Goal: Information Seeking & Learning: Learn about a topic

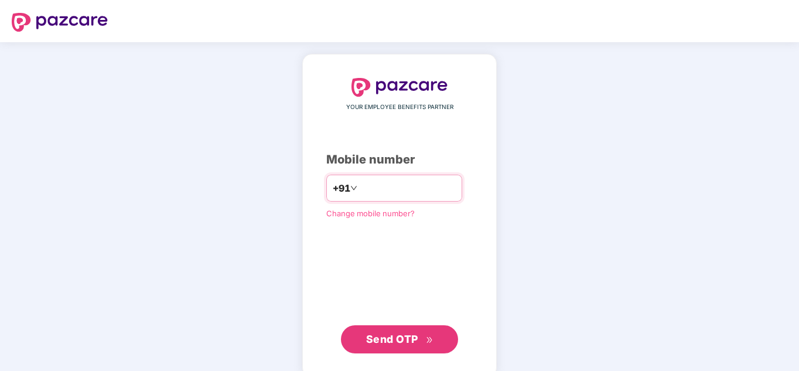
type input "*"
type input "**********"
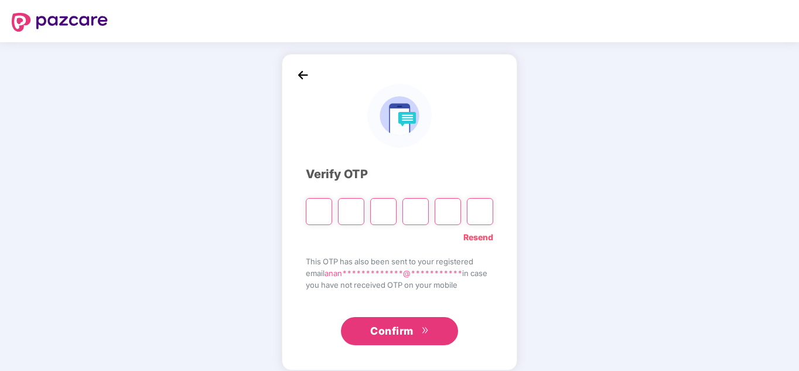
type input "*"
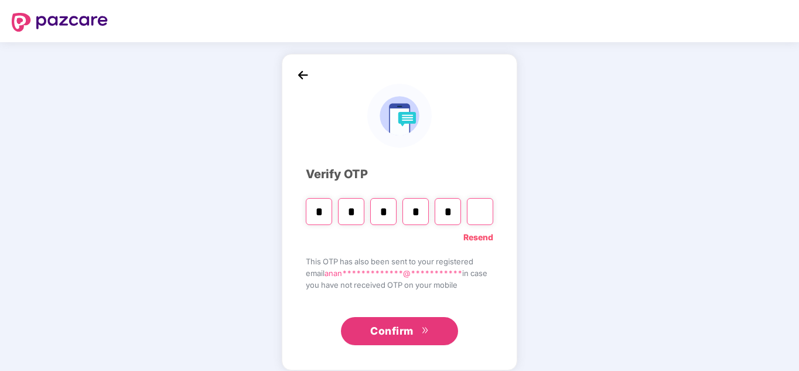
type input "*"
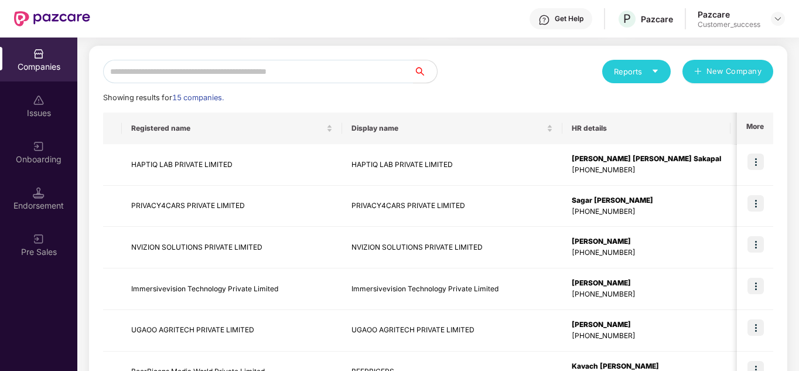
scroll to position [141, 0]
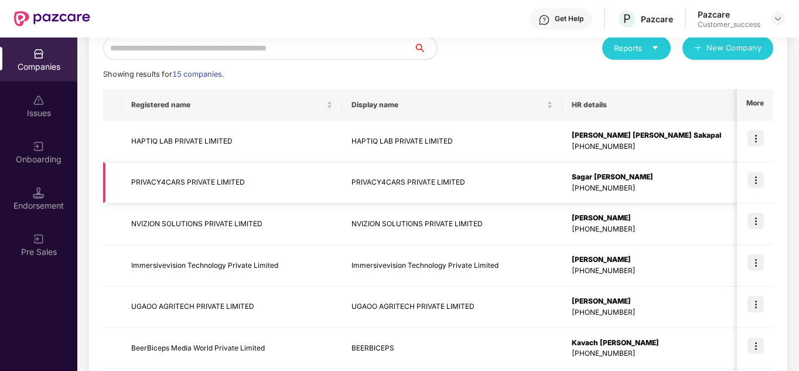
click at [759, 182] on img at bounding box center [755, 180] width 16 height 16
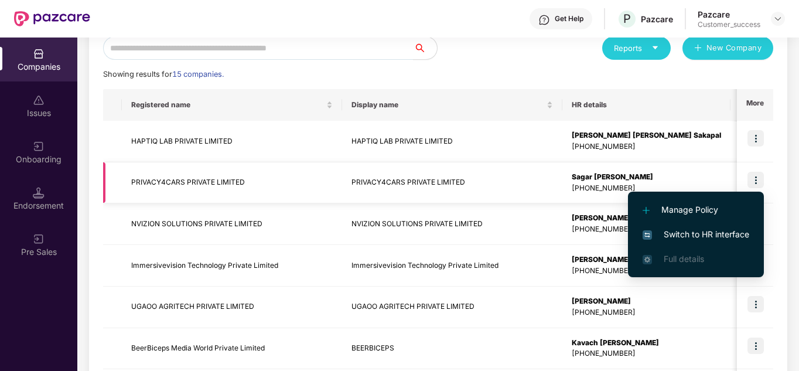
click at [759, 182] on img at bounding box center [755, 180] width 16 height 16
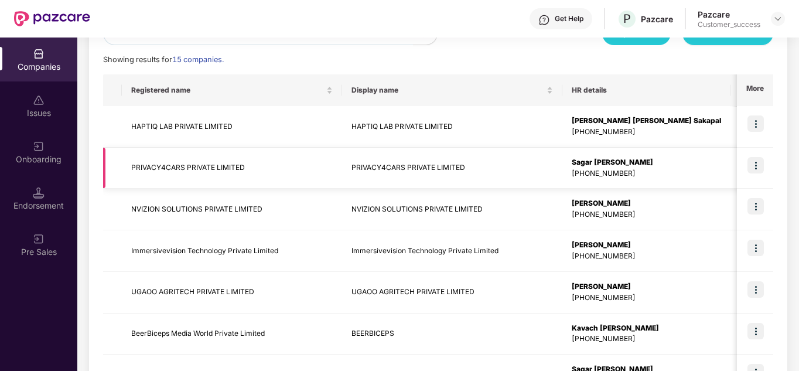
scroll to position [164, 0]
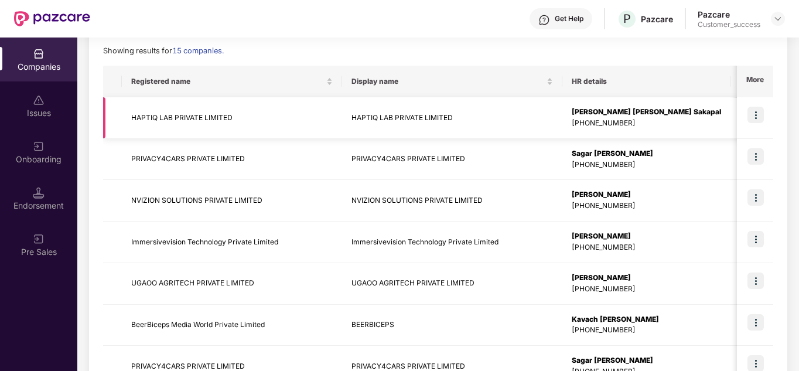
click at [763, 116] on td at bounding box center [755, 118] width 36 height 42
click at [754, 112] on img at bounding box center [755, 115] width 16 height 16
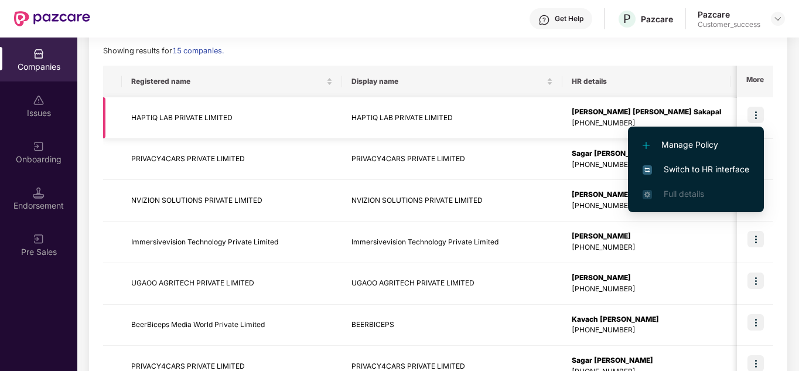
click at [754, 112] on img at bounding box center [755, 115] width 16 height 16
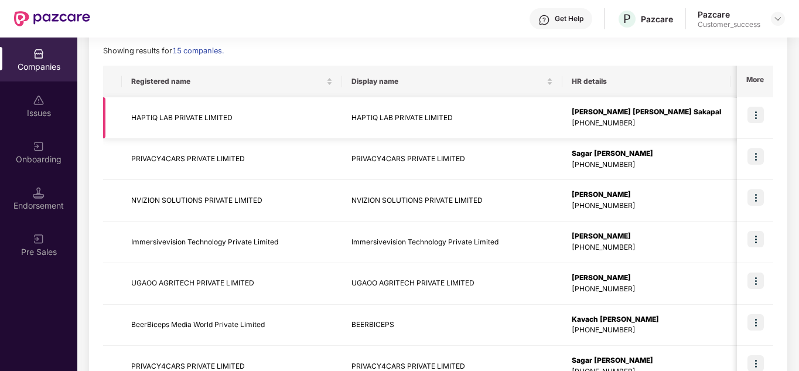
click at [755, 118] on img at bounding box center [755, 115] width 16 height 16
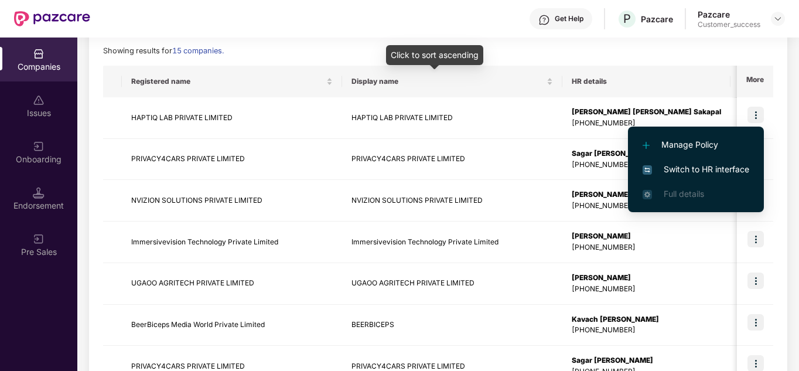
click at [423, 43] on div "Reports New Company Showing results for 15 companies. Registered name Display n…" at bounding box center [438, 283] width 670 height 540
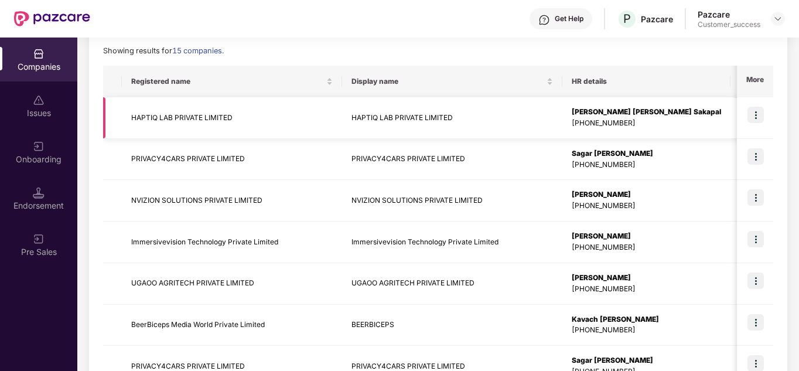
click at [757, 108] on img at bounding box center [755, 115] width 16 height 16
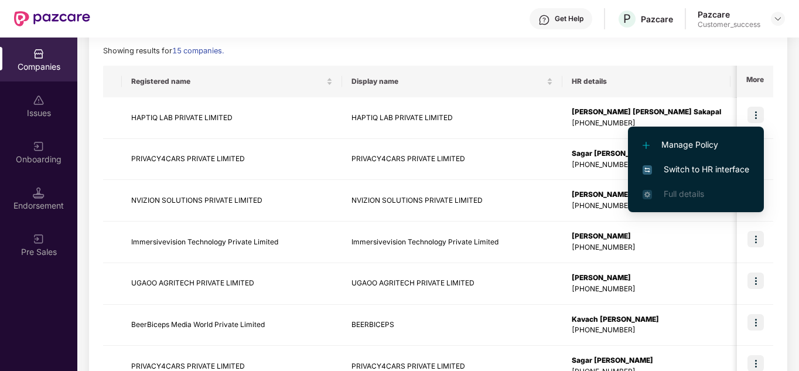
click at [707, 165] on span "Switch to HR interface" at bounding box center [695, 169] width 107 height 13
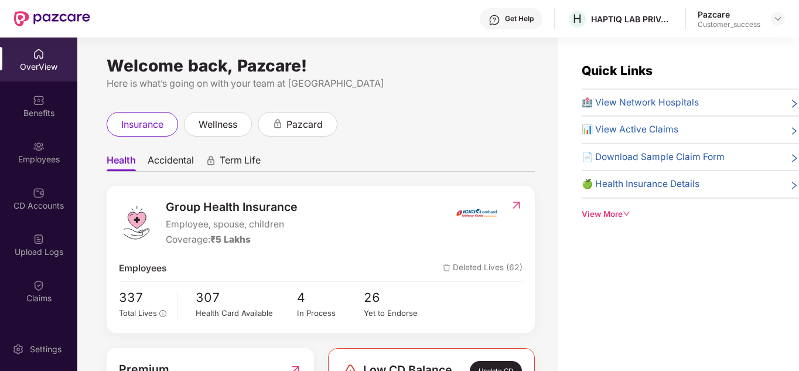
click at [432, 149] on ul "Health Accidental Term Life" at bounding box center [321, 159] width 428 height 23
click at [216, 121] on span "wellness" at bounding box center [217, 124] width 39 height 15
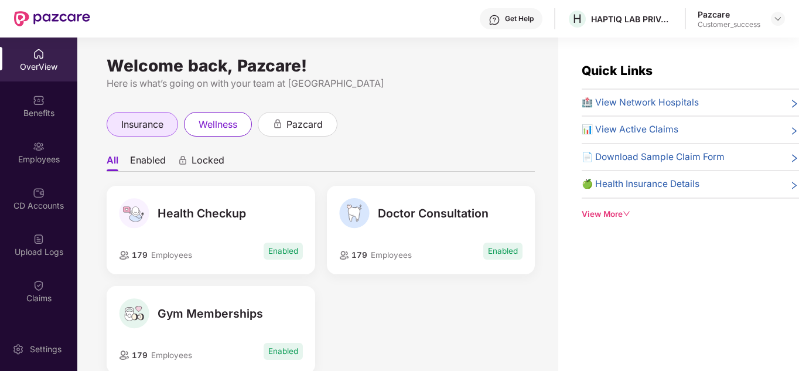
click at [151, 122] on span "insurance" at bounding box center [142, 124] width 42 height 15
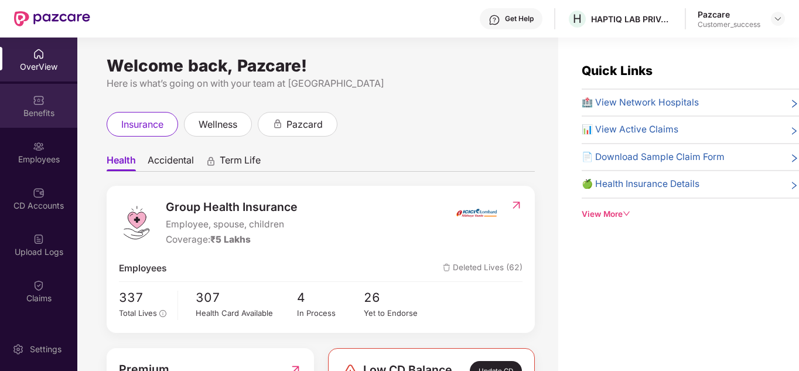
click at [54, 107] on div "Benefits" at bounding box center [38, 113] width 77 height 12
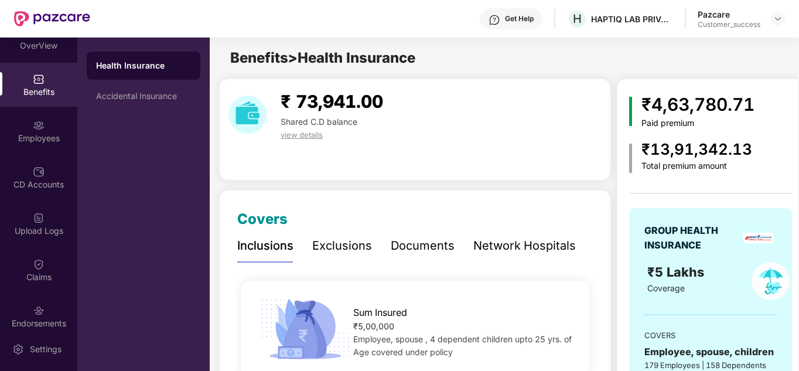
scroll to position [23, 0]
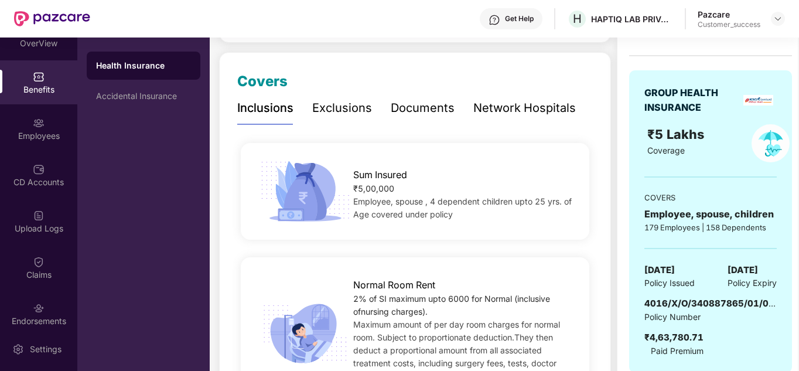
scroll to position [141, 0]
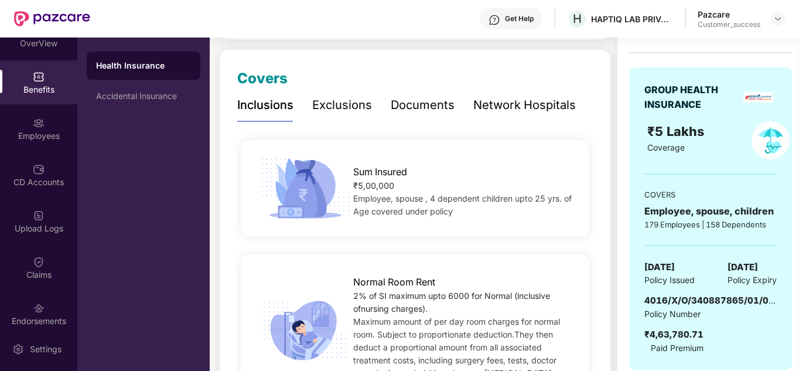
click at [414, 96] on div "Documents" at bounding box center [423, 105] width 64 height 18
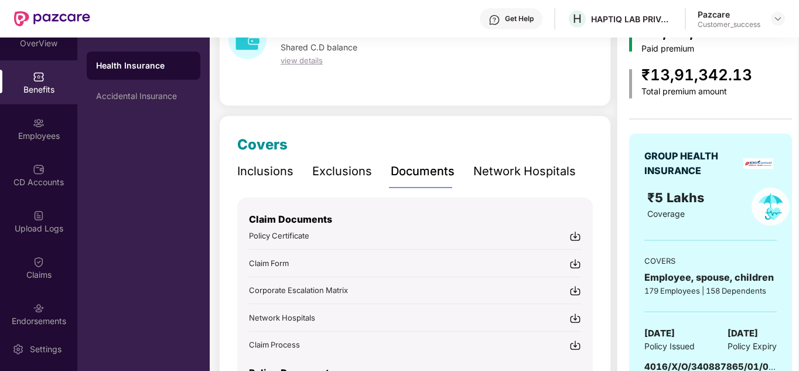
scroll to position [44, 0]
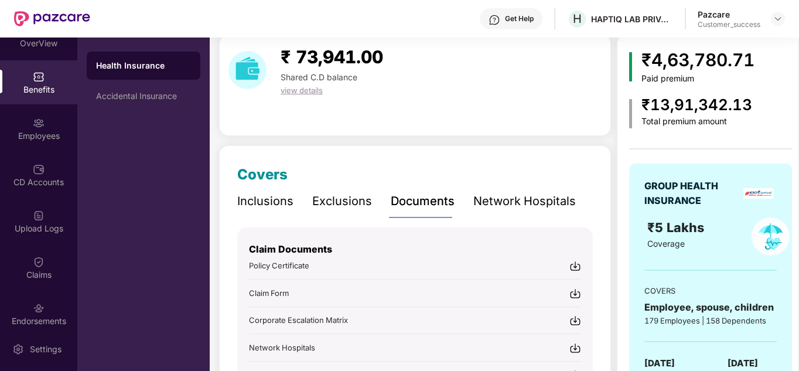
click at [528, 203] on div "Network Hospitals" at bounding box center [524, 201] width 102 height 18
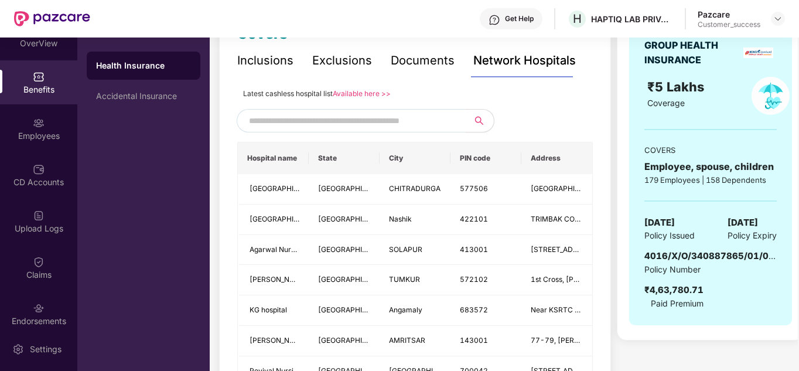
click at [323, 62] on div "Exclusions" at bounding box center [342, 61] width 60 height 18
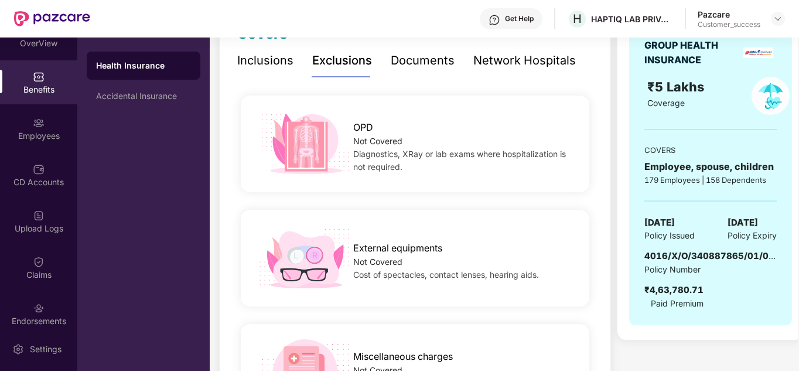
scroll to position [185, 0]
click at [284, 63] on div "Inclusions" at bounding box center [265, 61] width 56 height 18
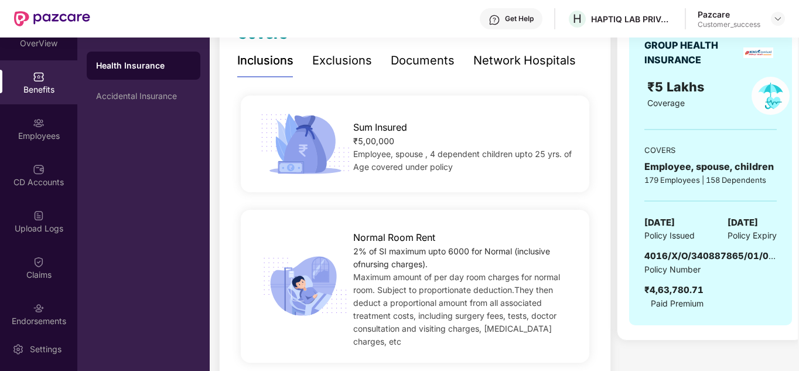
click at [452, 63] on div "Inclusions Exclusions Documents Network Hospitals" at bounding box center [406, 60] width 338 height 32
click at [439, 61] on div "Documents" at bounding box center [423, 61] width 64 height 18
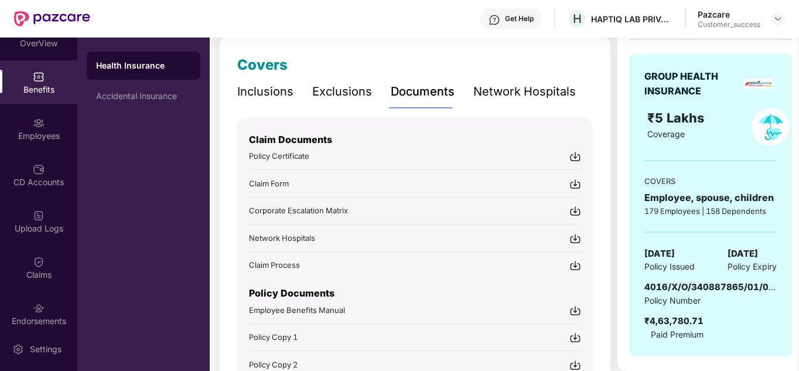
scroll to position [162, 0]
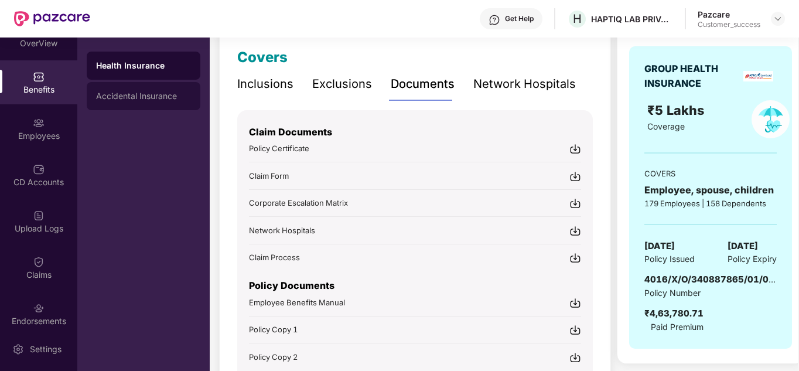
click at [144, 91] on div "Accidental Insurance" at bounding box center [144, 96] width 114 height 28
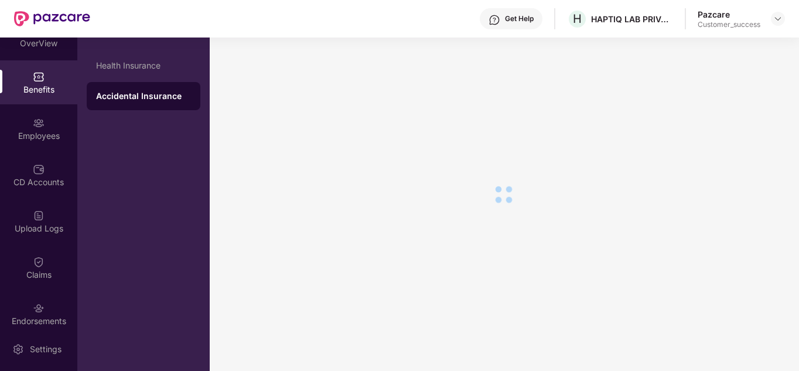
scroll to position [162, 0]
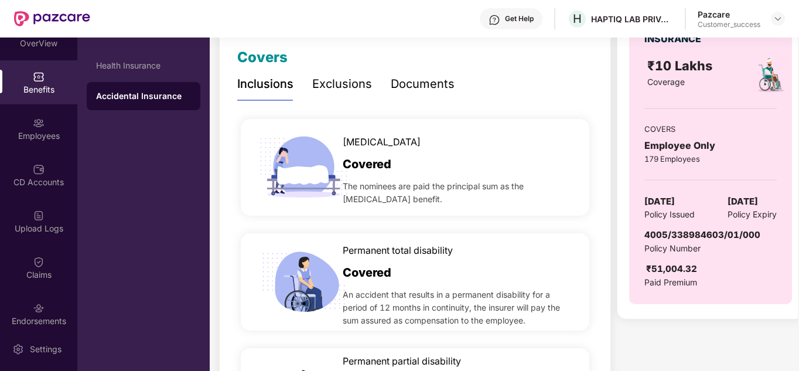
click at [416, 88] on div "Documents" at bounding box center [423, 84] width 64 height 18
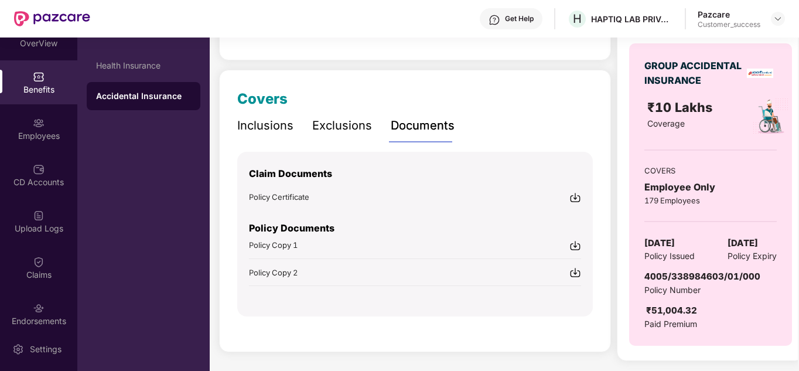
scroll to position [120, 0]
click at [292, 119] on div "Inclusions" at bounding box center [265, 126] width 56 height 18
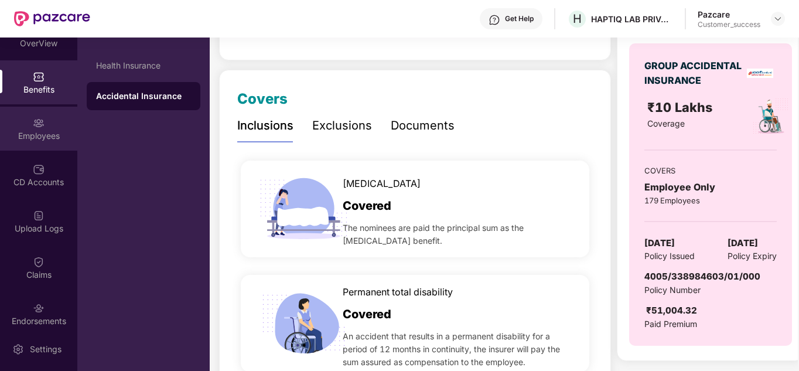
click at [67, 124] on div "Employees" at bounding box center [38, 129] width 77 height 44
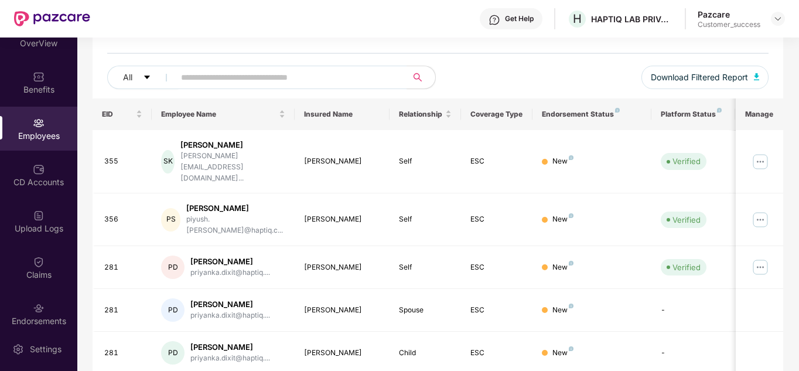
scroll to position [47, 0]
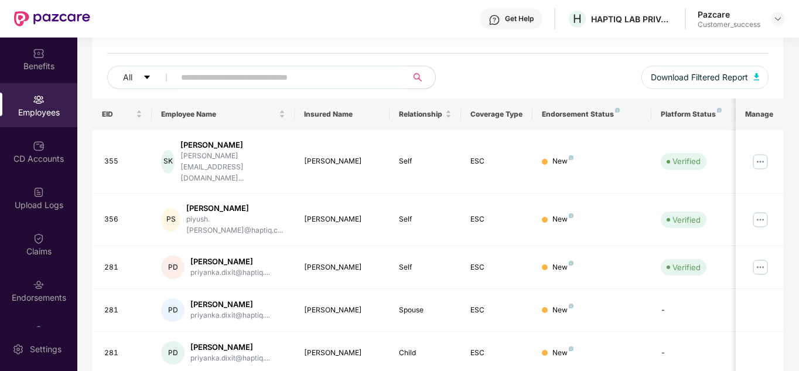
click at [538, 76] on div "All Download Filtered Report" at bounding box center [438, 82] width 662 height 33
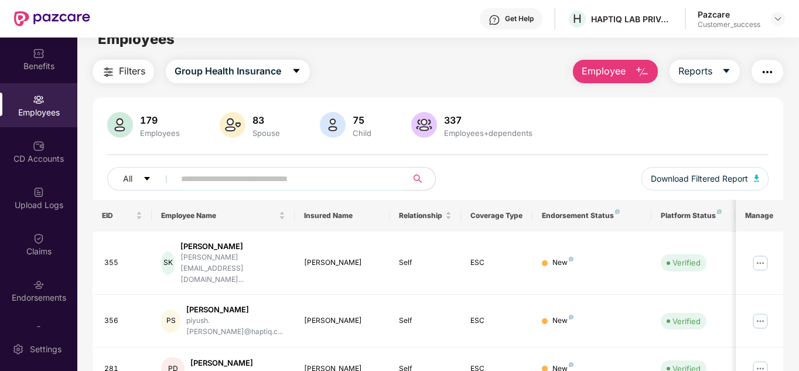
scroll to position [0, 0]
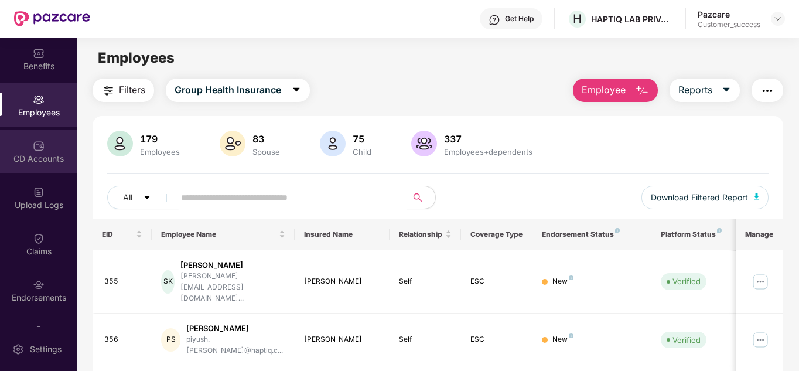
click at [49, 155] on div "CD Accounts" at bounding box center [38, 159] width 77 height 12
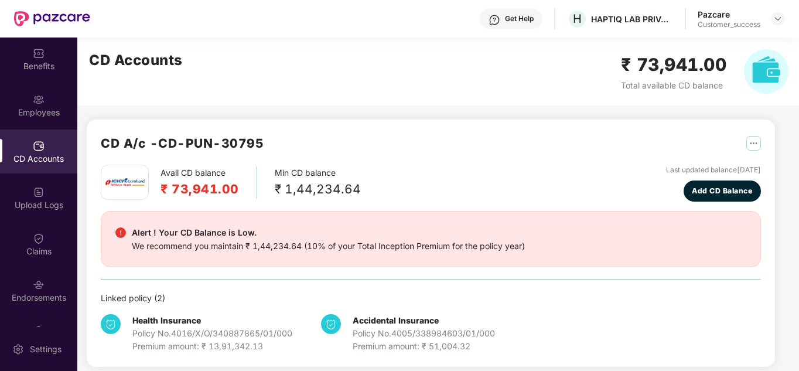
click at [414, 181] on div "Avail CD balance ₹ 73,941.00 Min CD balance ₹ 1,44,234.64 Last updated balance …" at bounding box center [431, 183] width 660 height 37
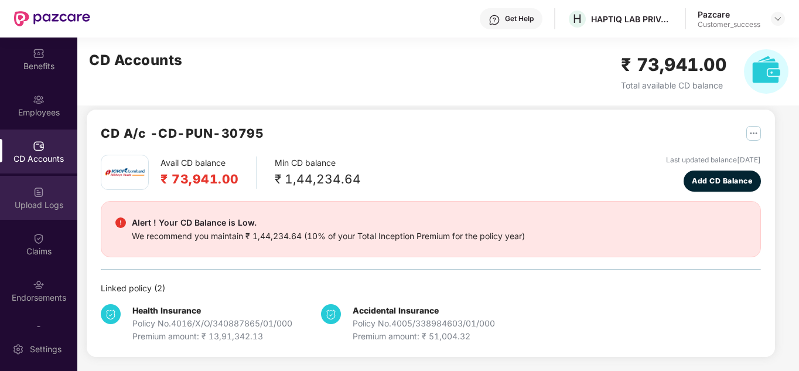
click at [30, 201] on div "Upload Logs" at bounding box center [38, 205] width 77 height 12
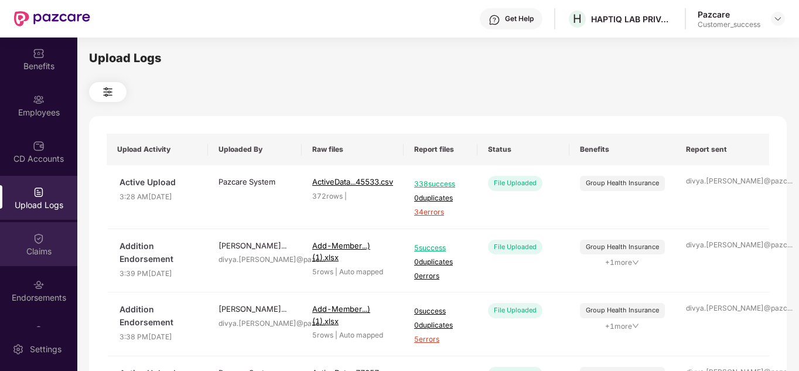
click at [35, 239] on img at bounding box center [39, 238] width 12 height 12
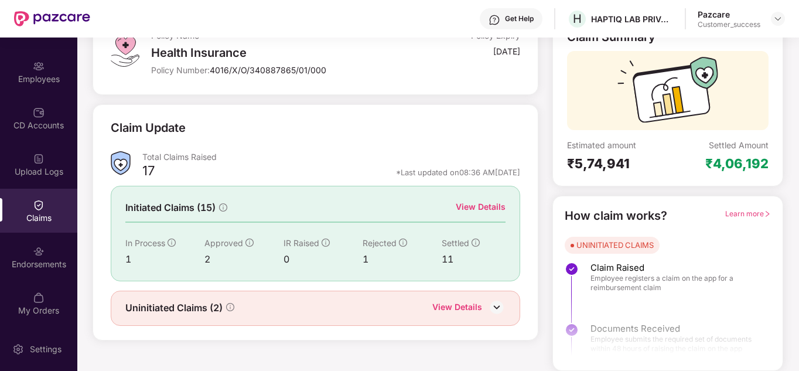
scroll to position [81, 0]
click at [33, 254] on img at bounding box center [39, 251] width 12 height 12
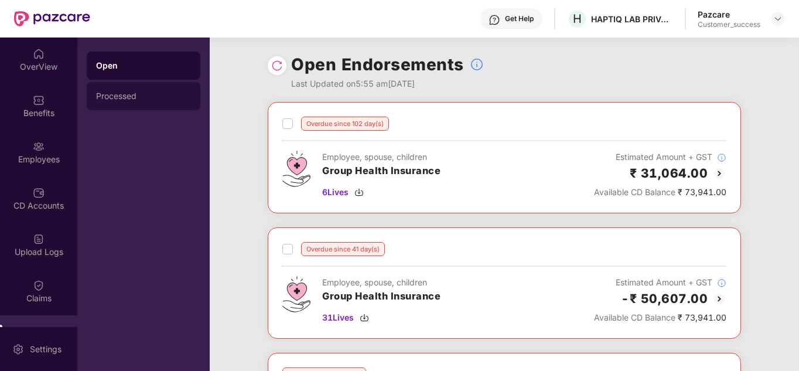
click at [113, 94] on div "Processed" at bounding box center [143, 95] width 95 height 9
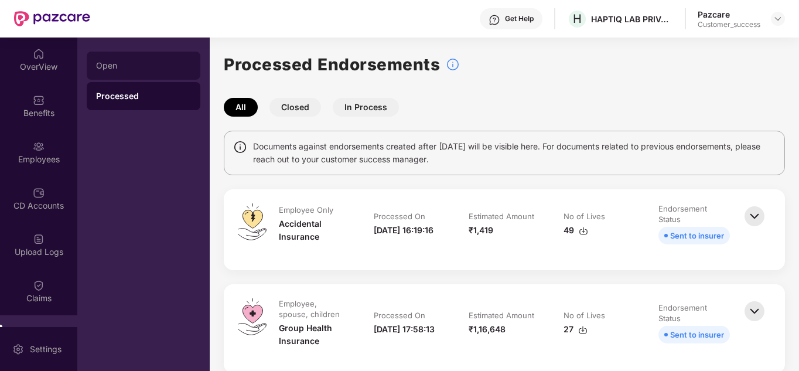
click at [107, 63] on div "Open" at bounding box center [143, 65] width 95 height 9
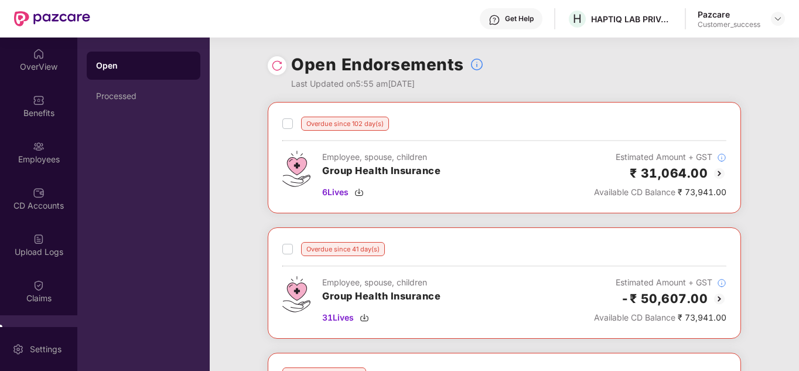
click at [136, 182] on div "Open Processed" at bounding box center [143, 203] width 132 height 333
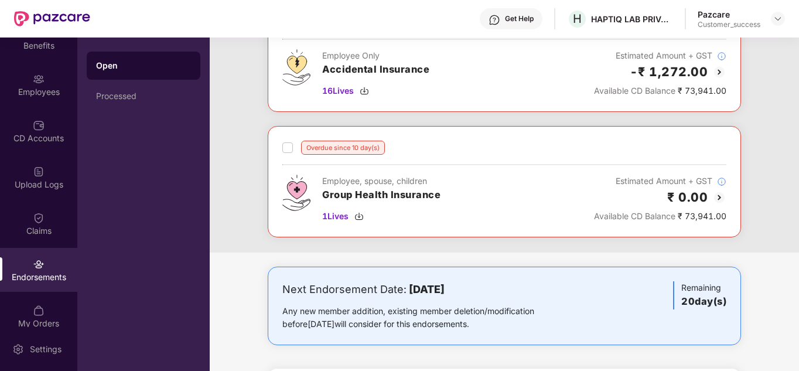
scroll to position [81, 0]
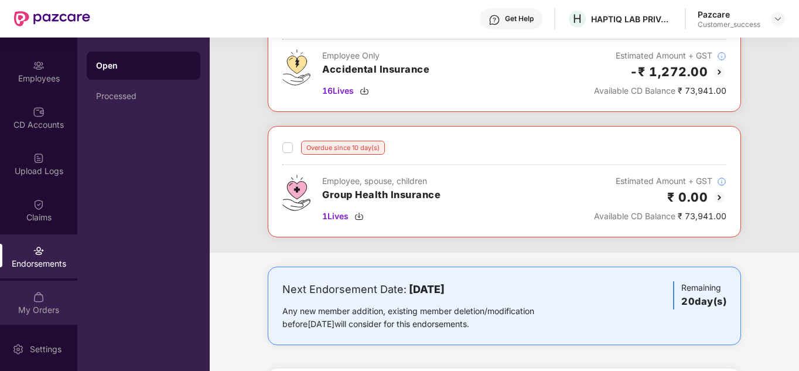
click at [46, 302] on div "My Orders" at bounding box center [38, 302] width 77 height 44
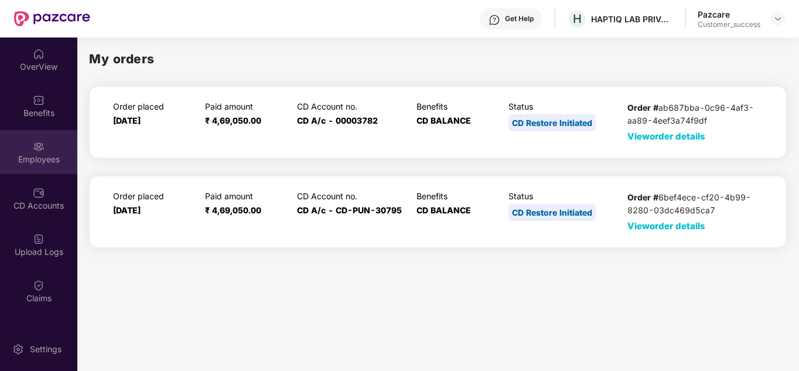
click at [42, 161] on div "Employees" at bounding box center [38, 159] width 77 height 12
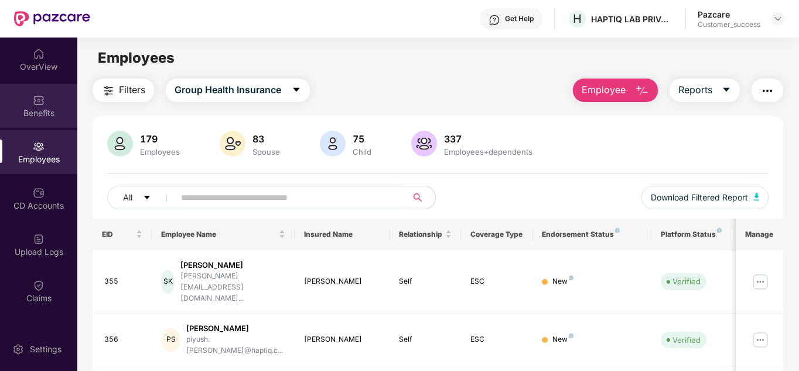
click at [34, 115] on div "Benefits" at bounding box center [38, 113] width 77 height 12
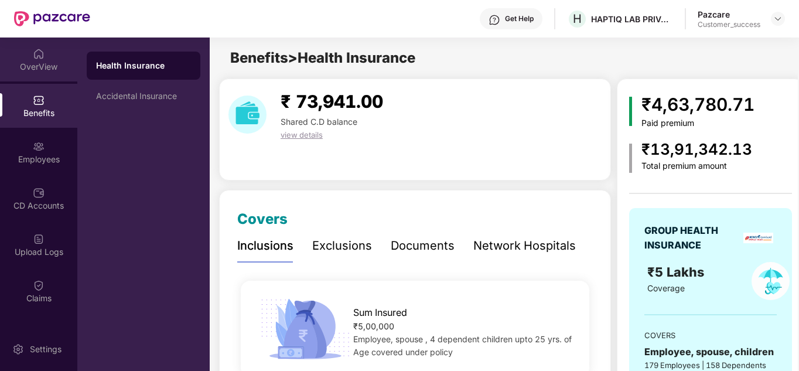
click at [40, 67] on div "OverView" at bounding box center [38, 67] width 77 height 12
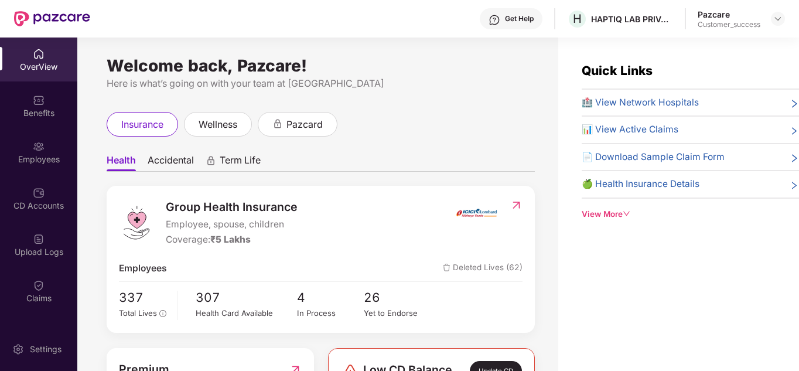
click at [427, 157] on ul "Health Accidental Term Life" at bounding box center [321, 159] width 428 height 23
click at [619, 216] on div "View More" at bounding box center [689, 214] width 217 height 12
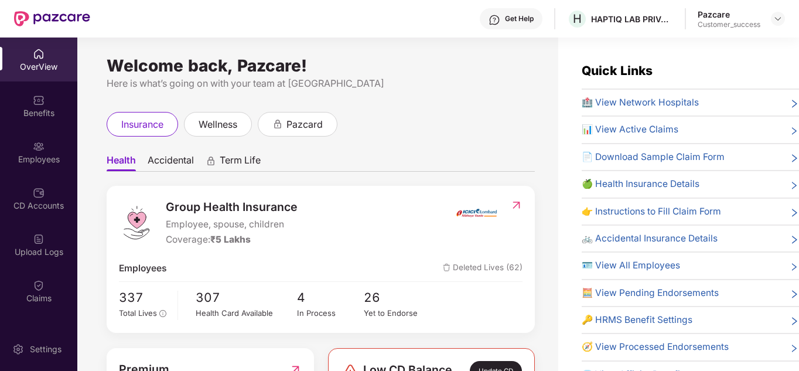
click at [88, 102] on div "Welcome back, Pazcare! Here is what’s going on with your team at Pazcare insura…" at bounding box center [317, 210] width 481 height 347
click at [632, 15] on div "HAPTIQ LAB PRIVATE LIMITED" at bounding box center [632, 18] width 82 height 11
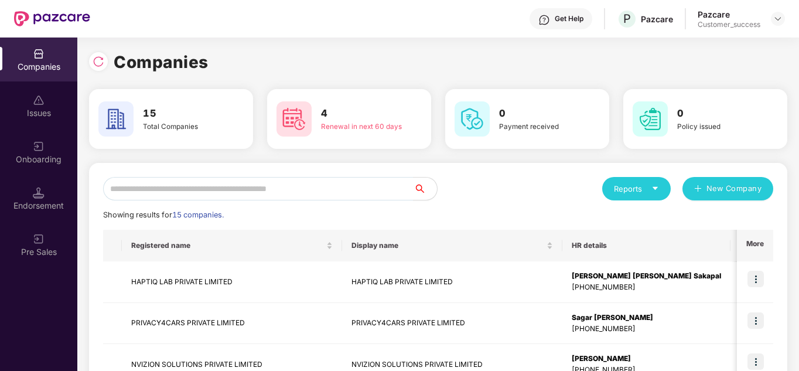
click at [413, 56] on div "Companies" at bounding box center [438, 62] width 698 height 26
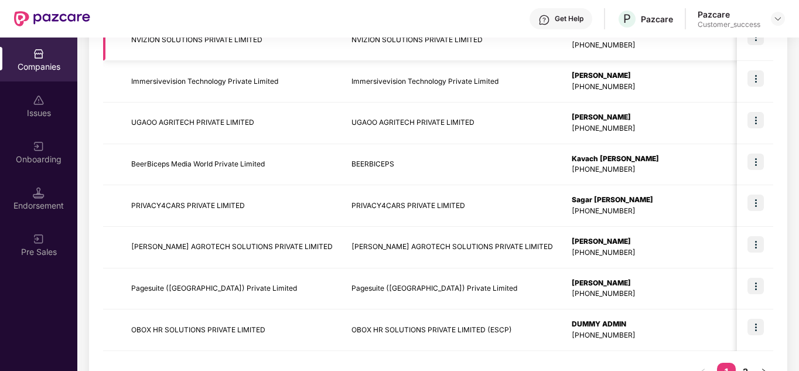
scroll to position [370, 0]
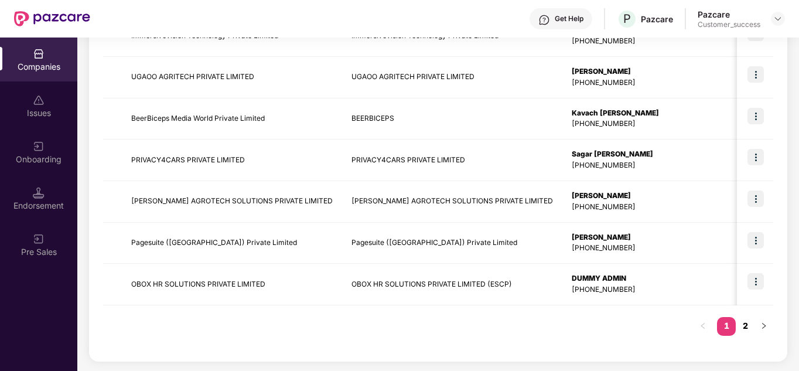
click at [746, 330] on link "2" at bounding box center [744, 326] width 19 height 18
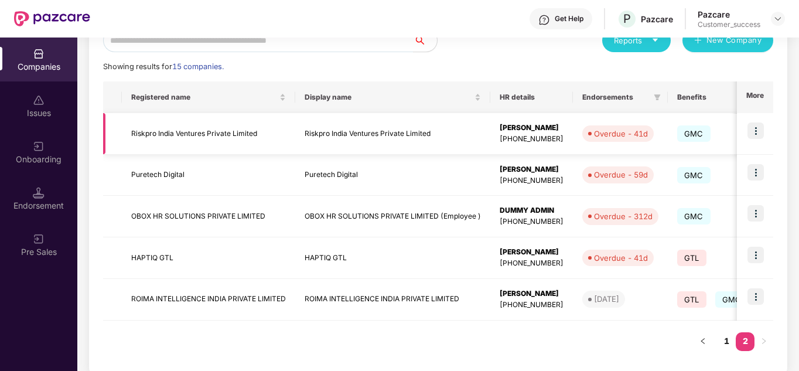
scroll to position [163, 0]
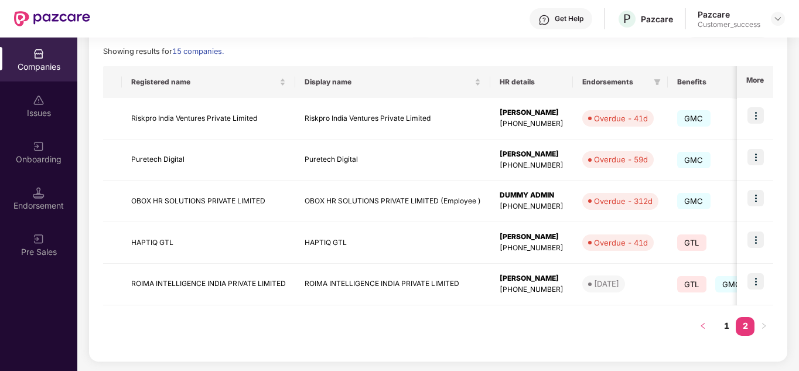
click at [707, 325] on button "button" at bounding box center [702, 326] width 19 height 19
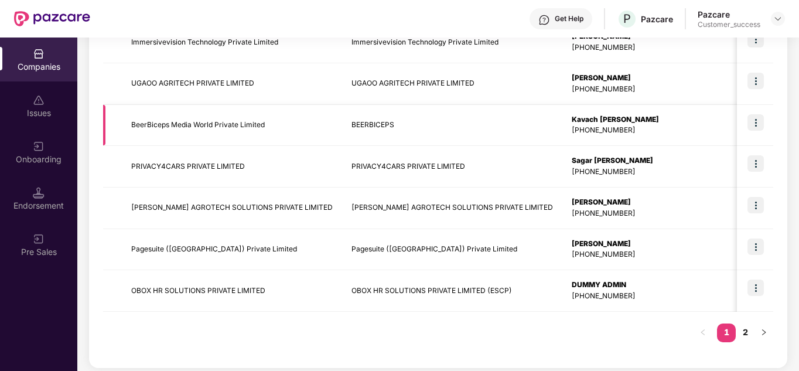
scroll to position [370, 0]
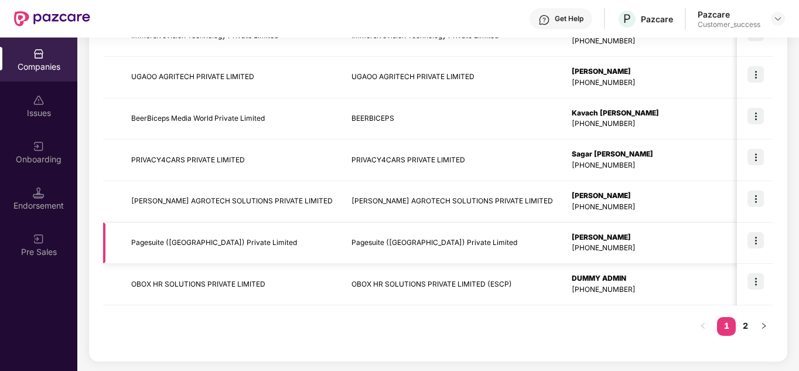
click at [751, 239] on img at bounding box center [755, 240] width 16 height 16
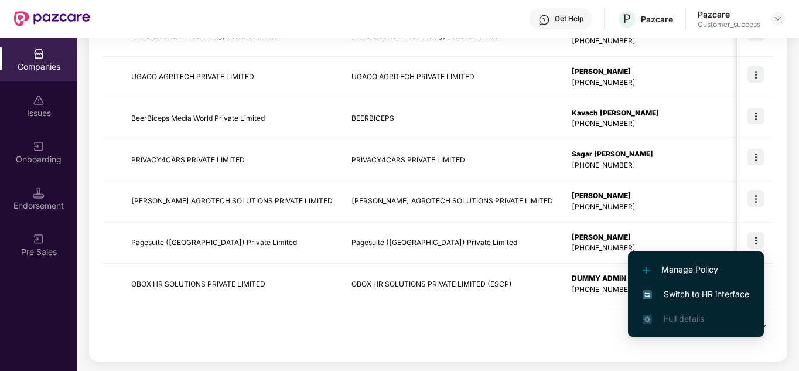
click at [694, 293] on span "Switch to HR interface" at bounding box center [695, 293] width 107 height 13
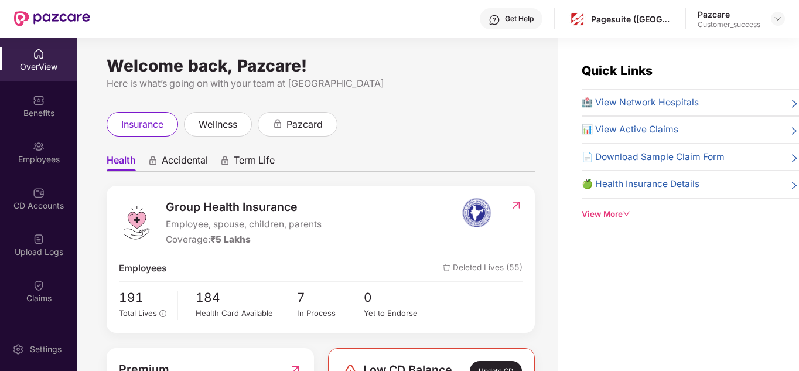
click at [466, 116] on div "insurance wellness pazcard" at bounding box center [321, 124] width 428 height 25
click at [24, 112] on div "Benefits" at bounding box center [38, 113] width 77 height 12
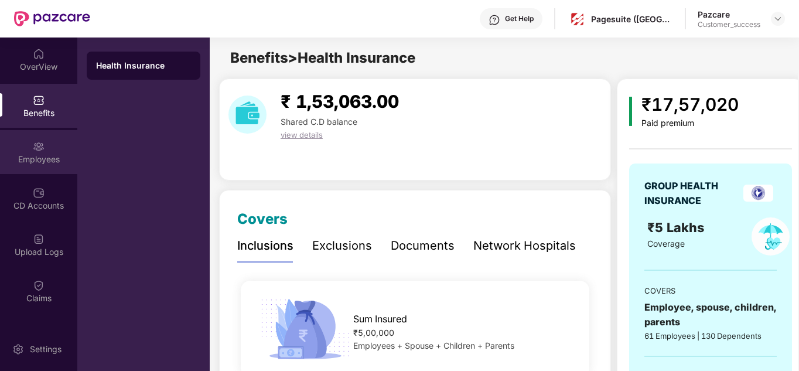
click at [37, 150] on img at bounding box center [39, 147] width 12 height 12
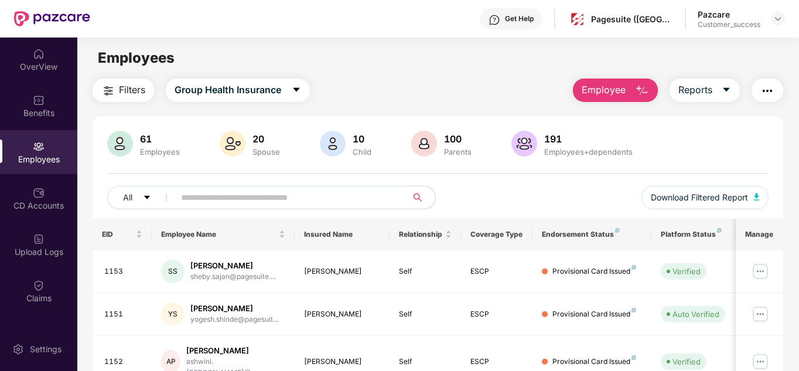
scroll to position [23, 0]
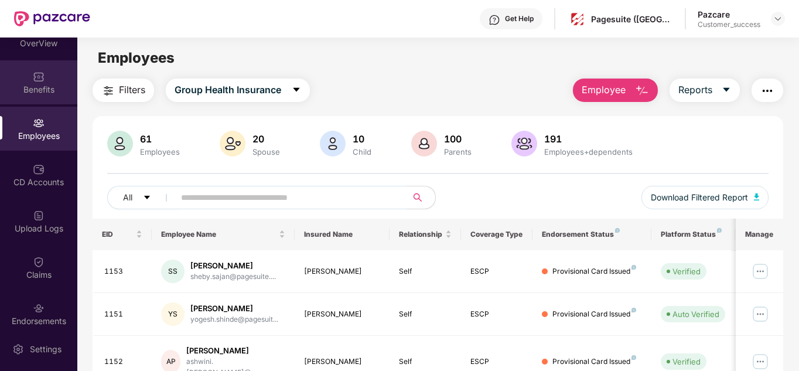
click at [33, 81] on img at bounding box center [39, 77] width 12 height 12
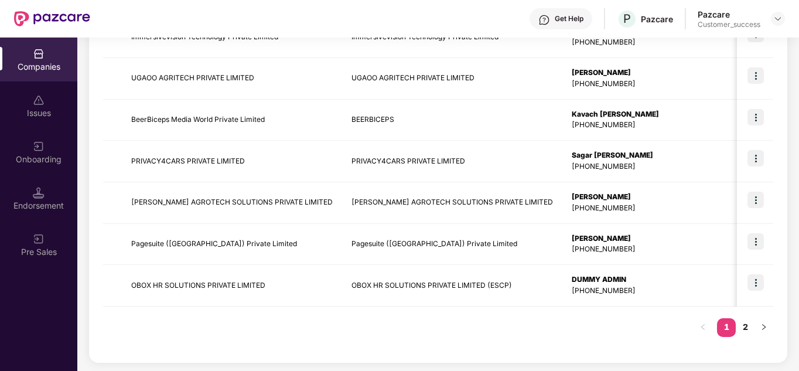
scroll to position [370, 0]
click at [751, 330] on link "2" at bounding box center [744, 326] width 19 height 18
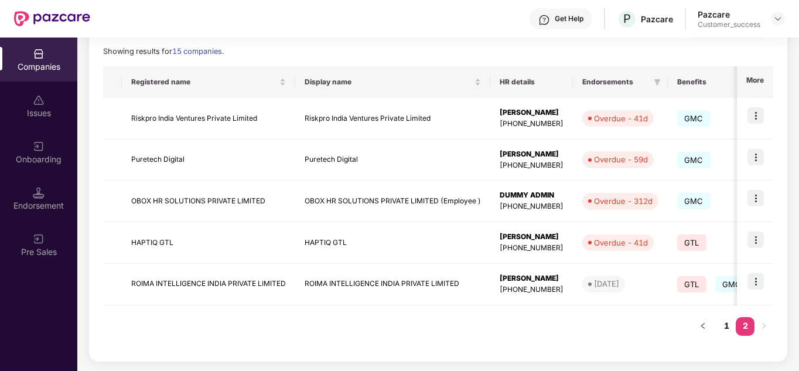
click at [743, 326] on link "2" at bounding box center [744, 326] width 19 height 18
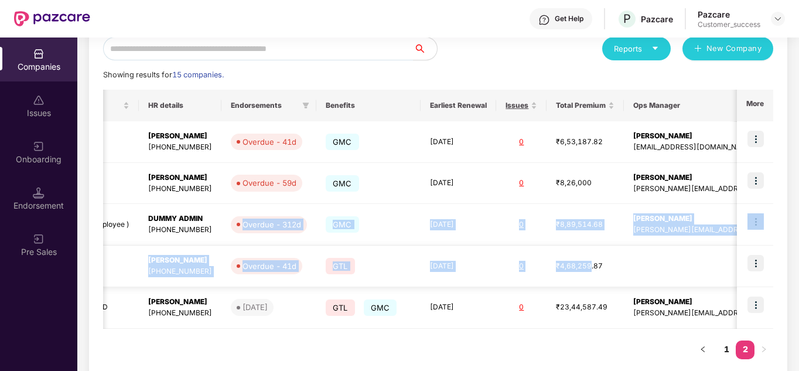
scroll to position [0, 357]
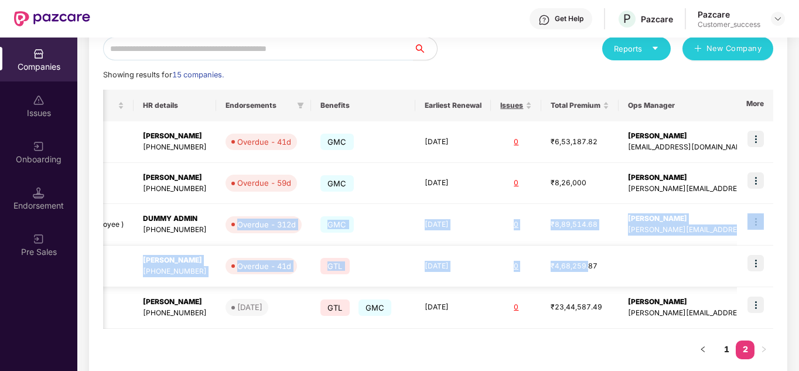
drag, startPoint x: 584, startPoint y: 241, endPoint x: 593, endPoint y: 245, distance: 9.7
click at [593, 245] on tbody "Riskpro India Ventures Private Limited Riskpro India Ventures Private Limited […" at bounding box center [299, 224] width 1106 height 207
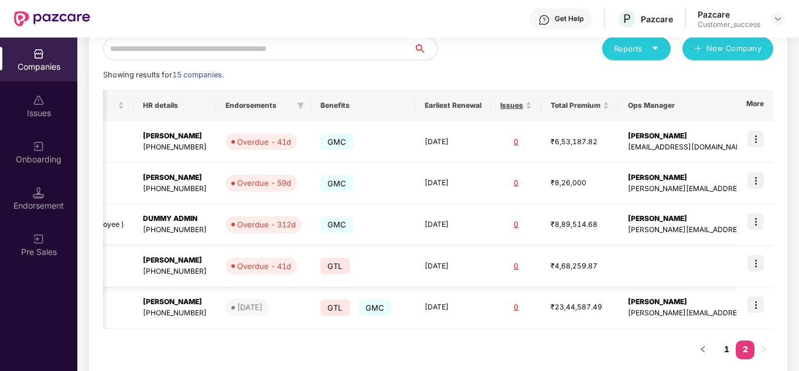
click at [686, 265] on td at bounding box center [717, 266] width 198 height 42
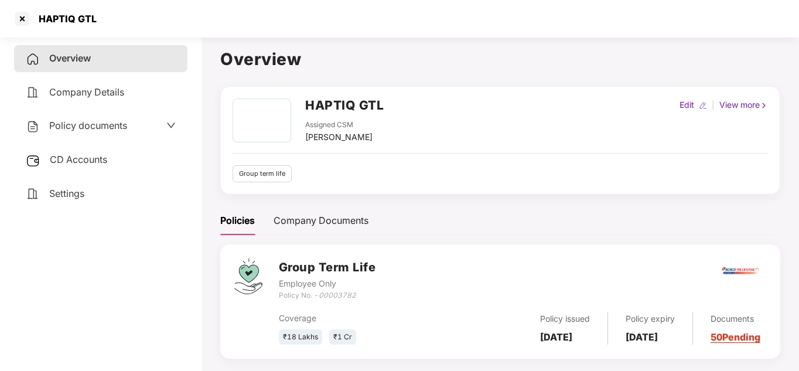
scroll to position [23, 0]
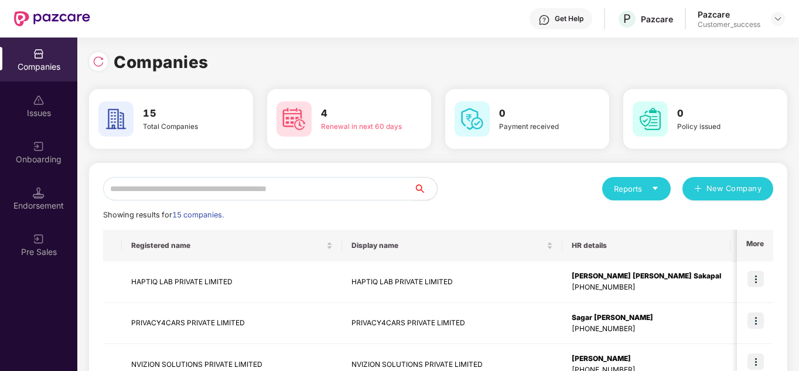
scroll to position [0, 1]
click at [489, 183] on div "Reports New Company" at bounding box center [605, 188] width 335 height 23
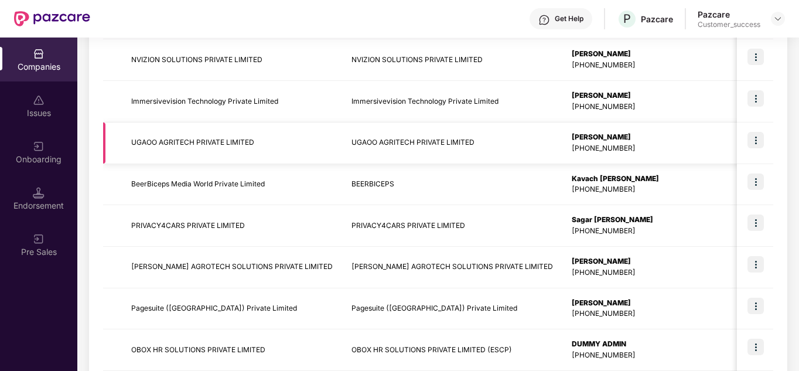
scroll to position [370, 0]
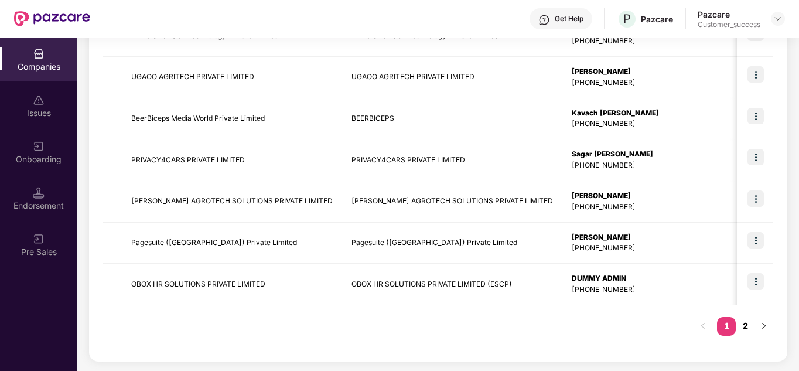
click at [742, 328] on link "2" at bounding box center [744, 326] width 19 height 18
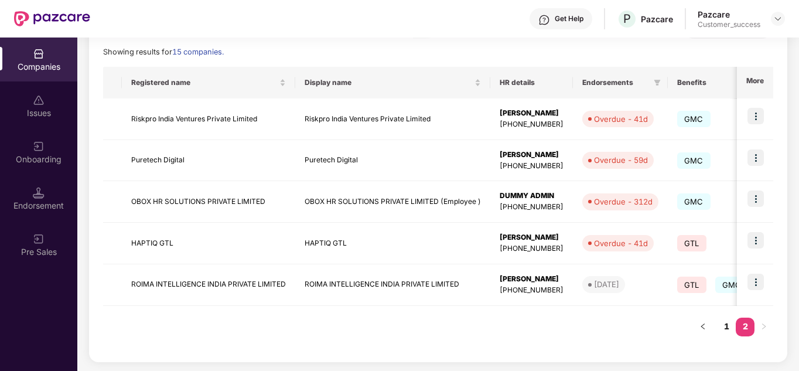
scroll to position [163, 0]
click at [724, 327] on link "1" at bounding box center [726, 326] width 19 height 18
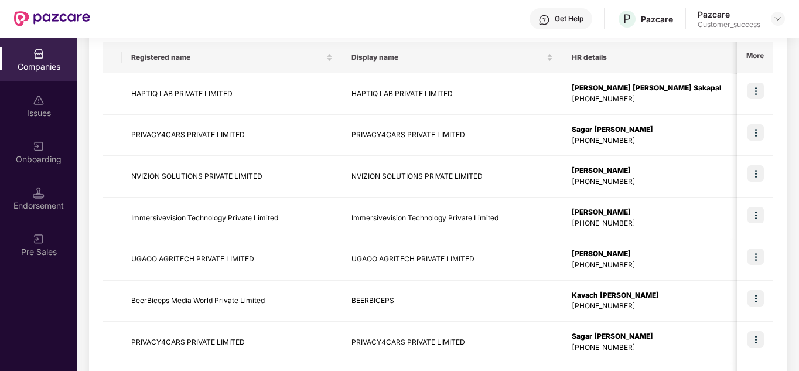
scroll to position [187, 0]
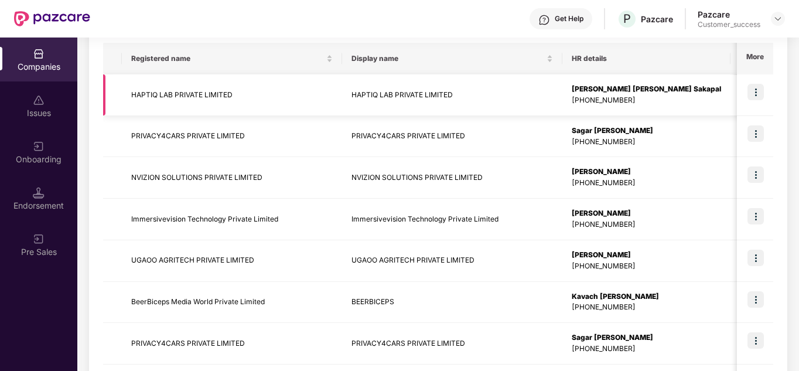
click at [758, 97] on img at bounding box center [755, 92] width 16 height 16
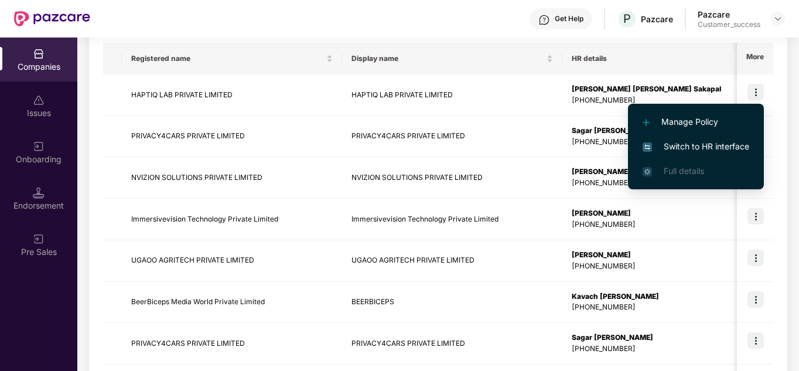
click at [697, 141] on span "Switch to HR interface" at bounding box center [695, 146] width 107 height 13
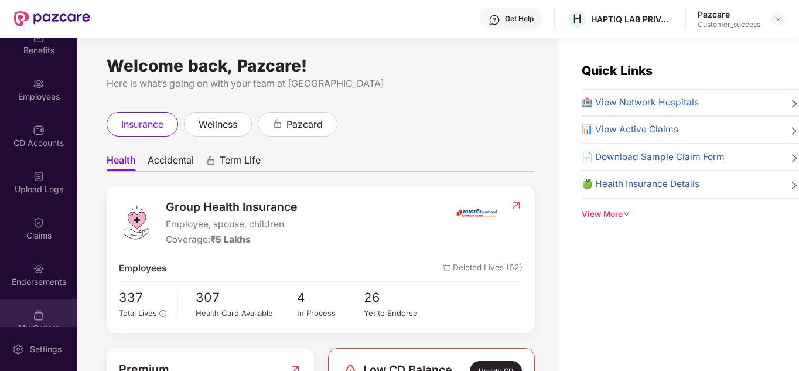
scroll to position [73, 0]
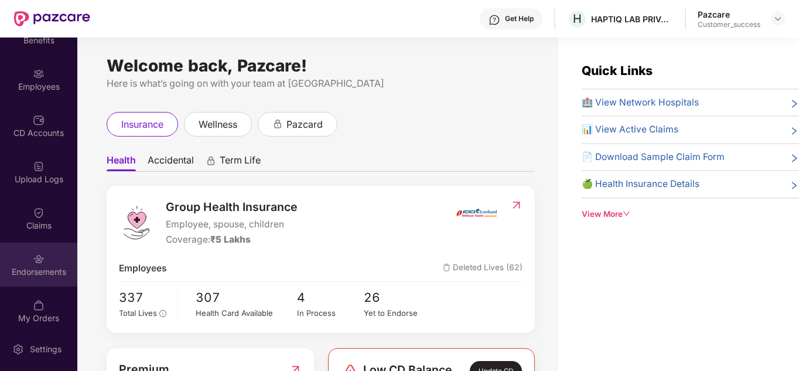
click at [37, 268] on div "Endorsements" at bounding box center [38, 272] width 77 height 12
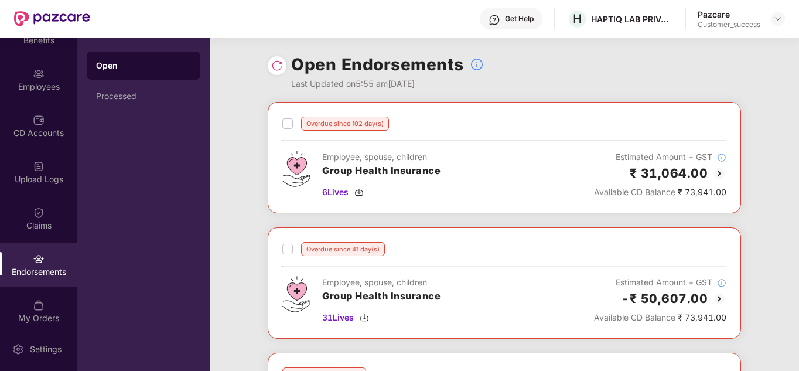
click at [265, 224] on div "Overdue since 102 day(s) Employee, spouse, children Group Health Insurance 6 Li…" at bounding box center [504, 353] width 589 height 502
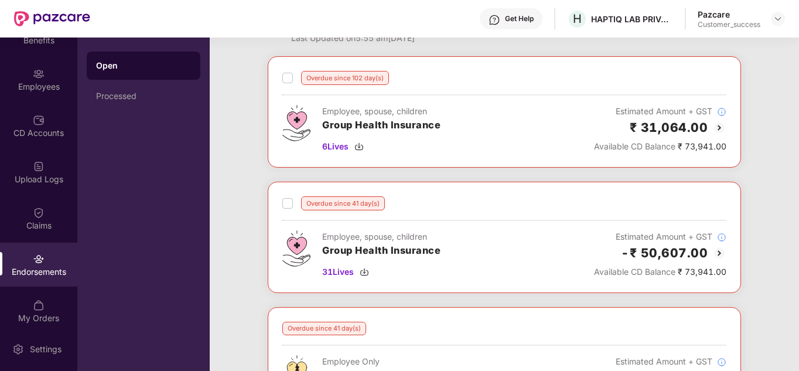
scroll to position [47, 0]
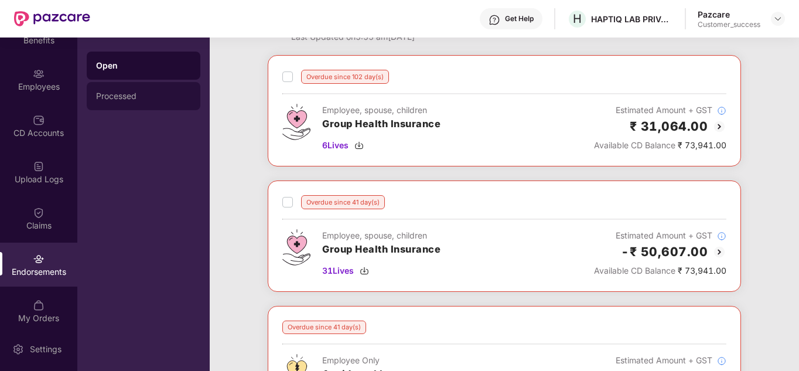
click at [112, 95] on div "Processed" at bounding box center [143, 95] width 95 height 9
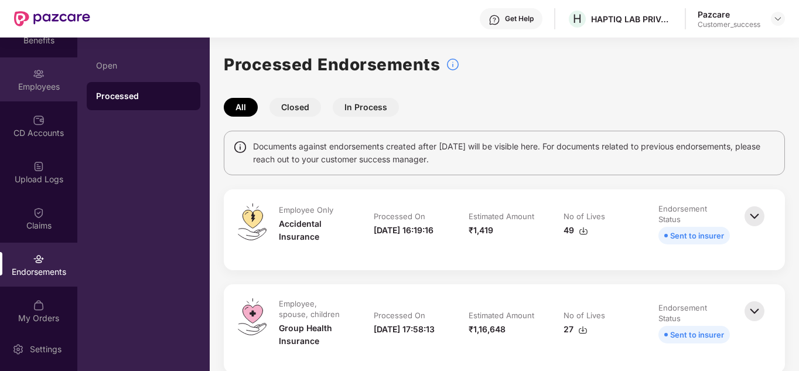
click at [18, 78] on div "Employees" at bounding box center [38, 79] width 77 height 44
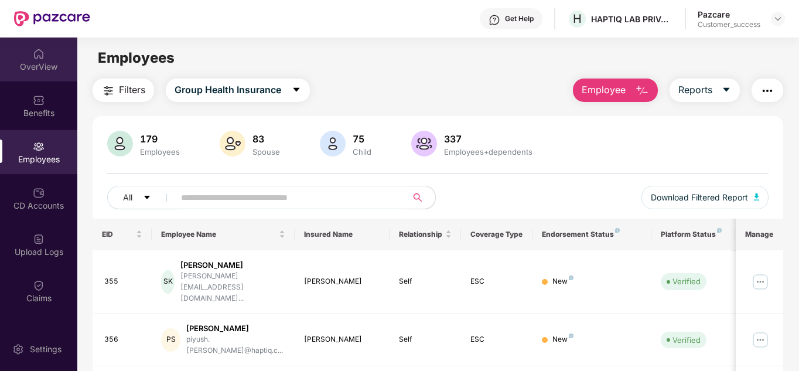
click at [25, 64] on div "OverView" at bounding box center [38, 67] width 77 height 12
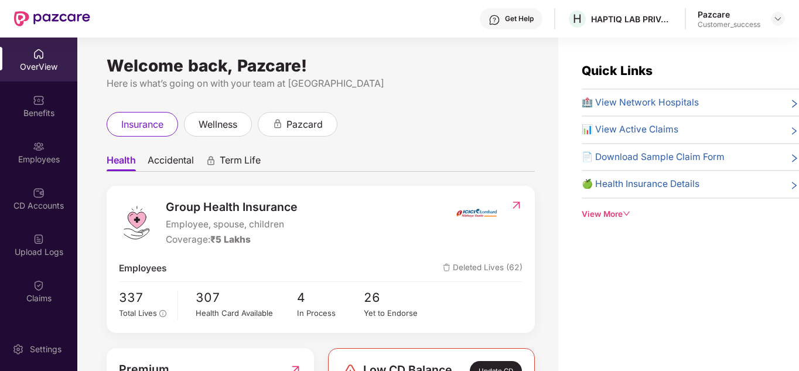
click at [436, 119] on div "insurance wellness pazcard" at bounding box center [321, 124] width 428 height 25
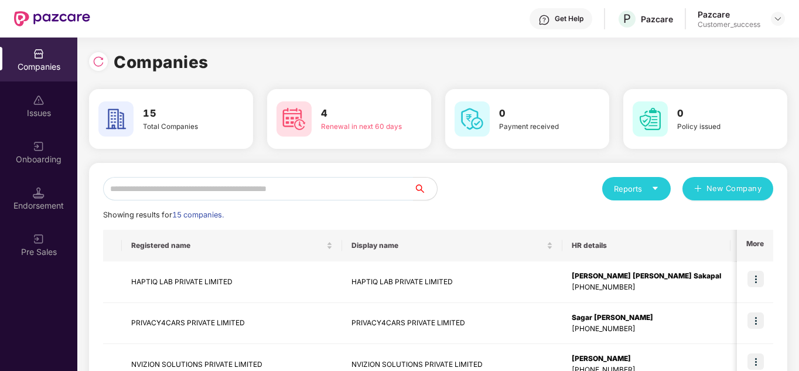
scroll to position [0, 1]
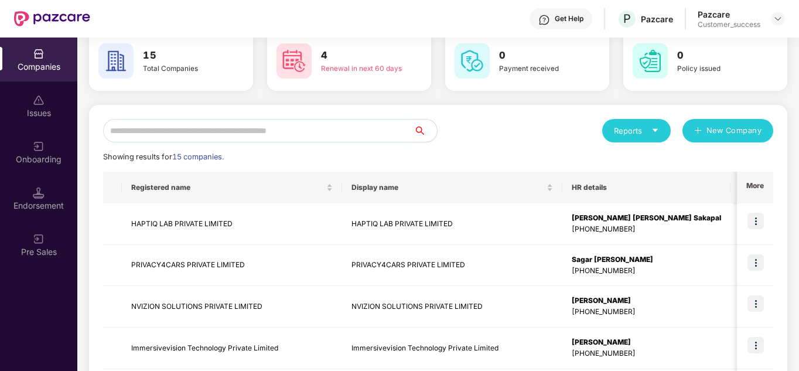
scroll to position [70, 0]
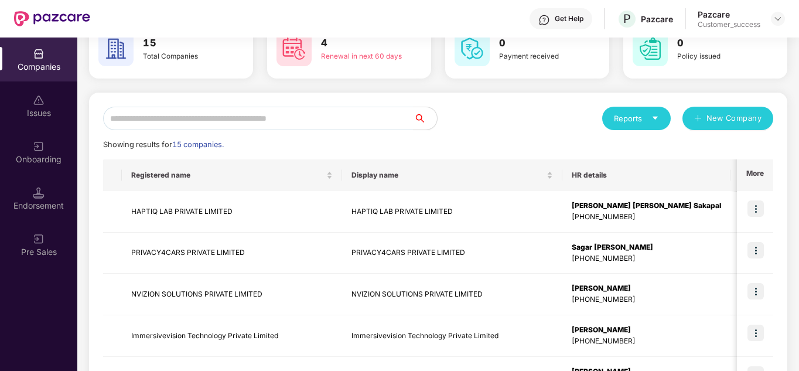
click at [502, 150] on div "Showing results for 15 companies." at bounding box center [438, 145] width 670 height 12
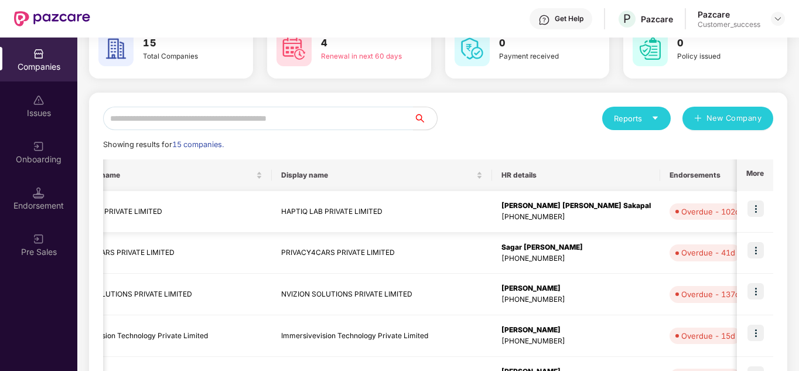
scroll to position [0, 94]
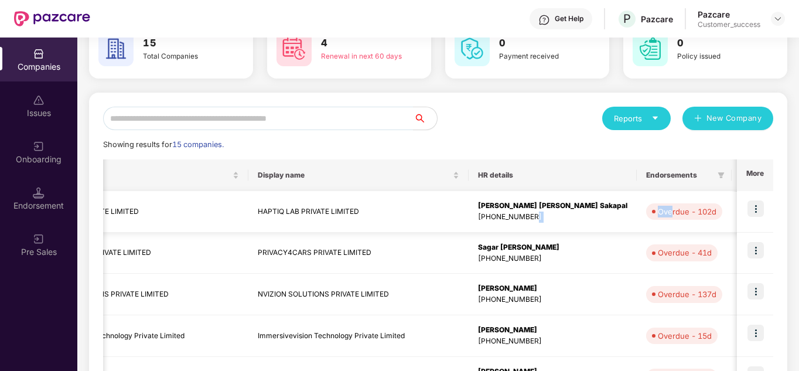
drag, startPoint x: 514, startPoint y: 225, endPoint x: 598, endPoint y: 201, distance: 87.8
click at [598, 201] on tr "HAPTIQ LAB PRIVATE LIMITED HAPTIQ LAB PRIVATE LIMITED [PERSON_NAME] [PERSON_NAM…" at bounding box center [660, 212] width 1302 height 42
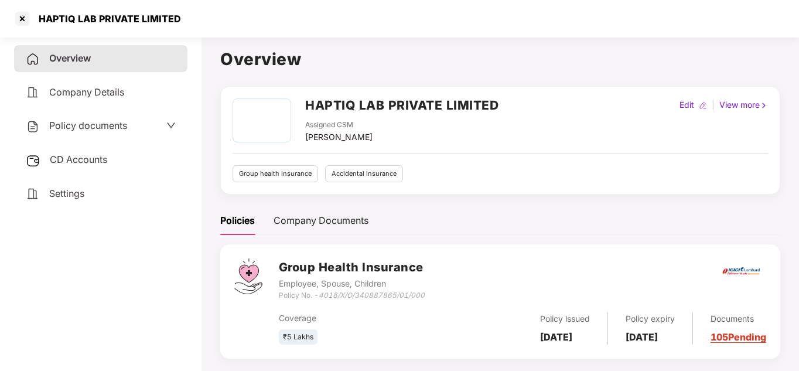
scroll to position [0, 1]
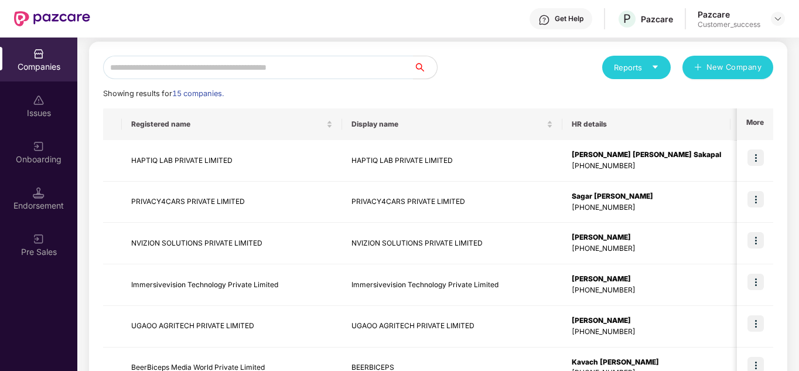
scroll to position [141, 0]
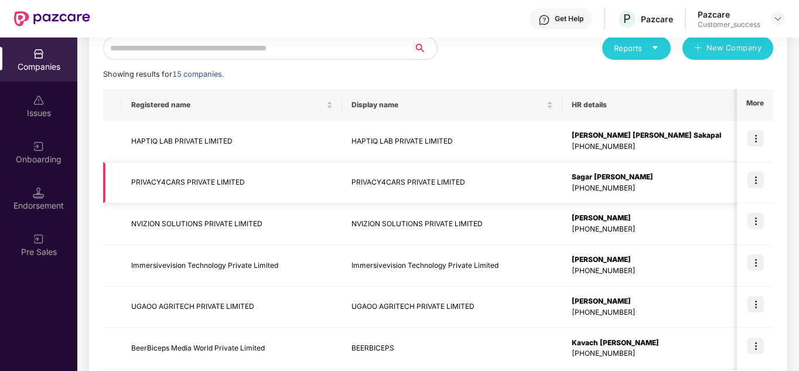
click at [765, 176] on td at bounding box center [755, 183] width 36 height 42
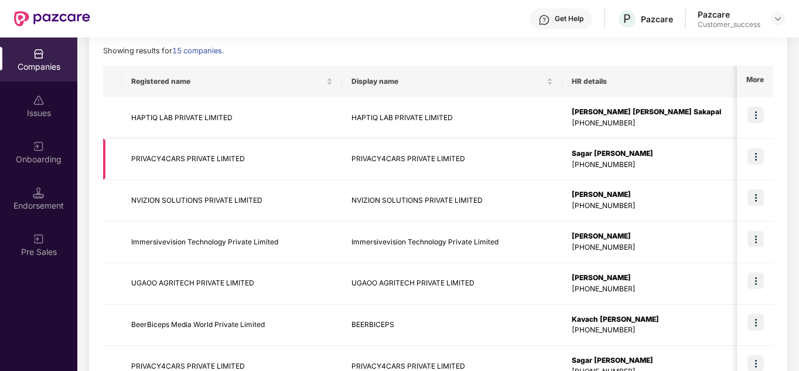
scroll to position [187, 0]
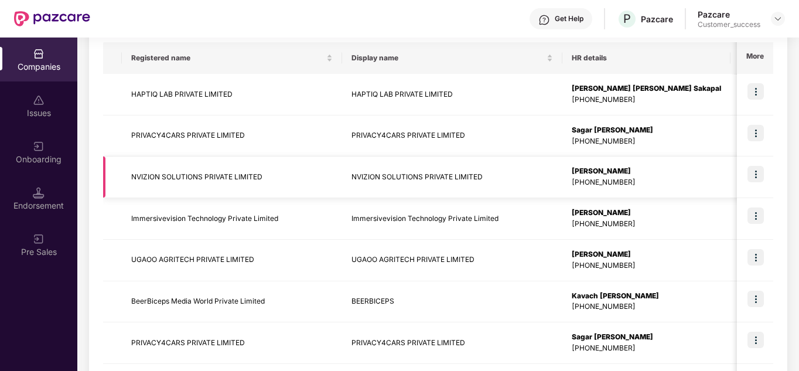
click at [750, 174] on img at bounding box center [755, 174] width 16 height 16
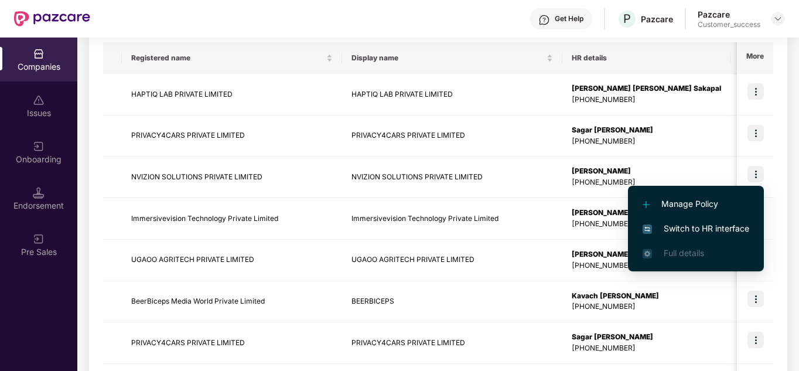
click at [704, 225] on span "Switch to HR interface" at bounding box center [695, 228] width 107 height 13
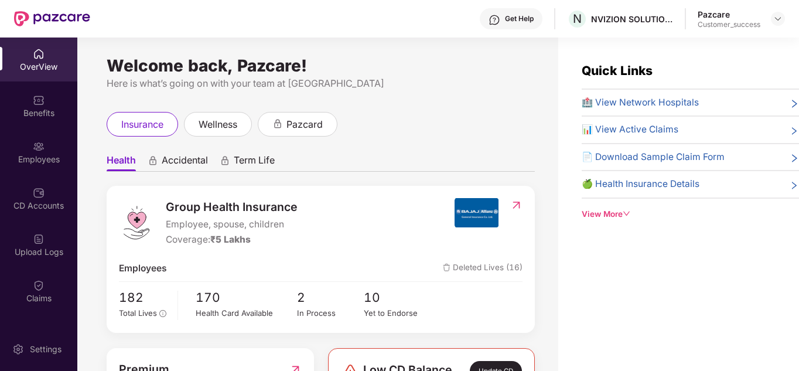
click at [464, 130] on div "insurance wellness pazcard" at bounding box center [321, 124] width 428 height 25
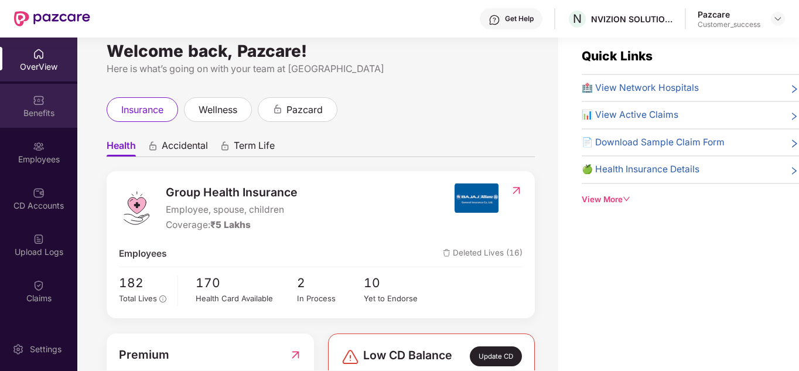
scroll to position [14, 0]
click at [44, 100] on div "Benefits" at bounding box center [38, 106] width 77 height 44
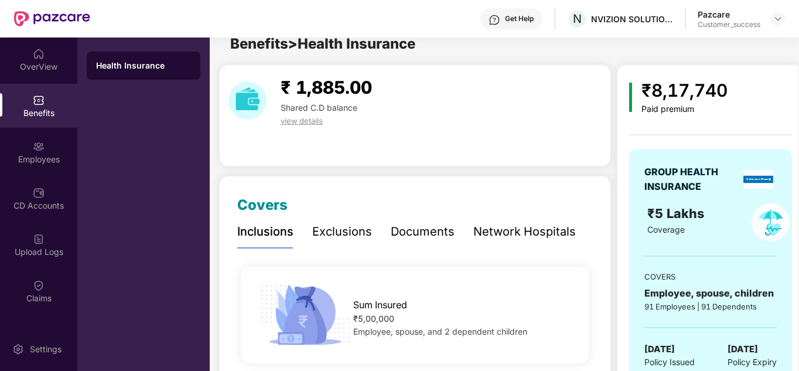
click at [470, 161] on div "₹ 1,885.00 Shared C.D balance view details" at bounding box center [415, 115] width 392 height 102
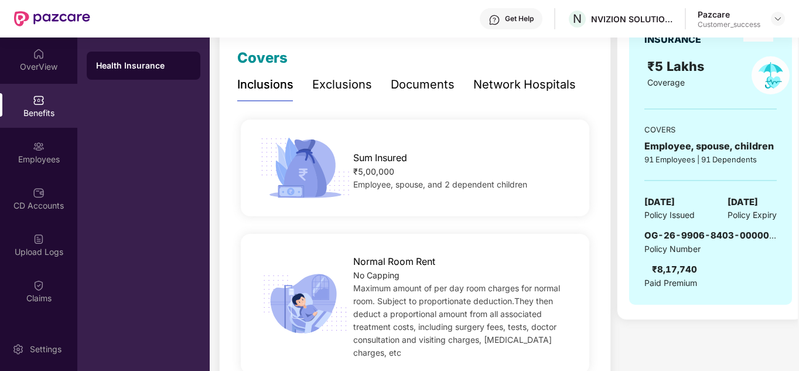
scroll to position [178, 0]
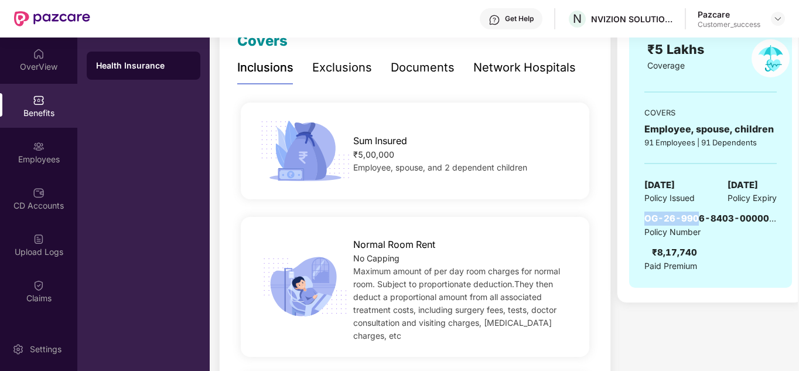
drag, startPoint x: 646, startPoint y: 218, endPoint x: 699, endPoint y: 221, distance: 52.8
click at [699, 221] on span "OG-26-9906-8403-00000048" at bounding box center [715, 218] width 142 height 11
click at [765, 221] on span "OG-26-9906-8403-00000048" at bounding box center [715, 218] width 142 height 11
click at [781, 21] on img at bounding box center [777, 18] width 9 height 9
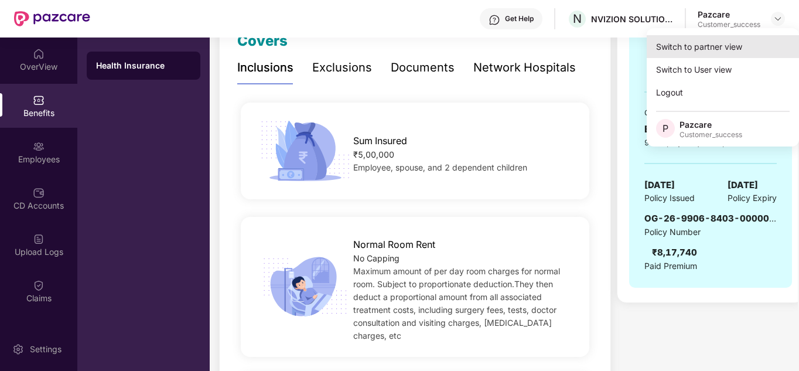
click at [735, 47] on div "Switch to partner view" at bounding box center [722, 46] width 152 height 23
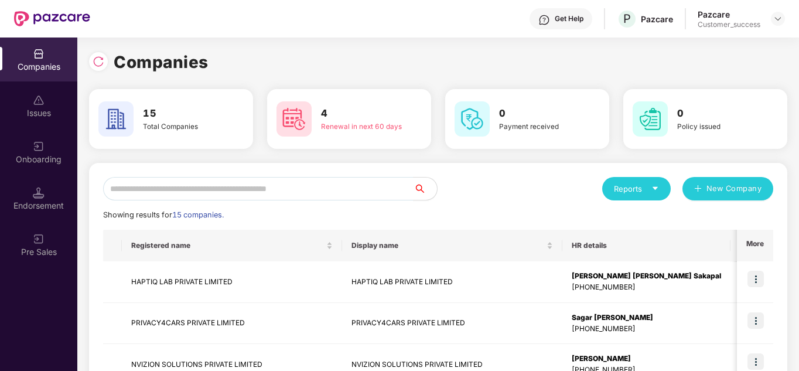
click at [481, 179] on div "Reports New Company" at bounding box center [605, 188] width 335 height 23
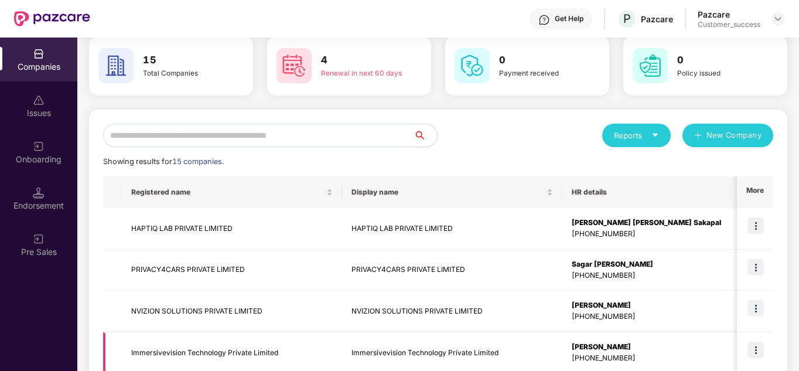
scroll to position [70, 0]
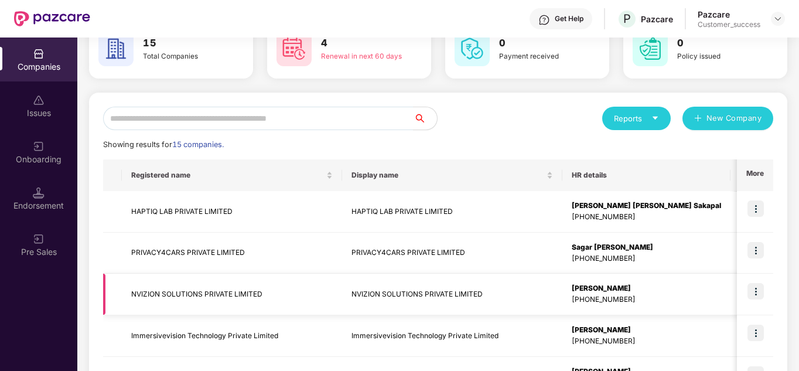
click at [752, 288] on img at bounding box center [755, 291] width 16 height 16
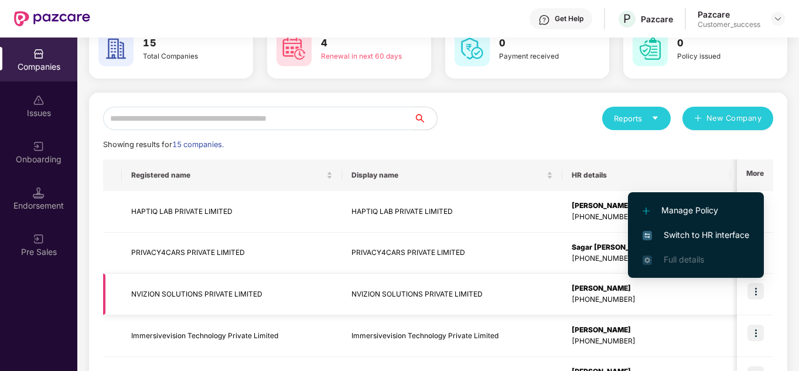
click at [752, 288] on img at bounding box center [755, 291] width 16 height 16
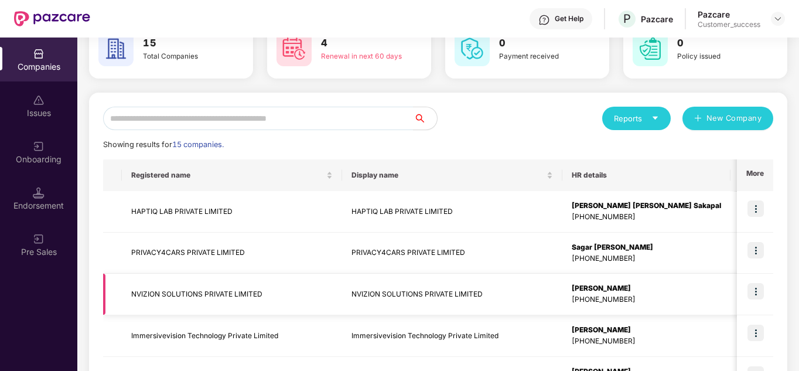
click at [225, 286] on td "NVIZION SOLUTIONS PRIVATE LIMITED" at bounding box center [232, 294] width 220 height 42
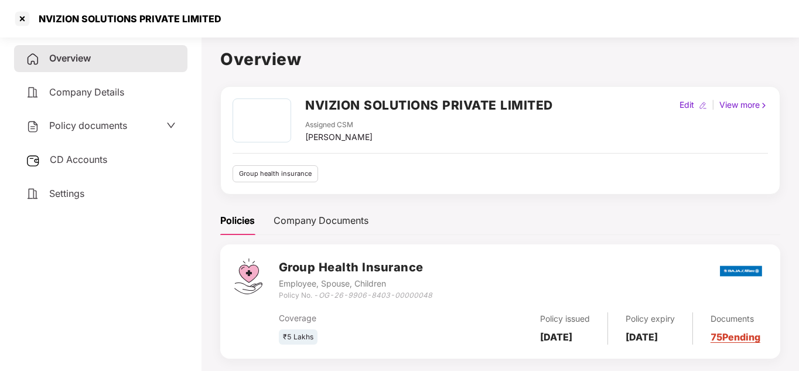
click at [516, 193] on div "NVIZION SOLUTIONS PRIVATE LIMITED Assigned CSM [PERSON_NAME] Edit | View more G…" at bounding box center [500, 140] width 560 height 108
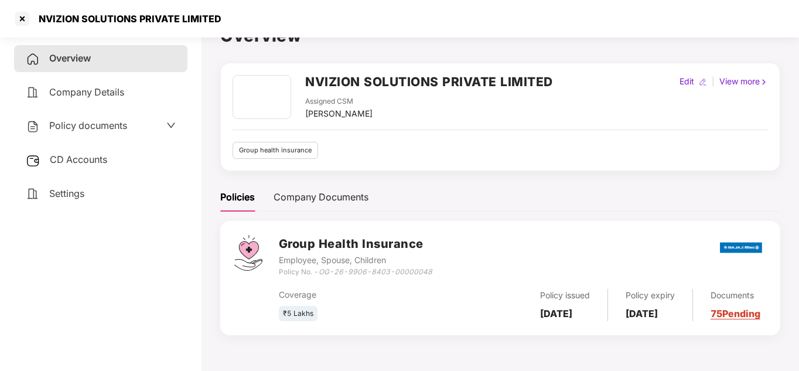
scroll to position [32, 0]
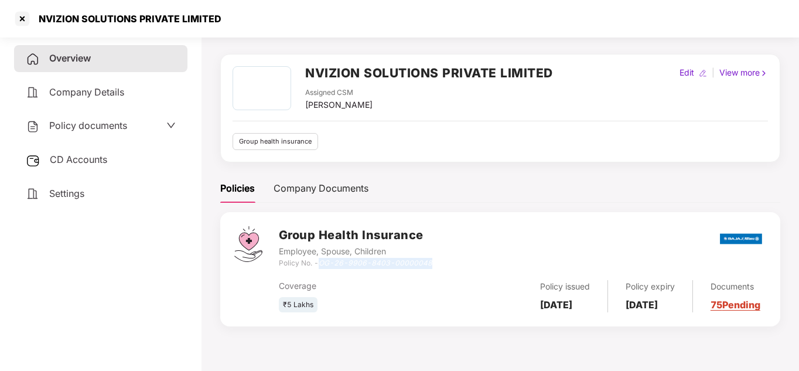
drag, startPoint x: 432, startPoint y: 263, endPoint x: 320, endPoint y: 264, distance: 111.8
click at [320, 264] on div "Group Health Insurance Employee, Spouse, Children Policy No. - OG-26-9906-8403-…" at bounding box center [522, 247] width 487 height 42
copy icon "OG-26-9906-8403-00000048"
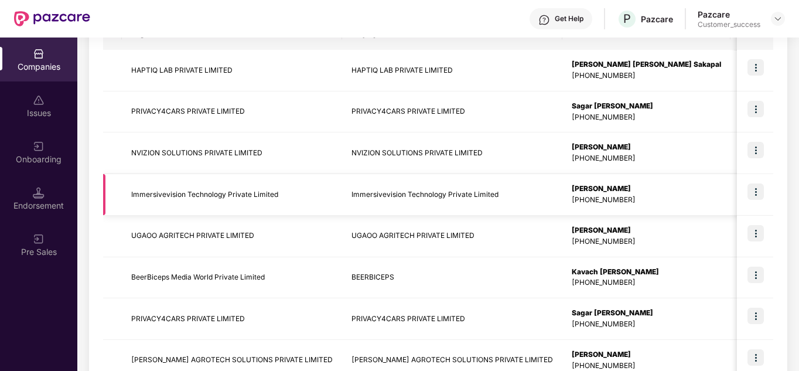
scroll to position [211, 0]
click at [756, 193] on img at bounding box center [755, 192] width 16 height 16
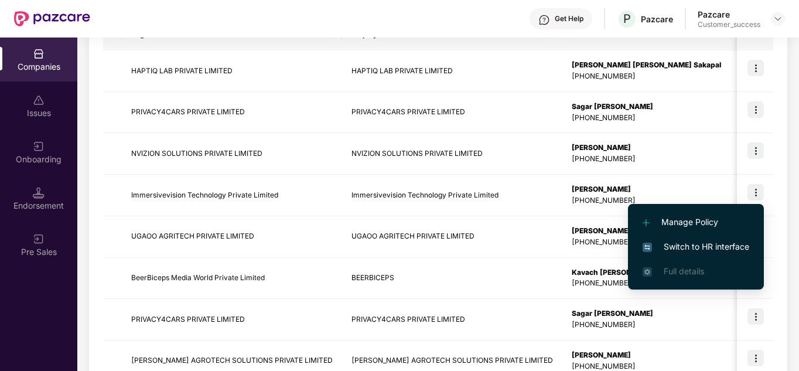
click at [701, 244] on span "Switch to HR interface" at bounding box center [695, 246] width 107 height 13
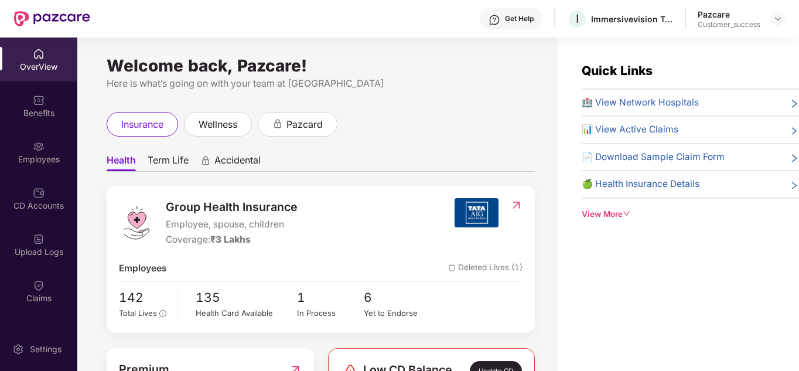
click at [426, 170] on ul "Health Term Life Accidental" at bounding box center [321, 159] width 428 height 23
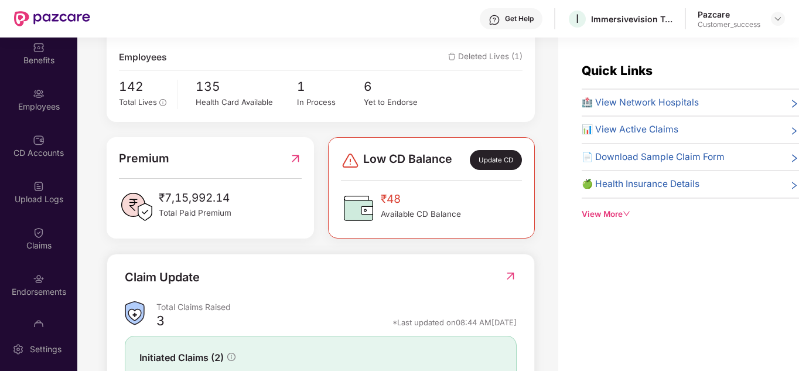
scroll to position [81, 0]
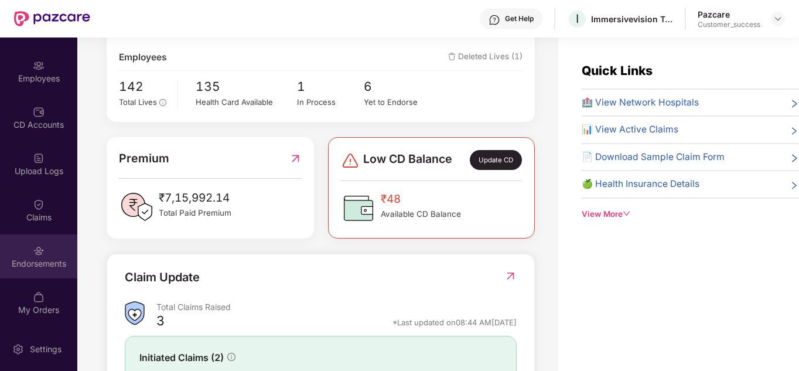
click at [41, 265] on div "Endorsements" at bounding box center [38, 264] width 77 height 12
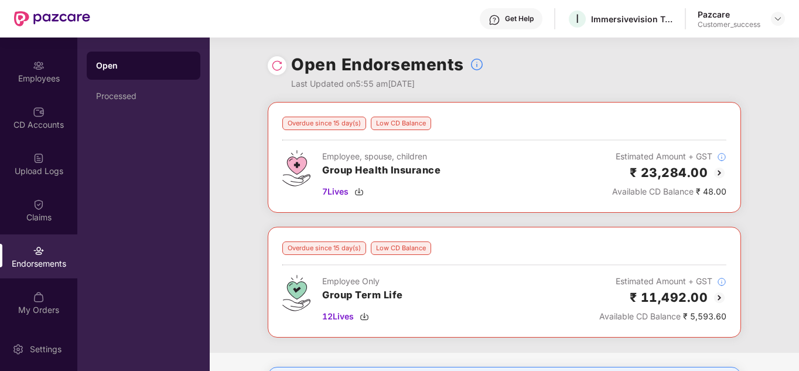
click at [245, 198] on div "Overdue since 15 day(s) Low CD Balance Employee, spouse, children Group Health …" at bounding box center [504, 227] width 589 height 251
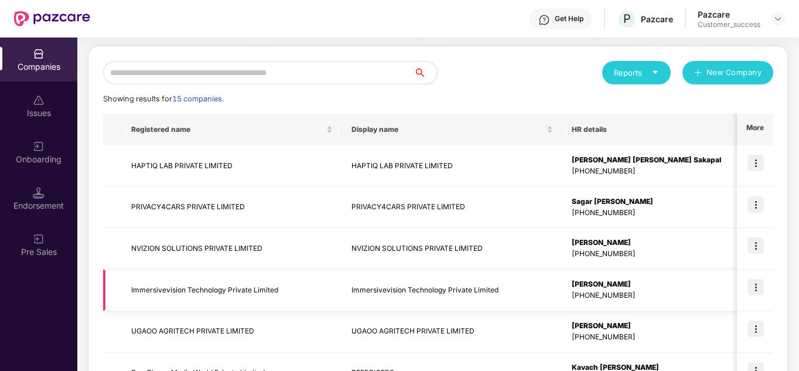
scroll to position [117, 0]
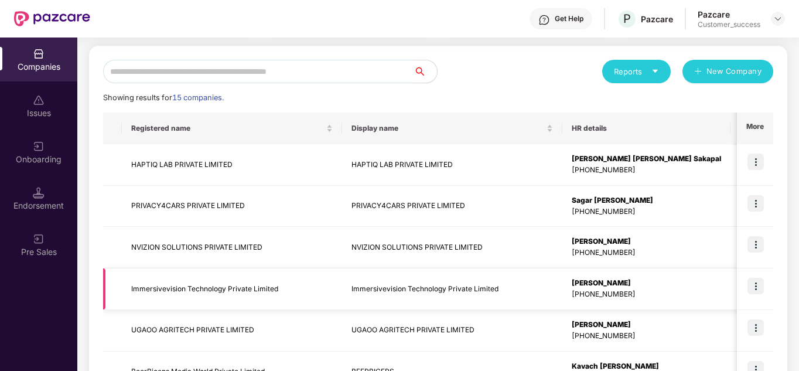
click at [755, 287] on img at bounding box center [755, 286] width 16 height 16
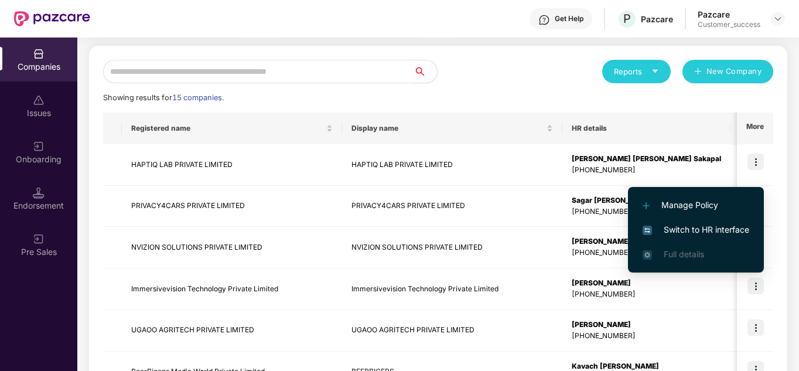
click at [673, 231] on span "Switch to HR interface" at bounding box center [695, 229] width 107 height 13
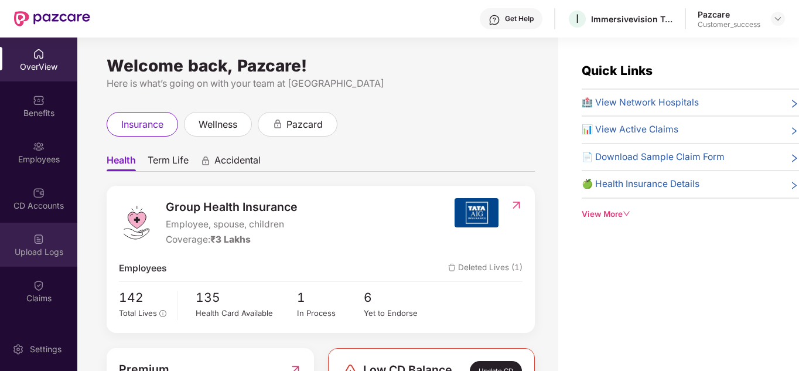
scroll to position [81, 0]
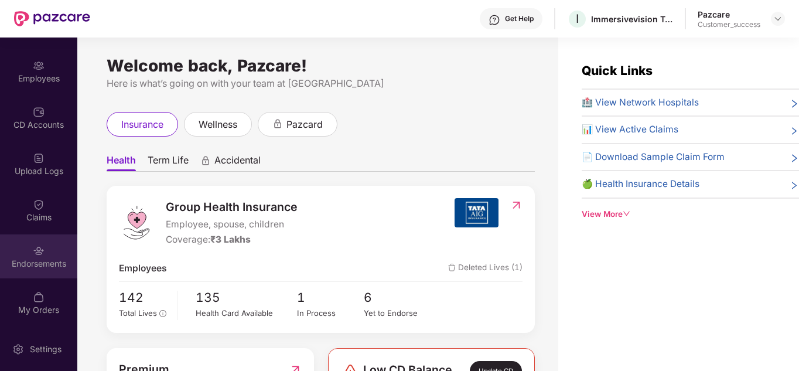
click at [32, 259] on div "Endorsements" at bounding box center [38, 264] width 77 height 12
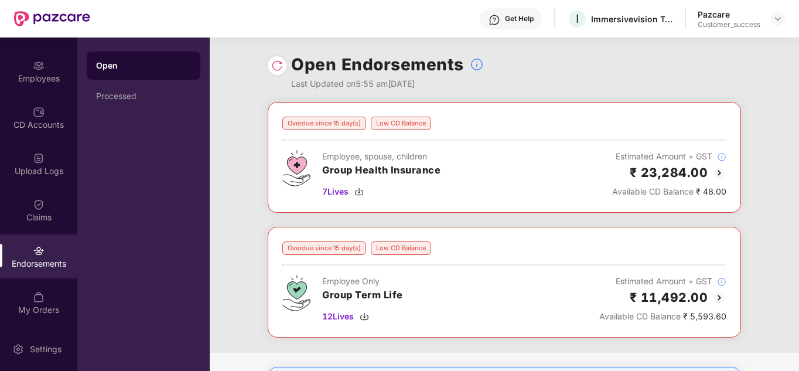
click at [718, 174] on img at bounding box center [719, 173] width 14 height 14
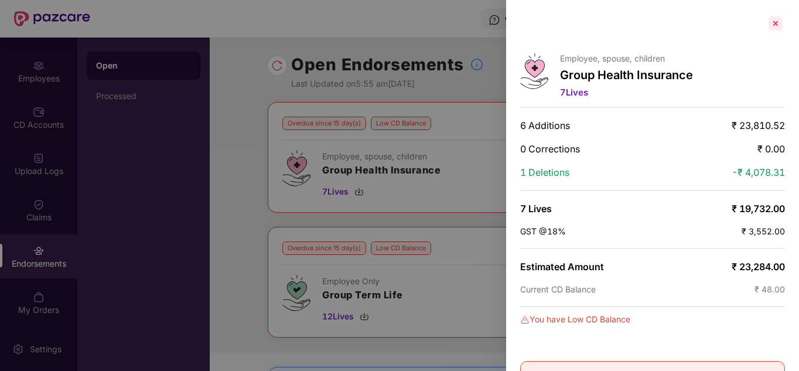
click at [778, 23] on div at bounding box center [775, 23] width 19 height 19
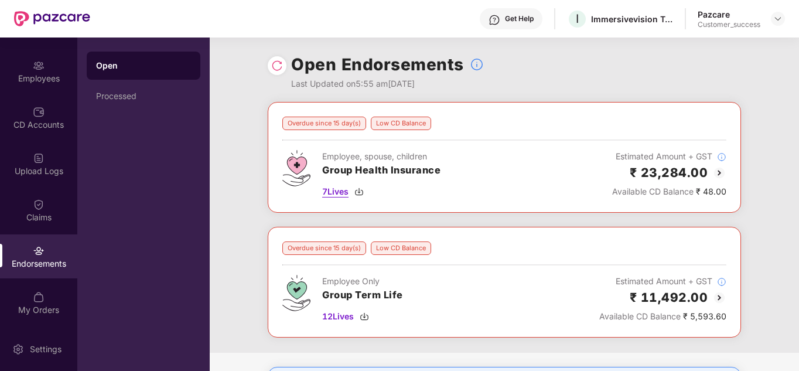
click at [354, 193] on div "7 Lives" at bounding box center [381, 191] width 118 height 13
click at [780, 323] on div "Overdue since 15 day(s) Low CD Balance Employee, spouse, children Group Health …" at bounding box center [504, 227] width 589 height 251
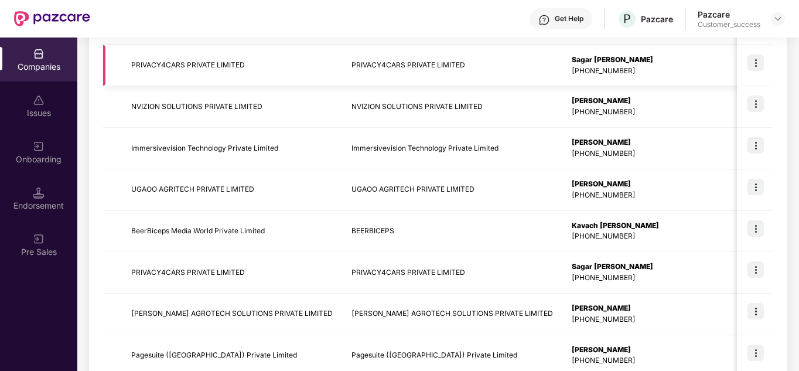
scroll to position [281, 0]
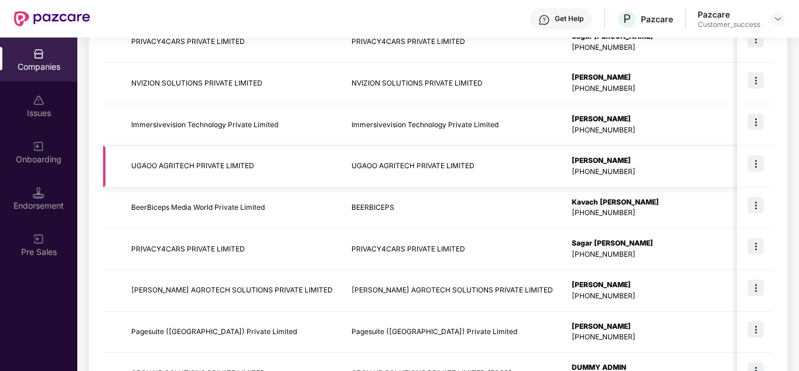
click at [755, 163] on img at bounding box center [755, 163] width 16 height 16
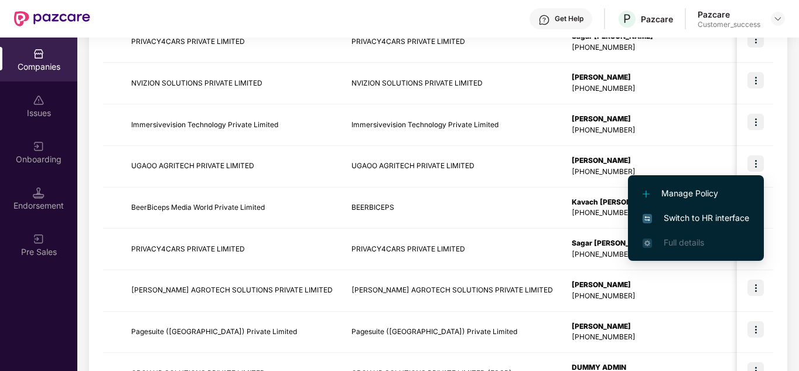
click at [702, 214] on span "Switch to HR interface" at bounding box center [695, 217] width 107 height 13
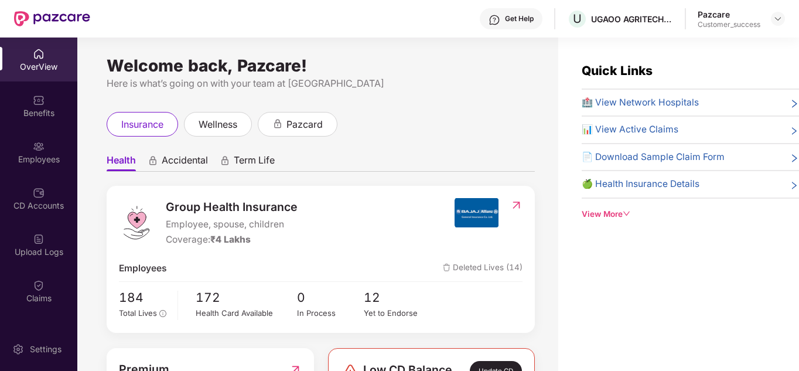
click at [473, 156] on ul "Health Accidental Term Life" at bounding box center [321, 159] width 428 height 23
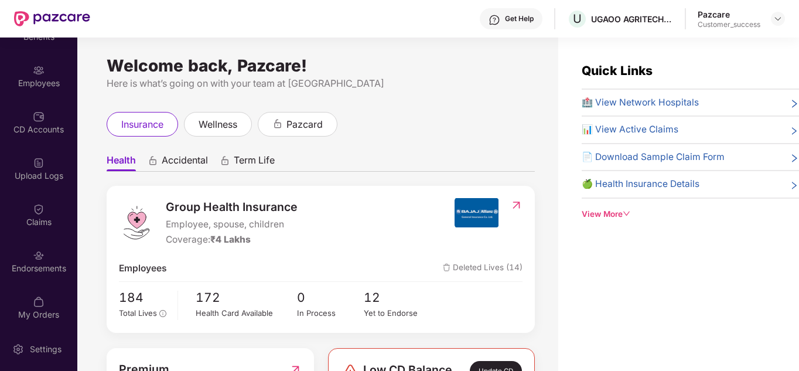
scroll to position [81, 0]
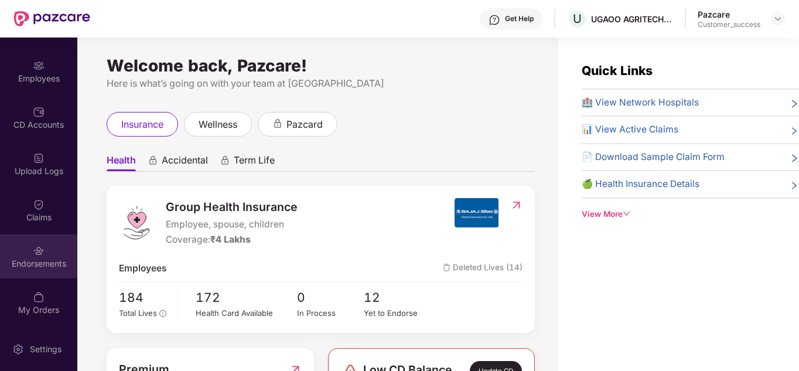
click at [45, 262] on div "Endorsements" at bounding box center [38, 264] width 77 height 12
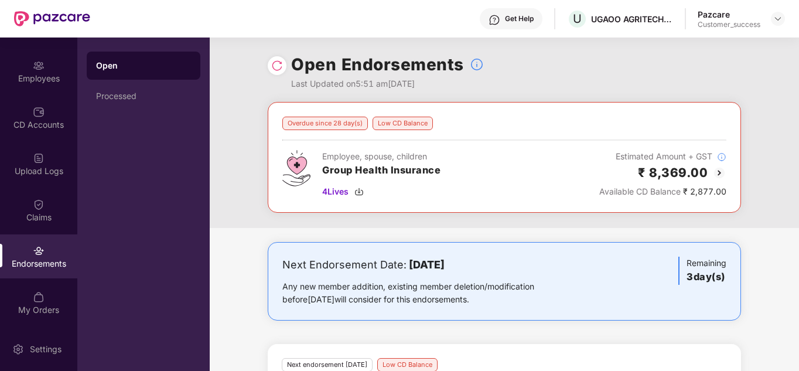
click at [480, 214] on div "Overdue since 28 day(s) Low CD Balance Employee, spouse, children Group Health …" at bounding box center [504, 165] width 589 height 126
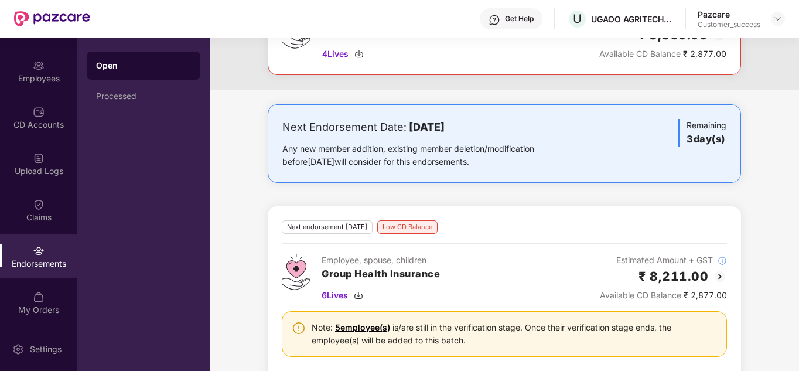
scroll to position [114, 0]
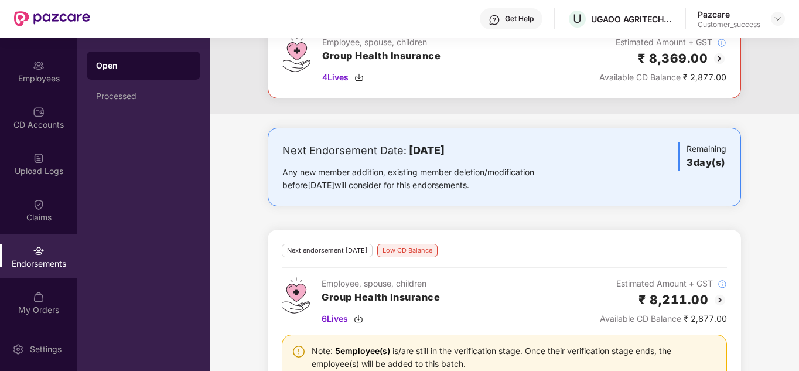
click at [338, 78] on span "4 Lives" at bounding box center [335, 77] width 26 height 13
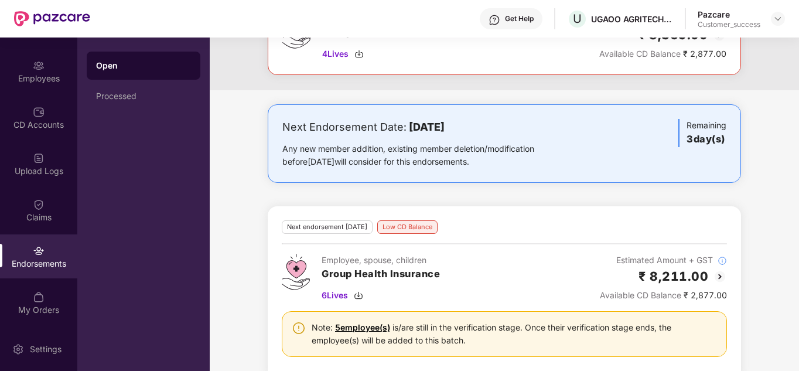
scroll to position [161, 0]
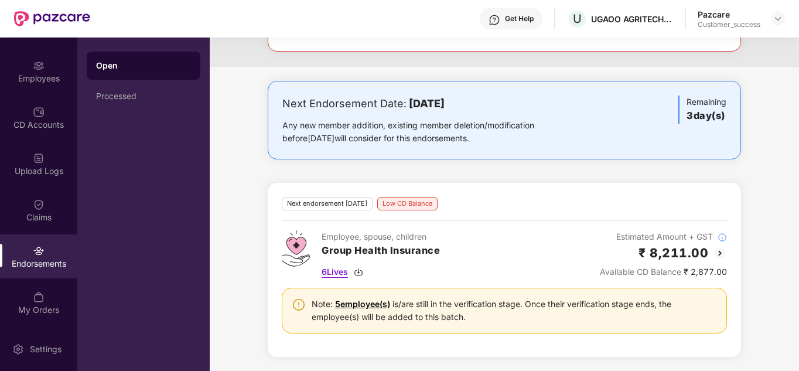
click at [335, 273] on span "6 Lives" at bounding box center [334, 271] width 26 height 13
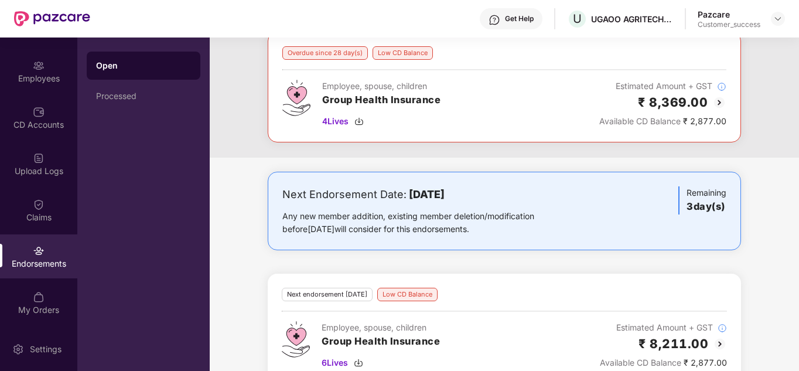
scroll to position [141, 0]
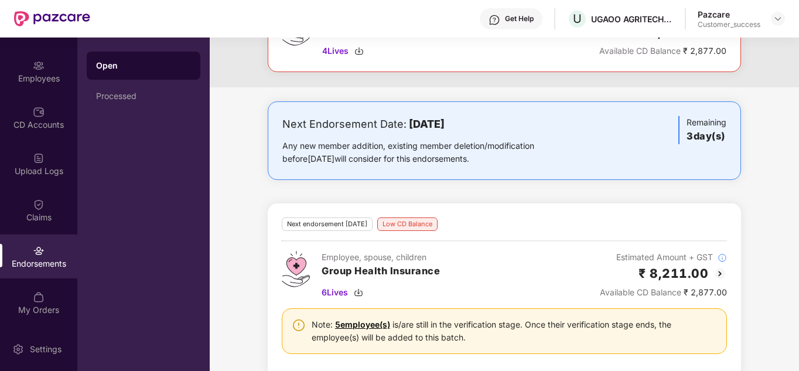
click at [256, 211] on div "Next Endorsement Date: [DATE] Any new member addition, existing member deletion…" at bounding box center [504, 246] width 589 height 290
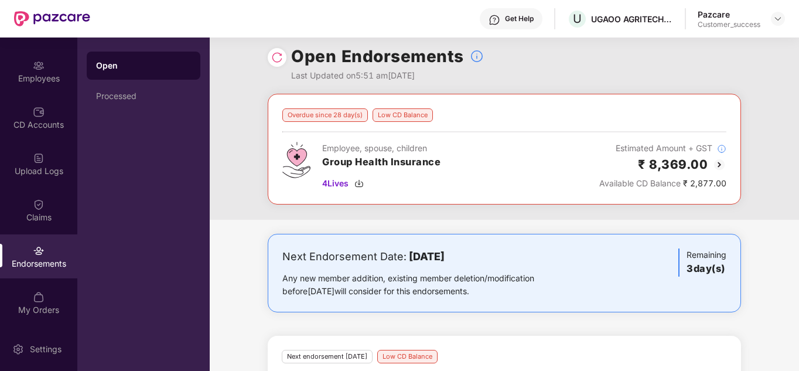
scroll to position [0, 0]
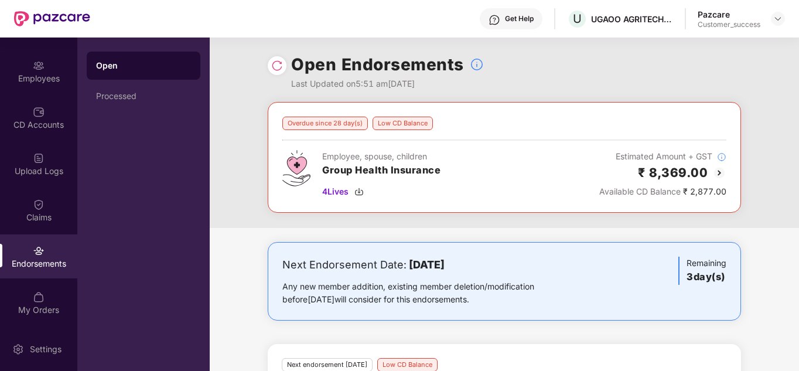
scroll to position [0, 1]
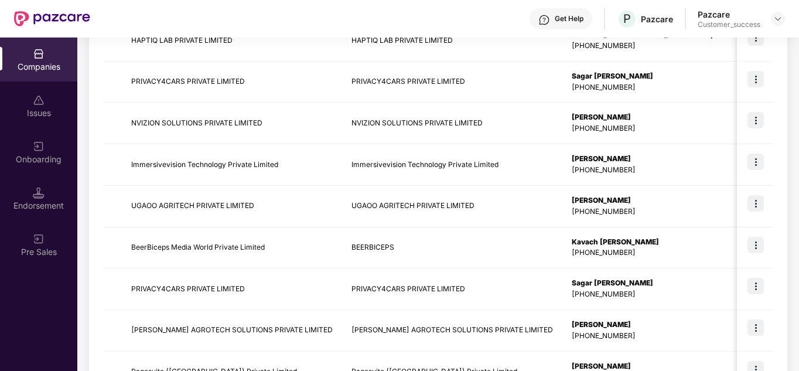
scroll to position [258, 0]
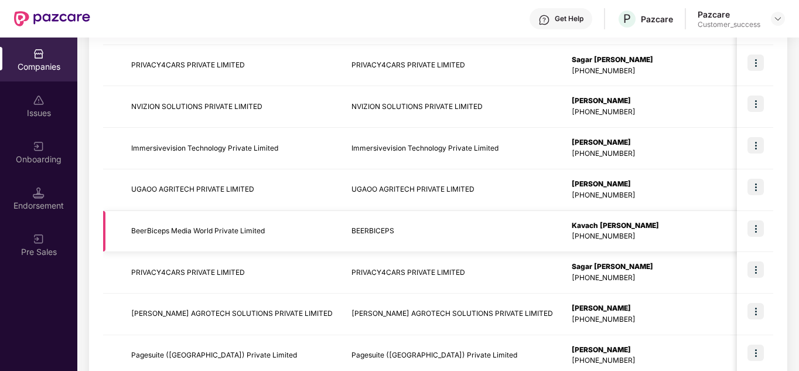
click at [755, 228] on img at bounding box center [755, 228] width 16 height 16
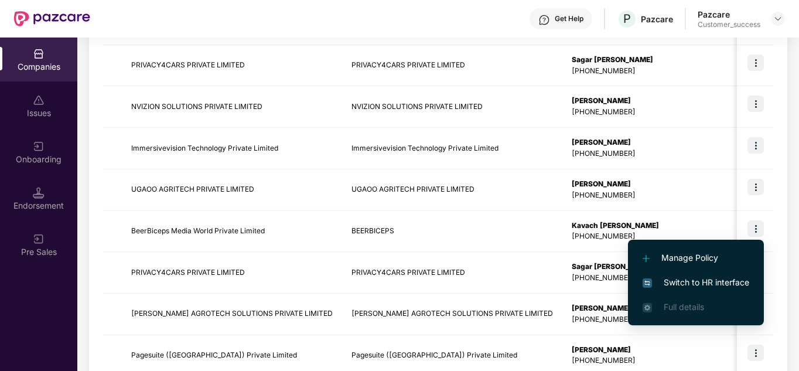
click at [706, 280] on span "Switch to HR interface" at bounding box center [695, 282] width 107 height 13
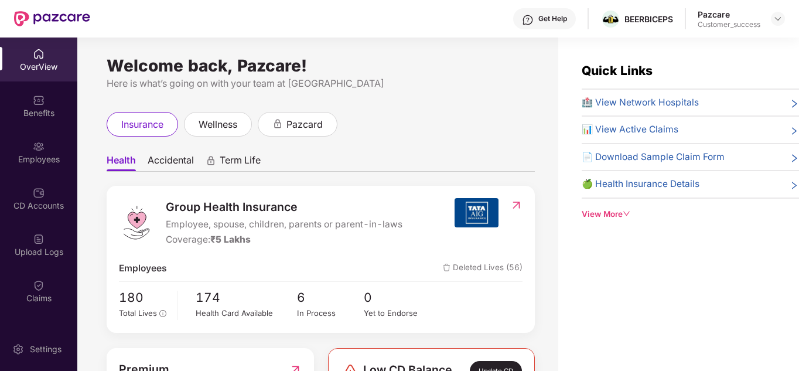
click at [460, 159] on ul "Health Accidental Term Life" at bounding box center [321, 159] width 428 height 23
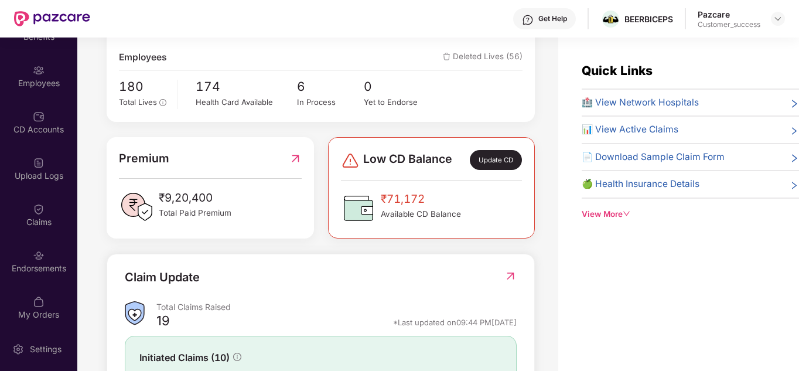
scroll to position [78, 0]
click at [39, 275] on div "Endorsements" at bounding box center [38, 259] width 77 height 44
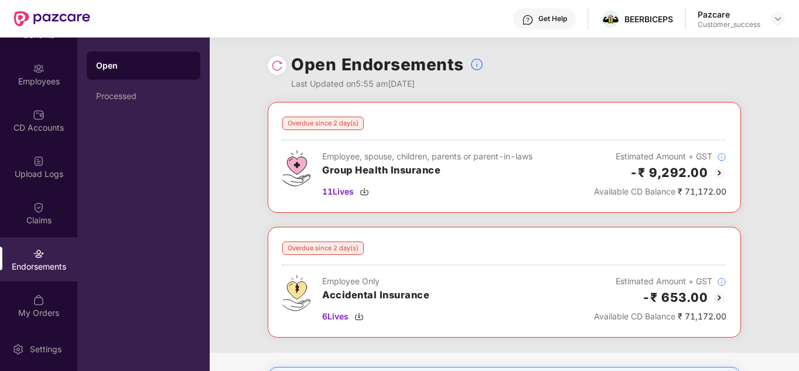
click at [485, 225] on div "Overdue since 2 day(s) Employee, spouse, children, parents or parent-in-laws Gr…" at bounding box center [504, 227] width 589 height 251
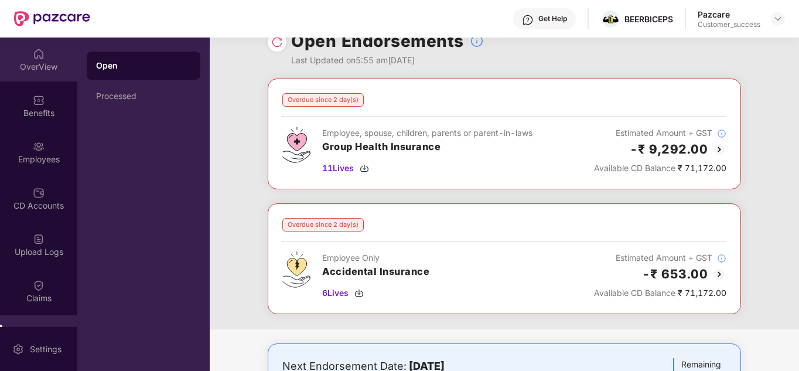
click at [42, 61] on div "OverView" at bounding box center [38, 67] width 77 height 12
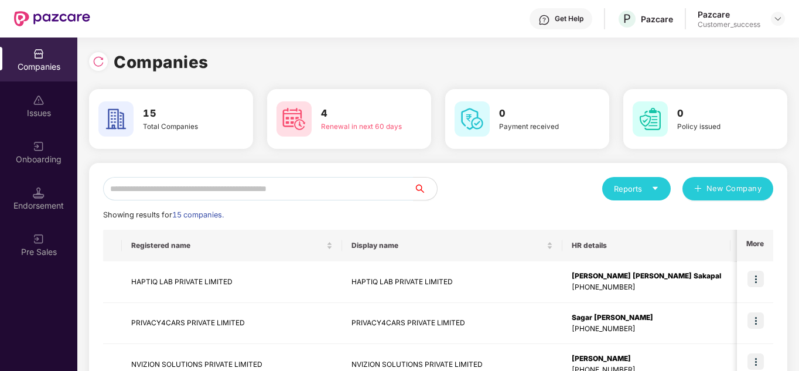
scroll to position [0, 1]
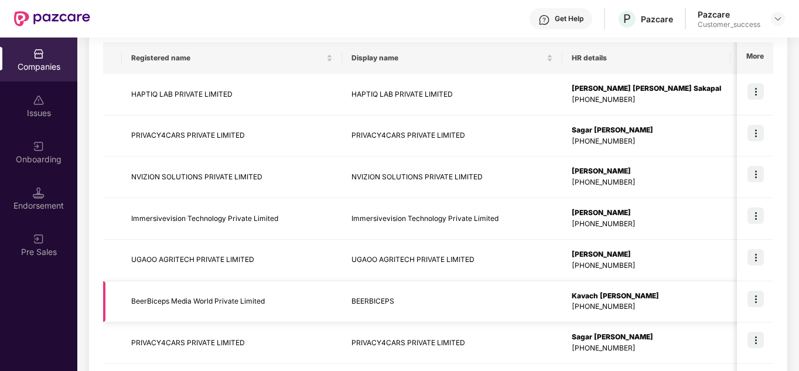
scroll to position [0, 0]
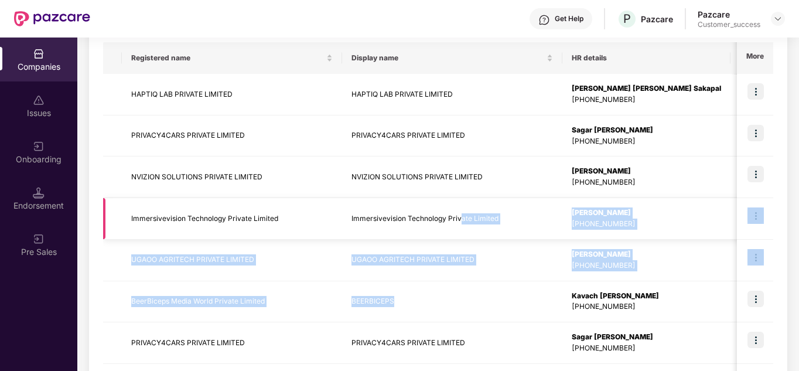
drag, startPoint x: 482, startPoint y: 310, endPoint x: 448, endPoint y: 213, distance: 103.0
click at [448, 213] on tbody "HAPTIQ LAB PRIVATE LIMITED HAPTIQ LAB PRIVATE LIMITED Shreya Sanjay Sakapal [PH…" at bounding box center [754, 281] width 1302 height 414
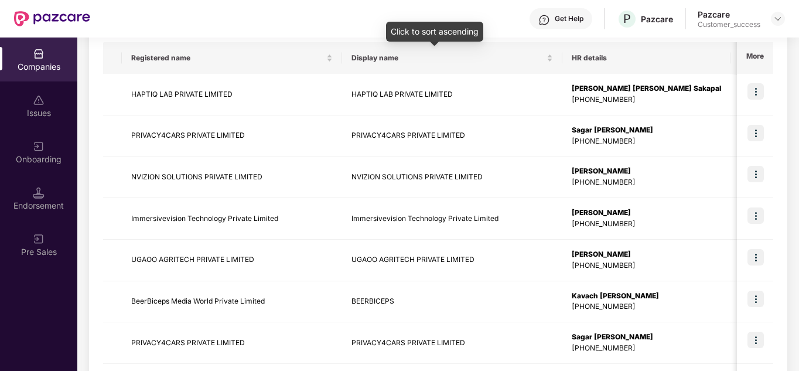
click at [435, 25] on div "Click to sort ascending" at bounding box center [434, 32] width 97 height 20
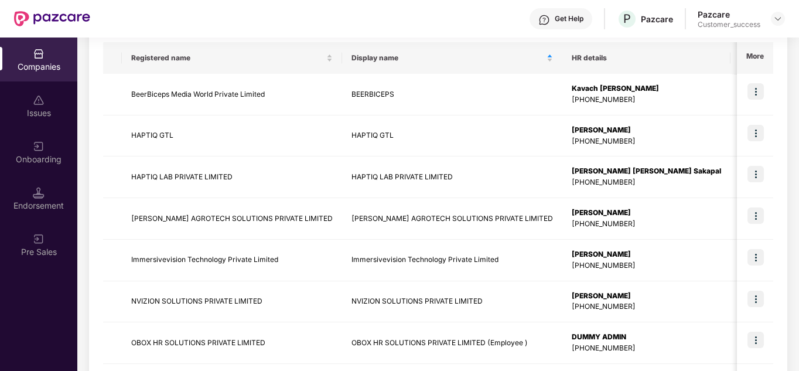
click at [458, 21] on div "Get Help P Pazcare Pazcare Customer_success" at bounding box center [437, 18] width 694 height 37
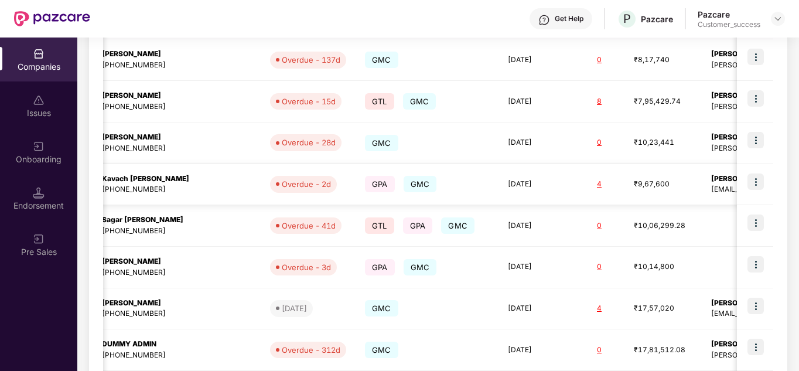
scroll to position [0, 471]
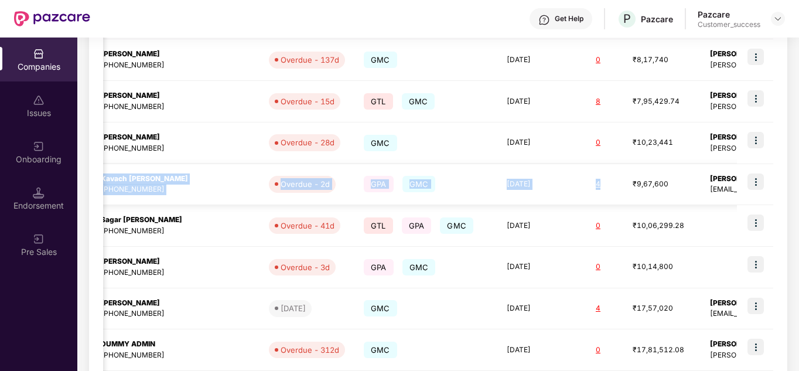
drag, startPoint x: 427, startPoint y: 166, endPoint x: 523, endPoint y: 180, distance: 96.6
click at [523, 180] on tr "BeerBiceps Media World Private Limited BEERBICEPS Kavach Dave +918779241427 Ove…" at bounding box center [283, 185] width 1302 height 42
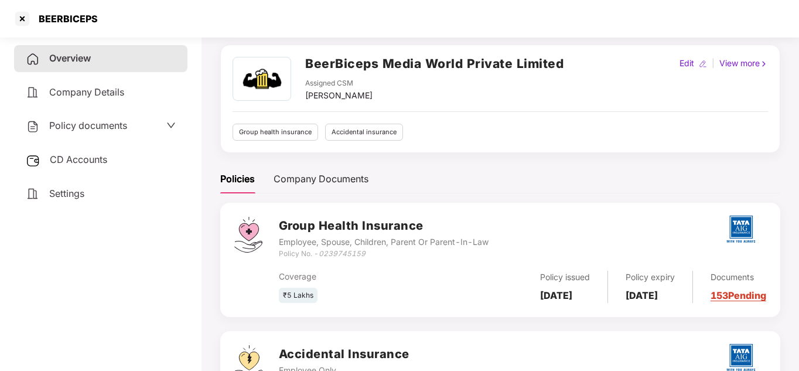
scroll to position [23, 0]
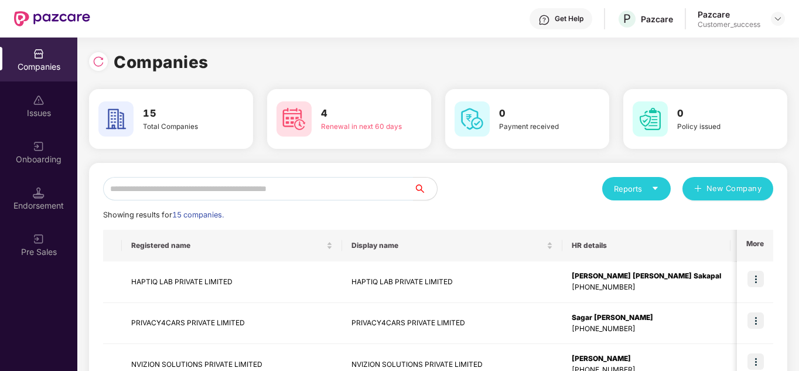
scroll to position [0, 1]
drag, startPoint x: 797, startPoint y: 121, endPoint x: 799, endPoint y: 196, distance: 74.4
click at [798, 196] on html "Get Help P Pazcare Pazcare Customer_success Companies Issues Onboarding Endorse…" at bounding box center [399, 185] width 799 height 371
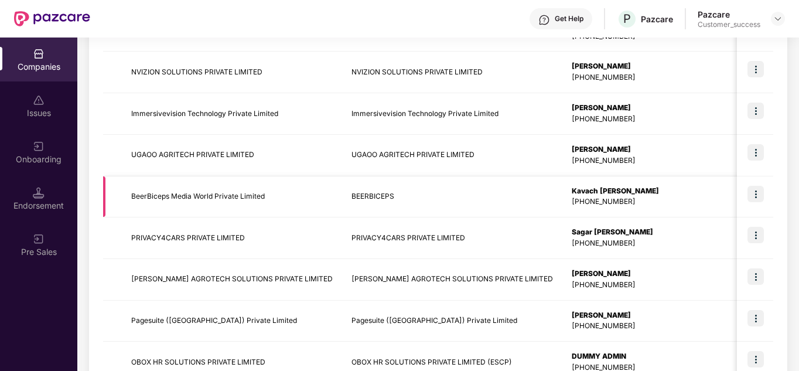
scroll to position [269, 0]
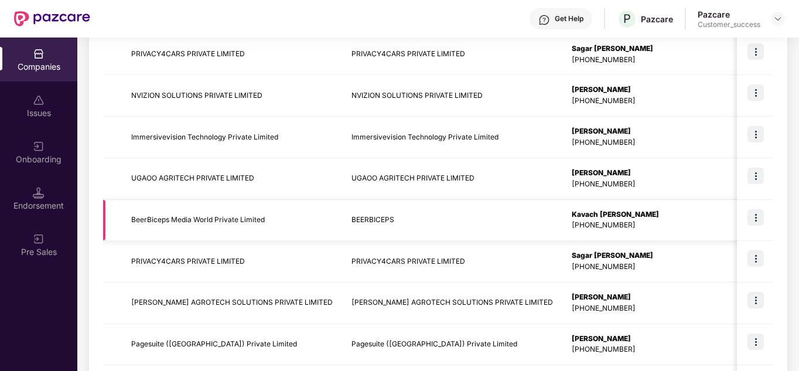
click at [755, 218] on img at bounding box center [755, 217] width 16 height 16
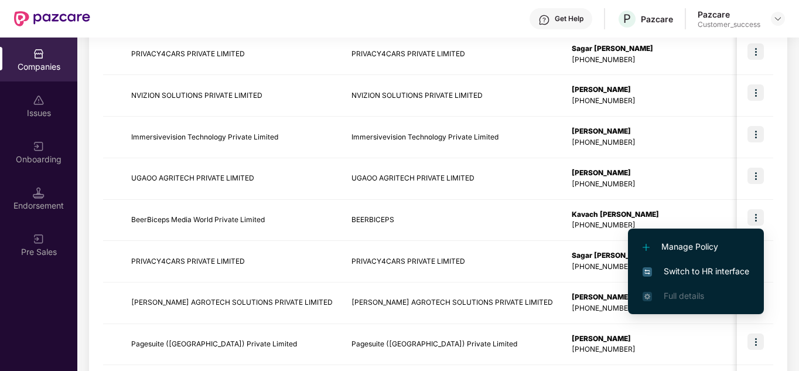
click at [705, 273] on span "Switch to HR interface" at bounding box center [695, 271] width 107 height 13
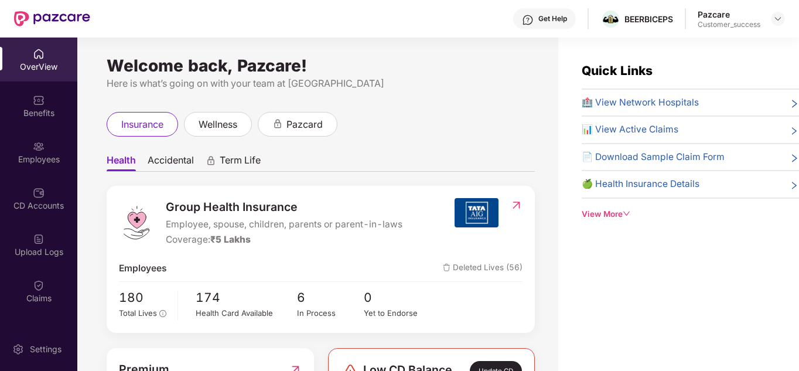
click at [461, 153] on ul "Health Accidental Term Life" at bounding box center [321, 159] width 428 height 23
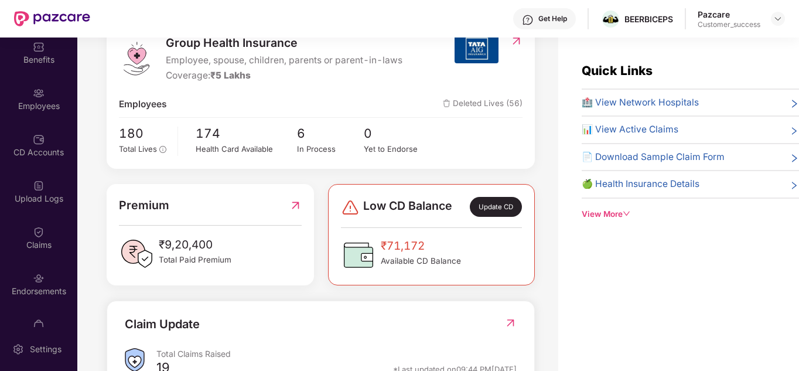
scroll to position [81, 0]
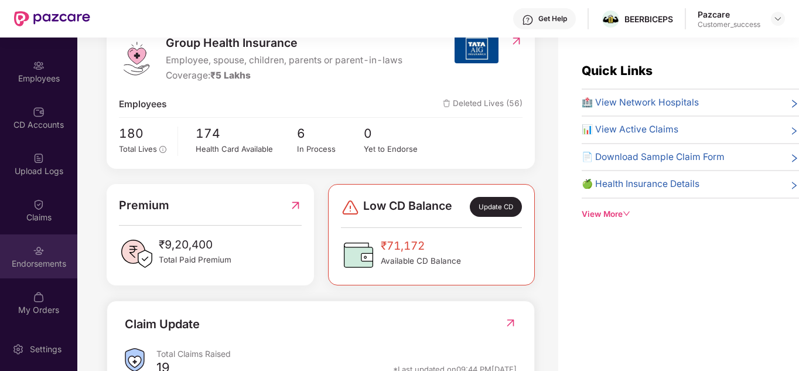
click at [37, 261] on div "Endorsements" at bounding box center [38, 264] width 77 height 12
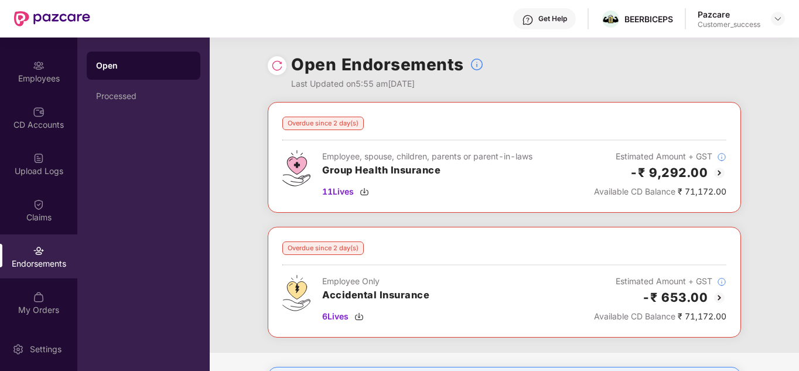
click at [756, 218] on div "Overdue since 2 day(s) Employee, spouse, children, parents or parent-in-laws Gr…" at bounding box center [504, 227] width 589 height 251
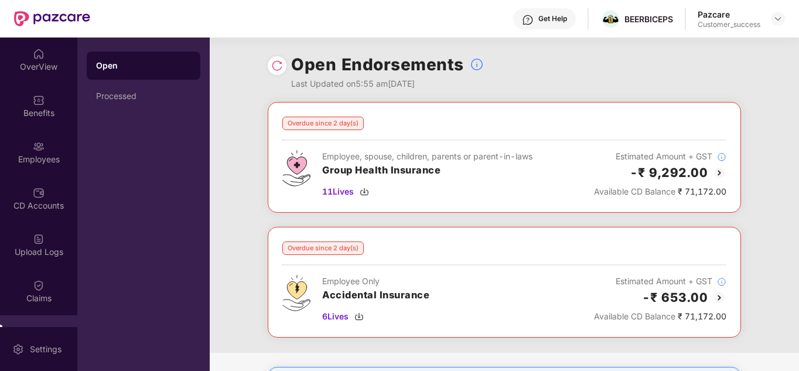
click at [782, 165] on div "Overdue since 2 day(s) Employee, spouse, children, parents or parent-in-laws Gr…" at bounding box center [504, 227] width 589 height 251
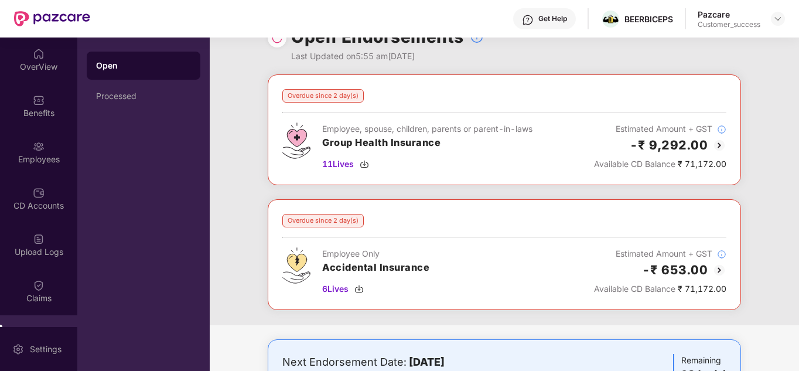
scroll to position [4, 0]
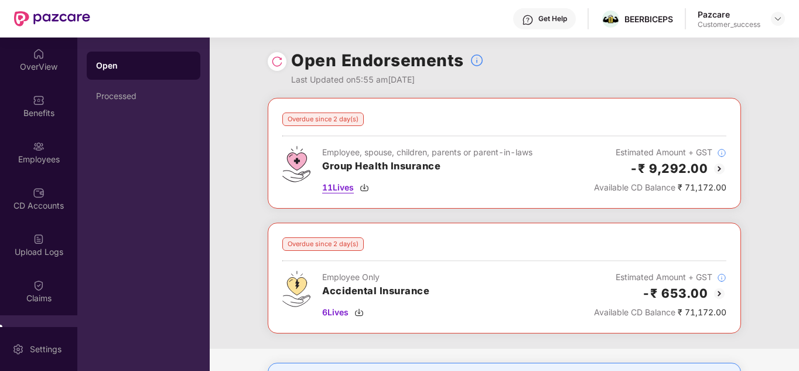
click at [365, 183] on img at bounding box center [363, 187] width 9 height 9
click at [542, 80] on div "Open Endorsements Last Updated on 5:55 am, 17 Sep 2025" at bounding box center [504, 65] width 473 height 64
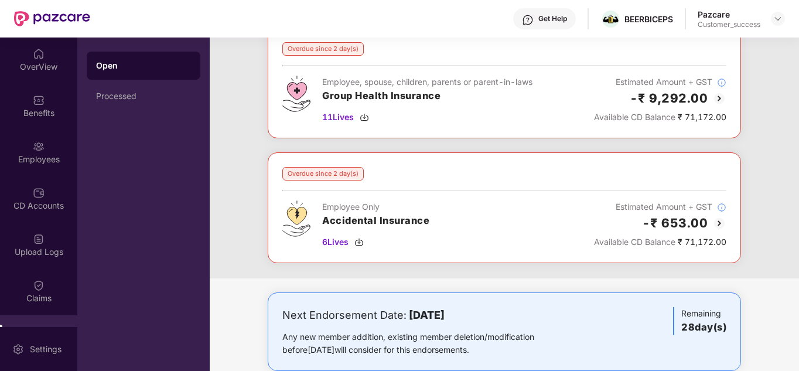
scroll to position [0, 0]
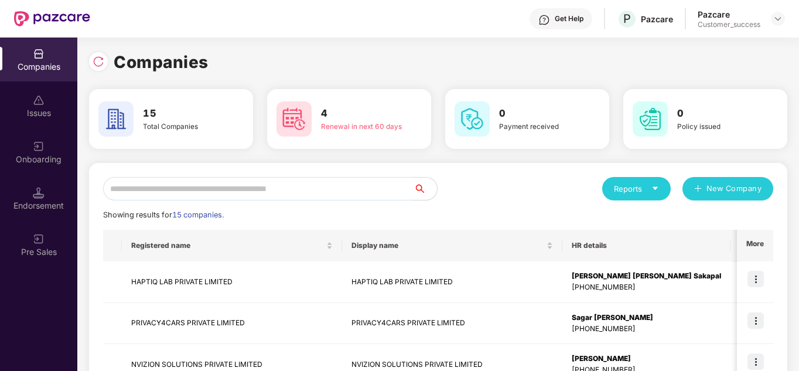
scroll to position [0, 1]
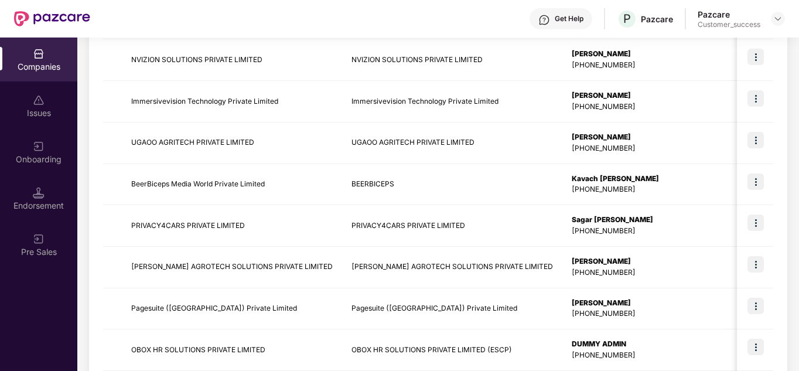
scroll to position [328, 0]
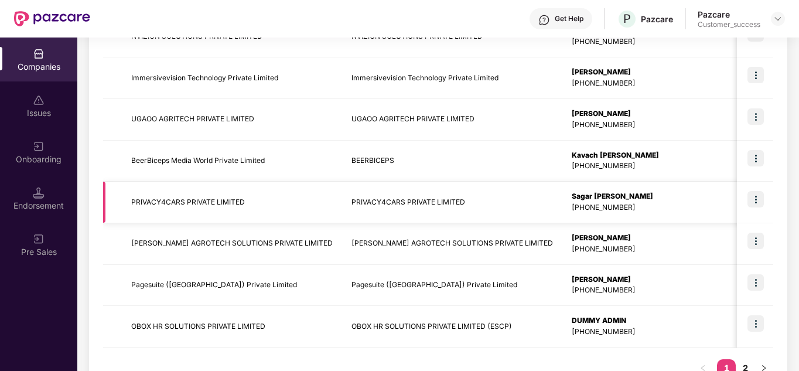
click at [756, 203] on img at bounding box center [755, 199] width 16 height 16
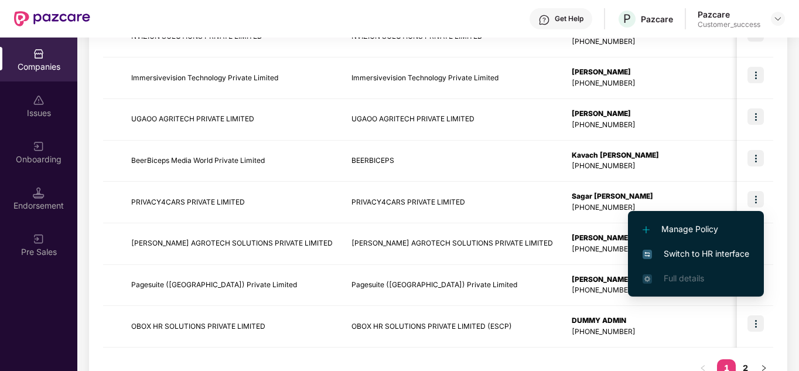
click at [669, 249] on span "Switch to HR interface" at bounding box center [695, 253] width 107 height 13
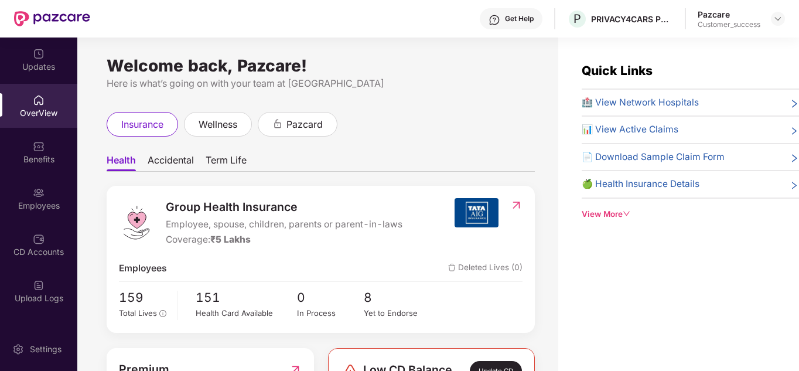
click at [381, 154] on ul "Health Accidental Term Life" at bounding box center [321, 159] width 428 height 23
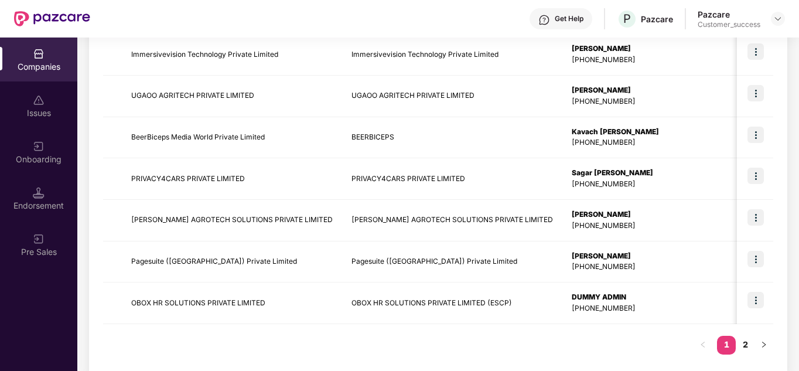
scroll to position [370, 0]
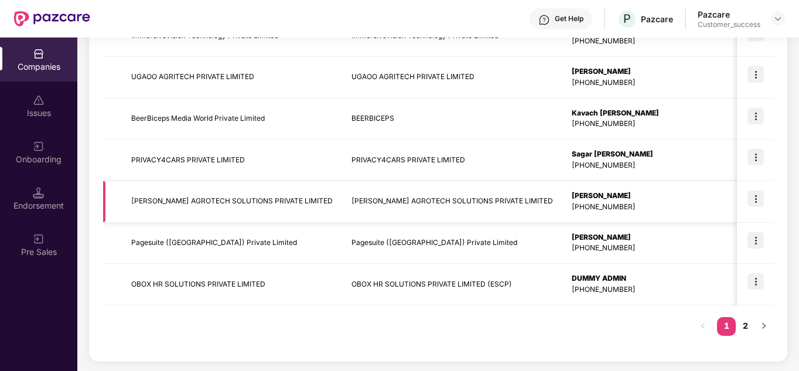
click at [749, 200] on img at bounding box center [755, 198] width 16 height 16
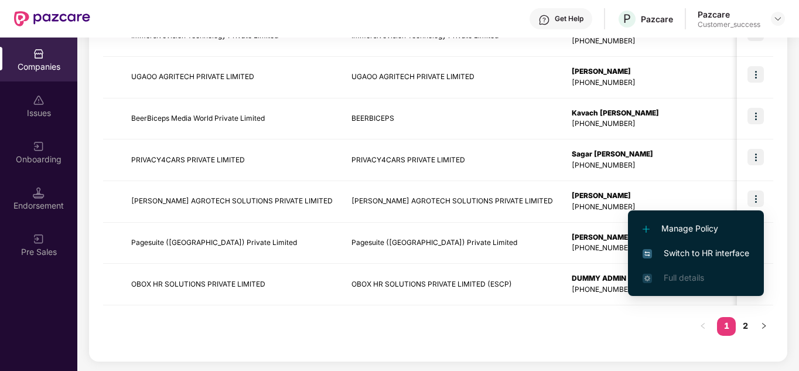
click at [691, 251] on span "Switch to HR interface" at bounding box center [695, 252] width 107 height 13
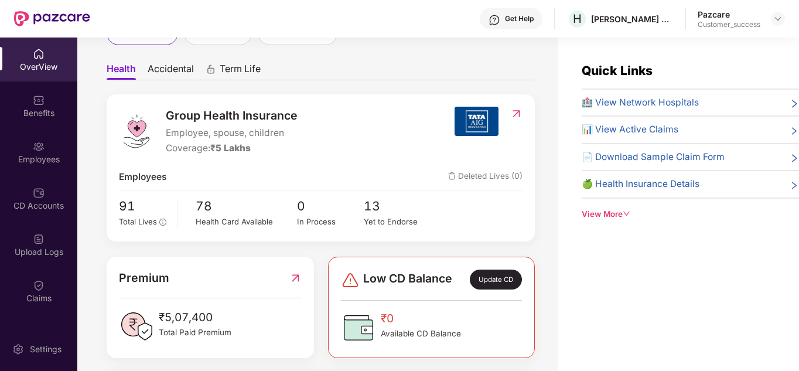
scroll to position [94, 0]
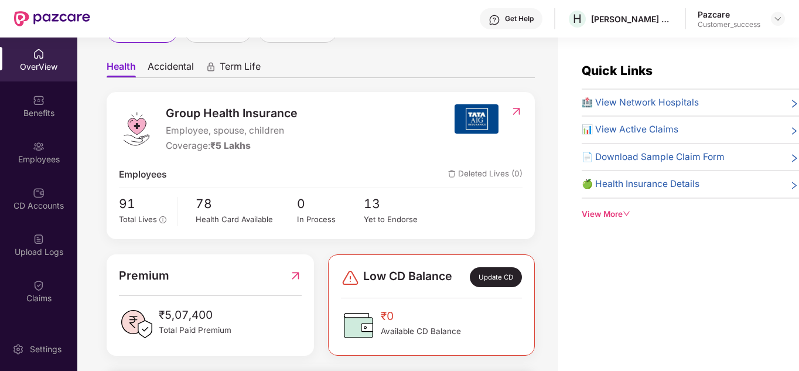
click at [601, 292] on div "Quick Links 🏥 View Network Hospitals 📊 View Active Claims 📄 Download Sample Cla…" at bounding box center [678, 222] width 241 height 371
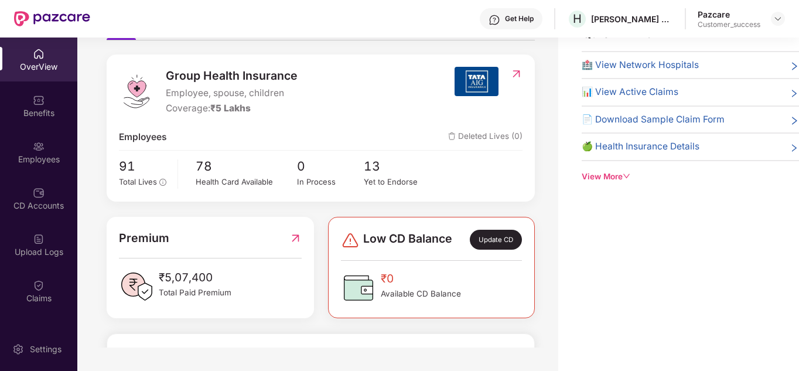
scroll to position [14, 0]
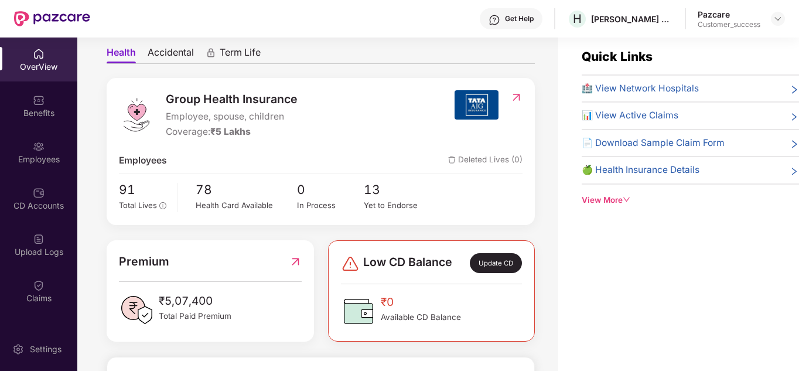
click at [605, 268] on div "Quick Links 🏥 View Network Hospitals 📊 View Active Claims 📄 Download Sample Cla…" at bounding box center [678, 208] width 241 height 371
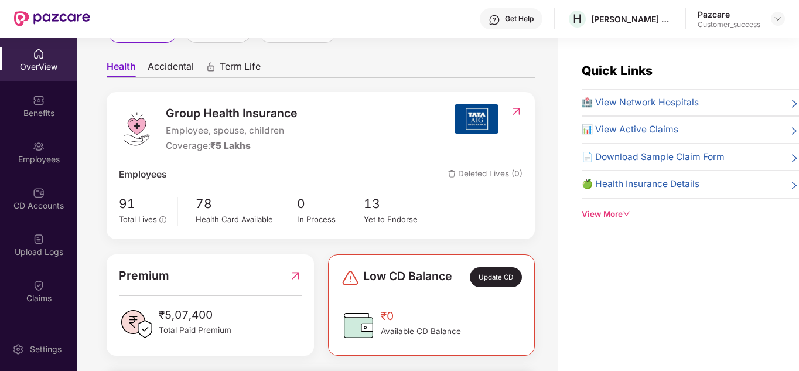
click at [610, 258] on div "Quick Links 🏥 View Network Hospitals 📊 View Active Claims 📄 Download Sample Cla…" at bounding box center [678, 222] width 241 height 371
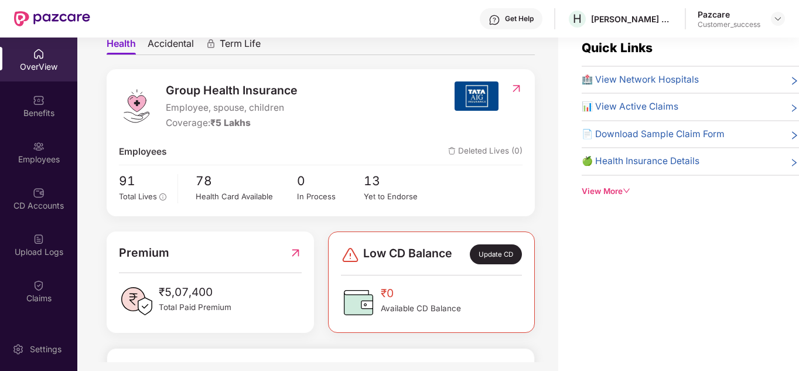
scroll to position [23, 0]
click at [622, 259] on div "Quick Links 🏥 View Network Hospitals 📊 View Active Claims 📄 Download Sample Cla…" at bounding box center [678, 199] width 241 height 371
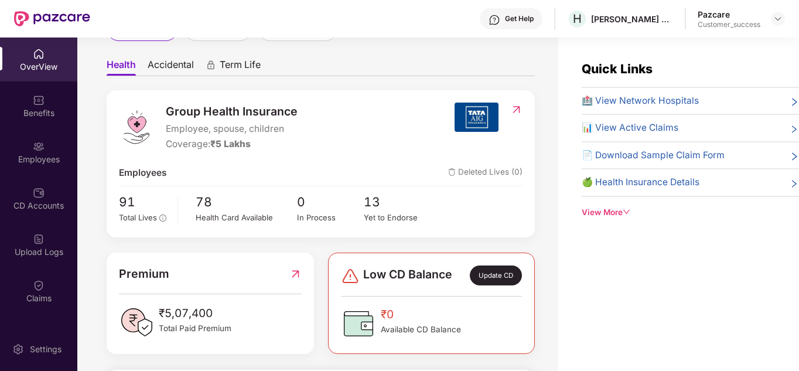
scroll to position [0, 0]
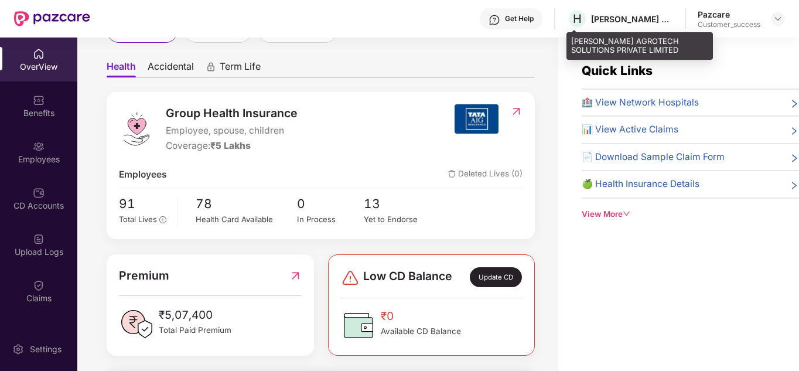
click at [612, 22] on div "[PERSON_NAME] AGROTECH SOLUTIONS PRIVATE LIMITED" at bounding box center [632, 18] width 82 height 11
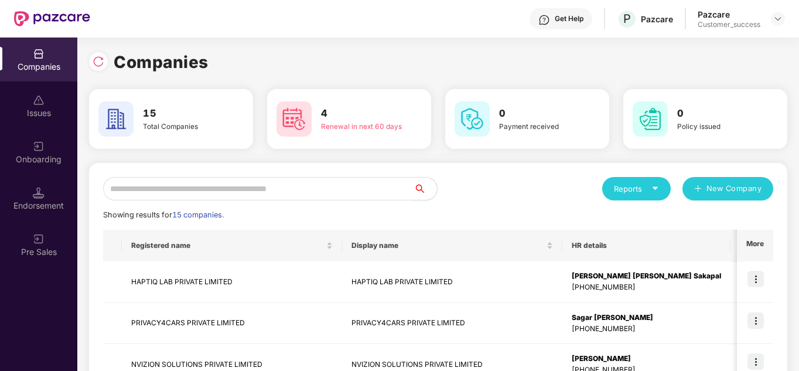
scroll to position [0, 1]
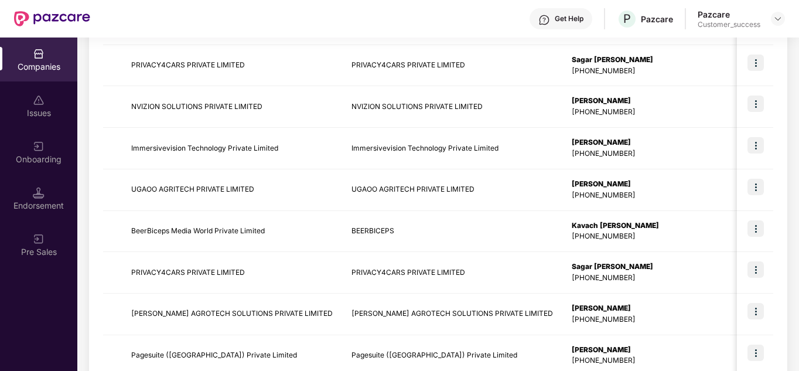
scroll to position [351, 0]
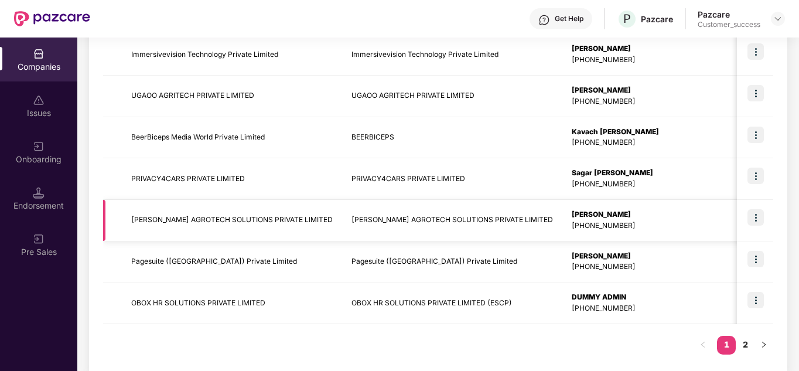
click at [299, 217] on td "[PERSON_NAME] AGROTECH SOLUTIONS PRIVATE LIMITED" at bounding box center [232, 221] width 220 height 42
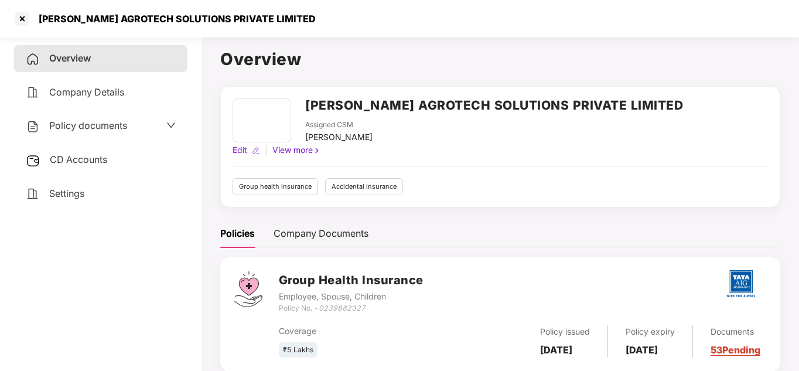
click at [457, 219] on div "Policies Company Documents" at bounding box center [500, 233] width 560 height 29
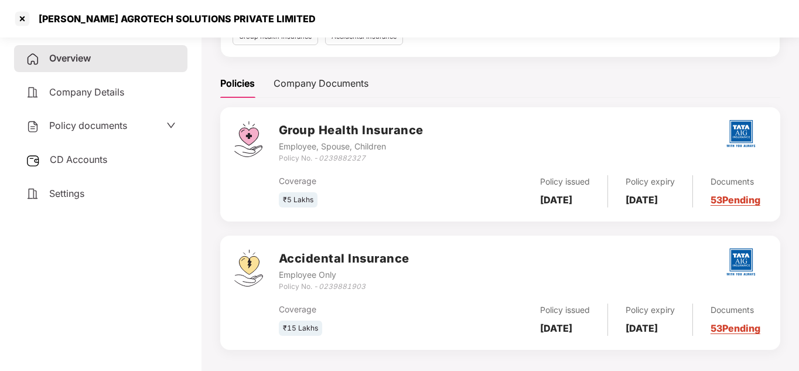
scroll to position [150, 0]
drag, startPoint x: 367, startPoint y: 145, endPoint x: 321, endPoint y: 145, distance: 45.7
click at [321, 152] on div "Policy No. - 0239882327" at bounding box center [351, 157] width 145 height 11
copy icon "0239882327"
click at [18, 19] on div at bounding box center [22, 18] width 19 height 19
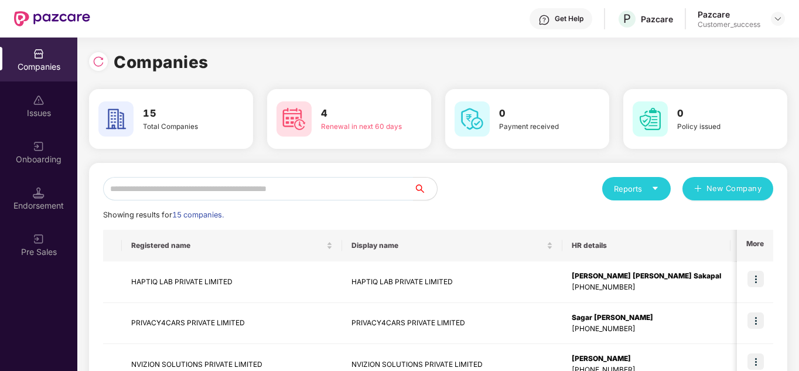
scroll to position [0, 0]
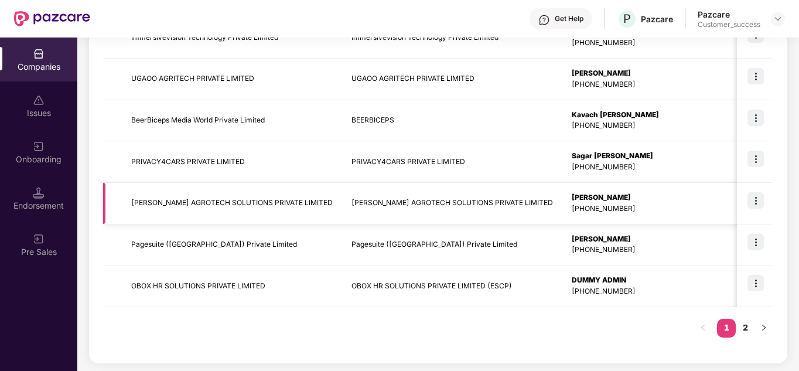
scroll to position [370, 0]
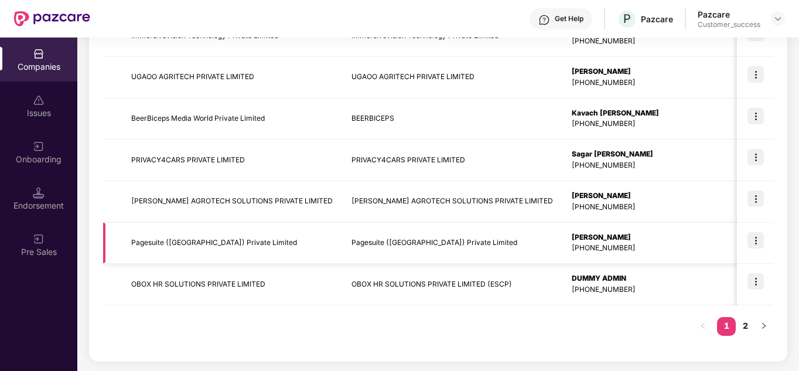
click at [759, 239] on img at bounding box center [755, 240] width 16 height 16
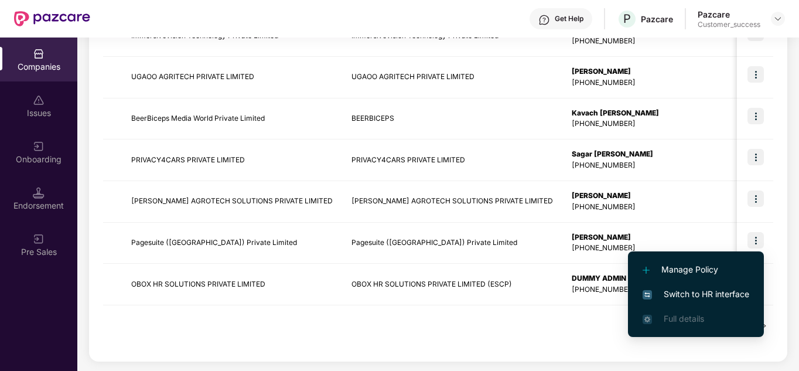
click at [717, 292] on span "Switch to HR interface" at bounding box center [695, 293] width 107 height 13
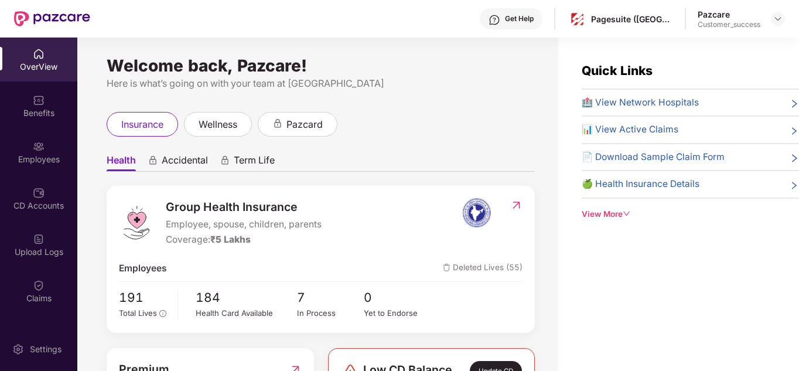
click at [401, 165] on ul "Health Accidental Term Life" at bounding box center [321, 159] width 428 height 23
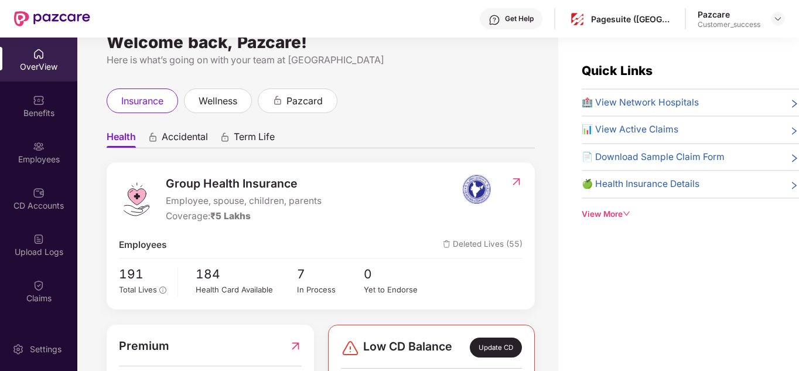
scroll to position [0, 0]
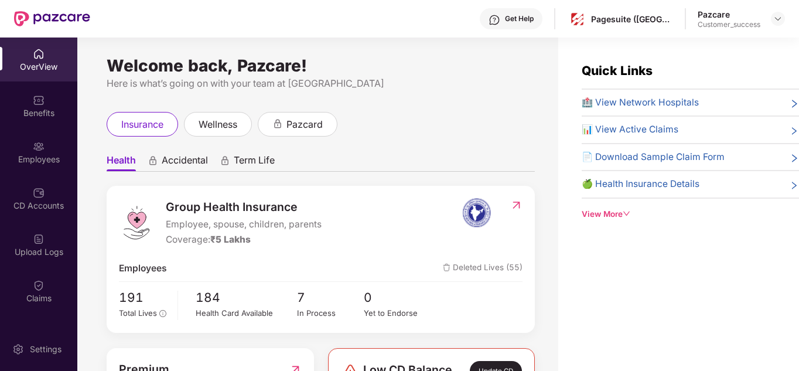
drag, startPoint x: 77, startPoint y: 174, endPoint x: 99, endPoint y: 216, distance: 46.9
click at [99, 216] on div "Welcome back, Pazcare! Here is what’s going on with your team at Pazcare insura…" at bounding box center [317, 210] width 481 height 347
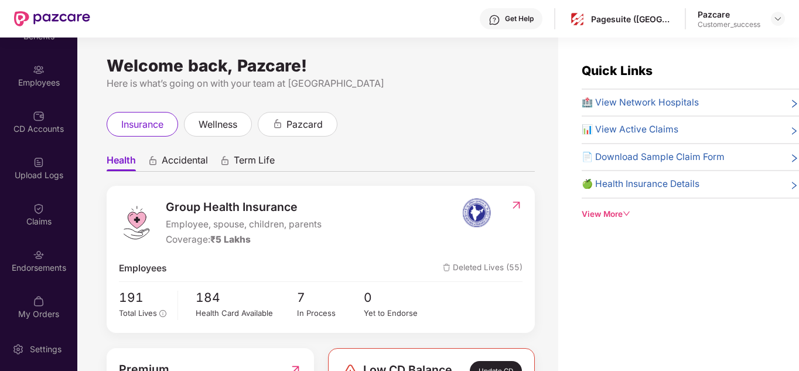
scroll to position [81, 0]
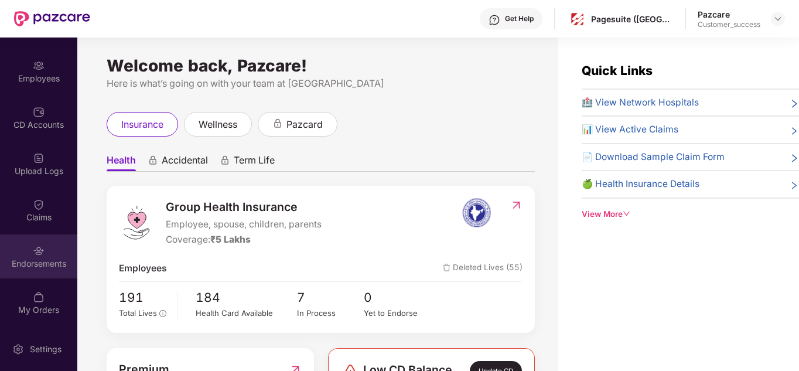
click at [38, 265] on div "Endorsements" at bounding box center [38, 264] width 77 height 12
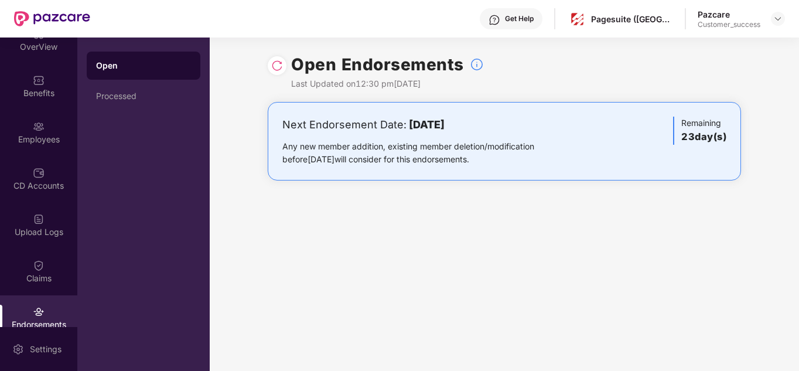
scroll to position [0, 0]
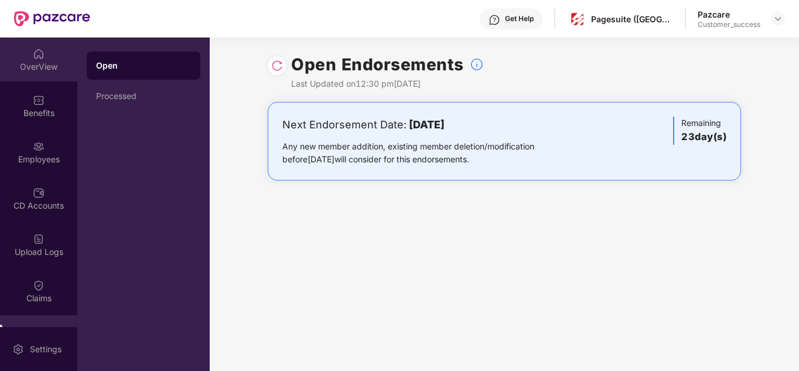
click at [47, 70] on div "OverView" at bounding box center [38, 67] width 77 height 12
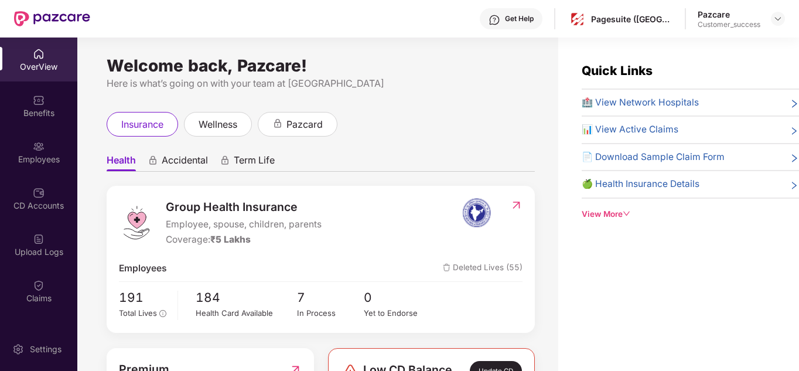
click at [417, 171] on ul "Health Accidental Term Life" at bounding box center [321, 159] width 428 height 23
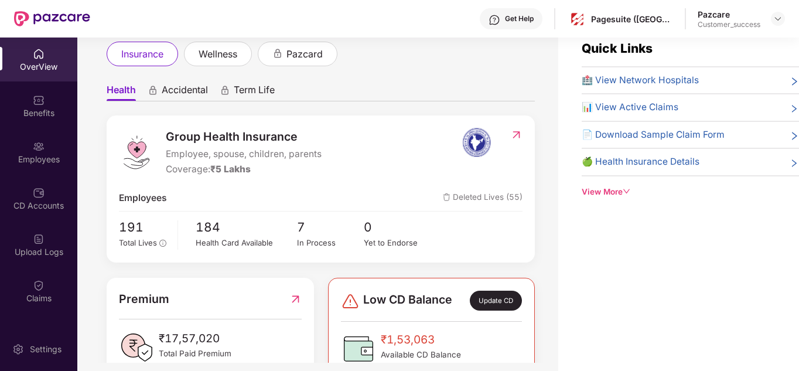
scroll to position [23, 0]
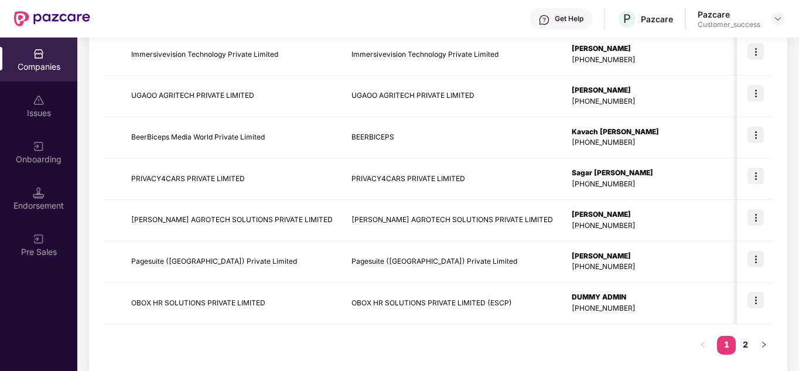
scroll to position [370, 0]
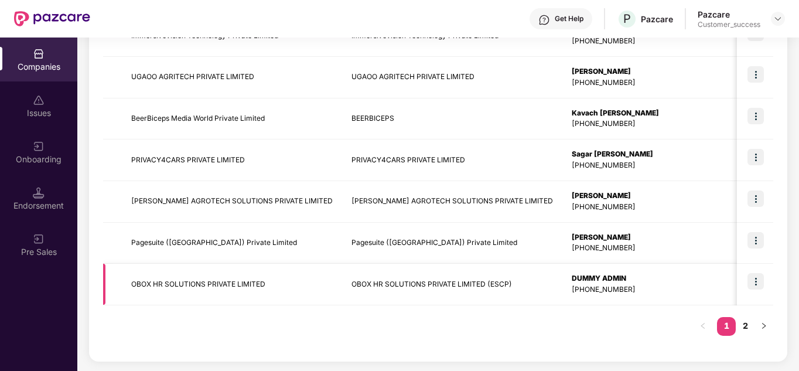
click at [757, 278] on img at bounding box center [755, 281] width 16 height 16
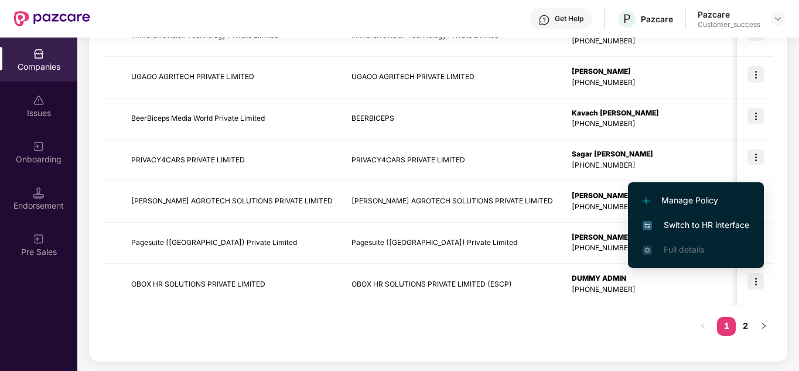
click at [690, 224] on span "Switch to HR interface" at bounding box center [695, 224] width 107 height 13
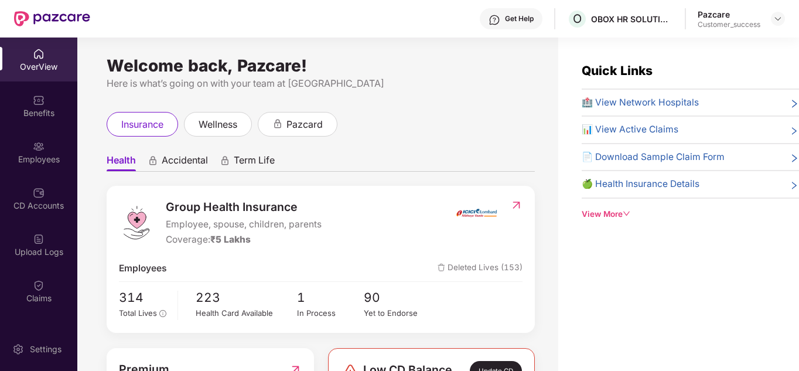
click at [448, 159] on ul "Health Accidental Term Life" at bounding box center [321, 159] width 428 height 23
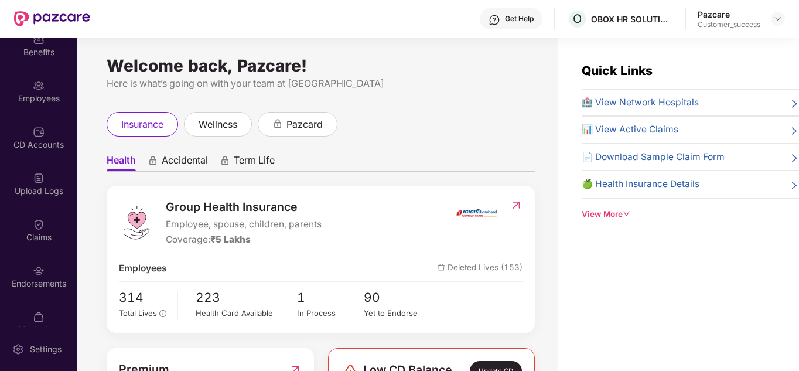
scroll to position [70, 0]
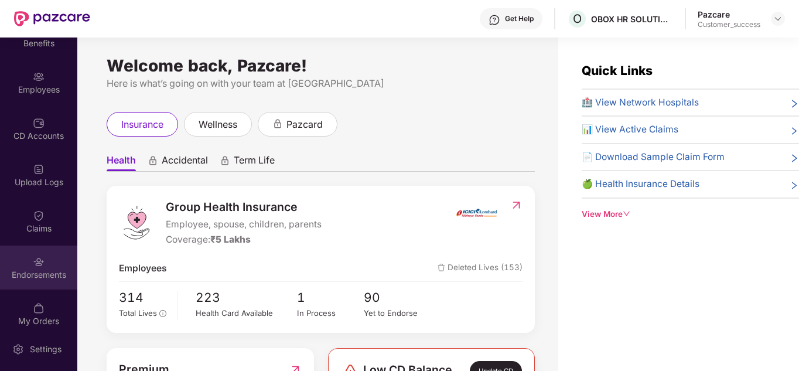
click at [63, 270] on div "Endorsements" at bounding box center [38, 275] width 77 height 12
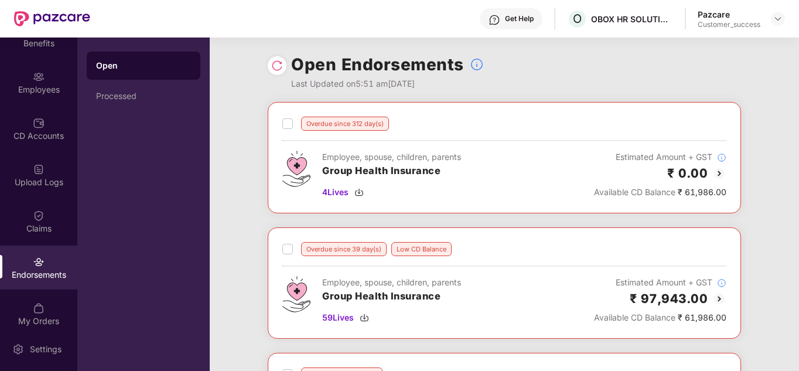
click at [467, 214] on div "Overdue since 312 day(s) Employee, spouse, children, parents Group Health Insur…" at bounding box center [504, 290] width 589 height 377
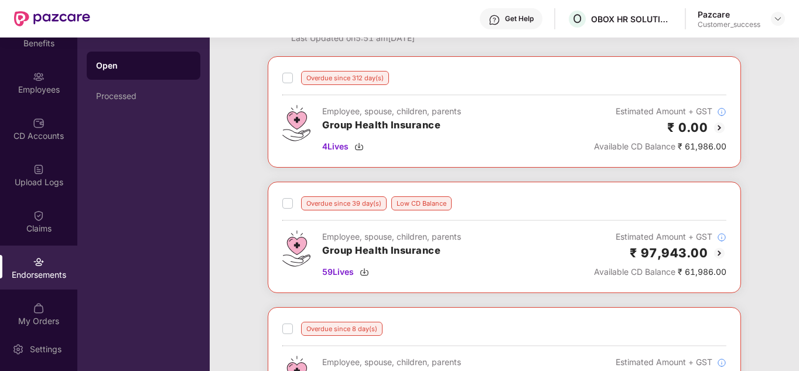
scroll to position [70, 0]
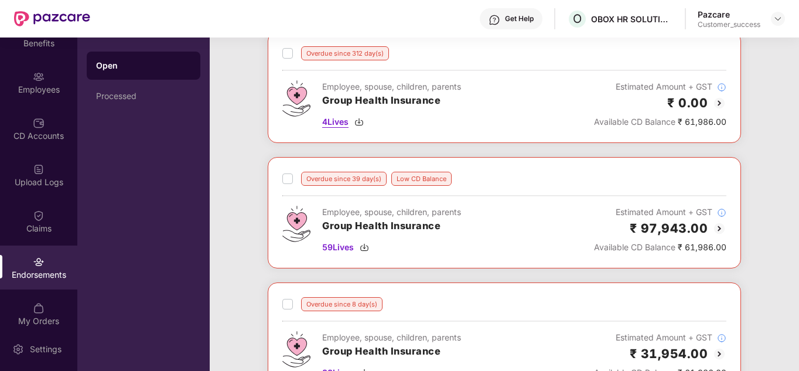
click at [344, 124] on span "4 Lives" at bounding box center [335, 121] width 26 height 13
click at [437, 149] on div "Overdue since 312 day(s) Employee, spouse, children, parents Group Health Insur…" at bounding box center [504, 220] width 589 height 377
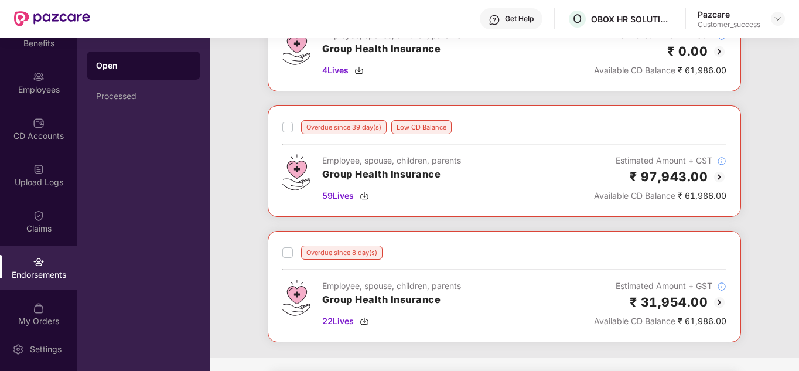
scroll to position [141, 0]
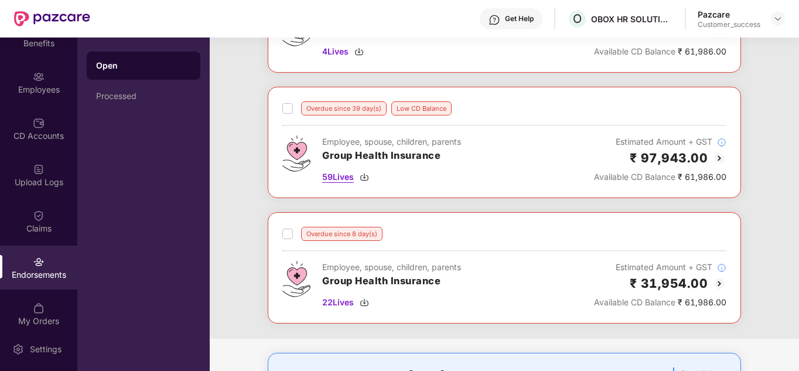
click at [338, 174] on span "59 Lives" at bounding box center [338, 176] width 32 height 13
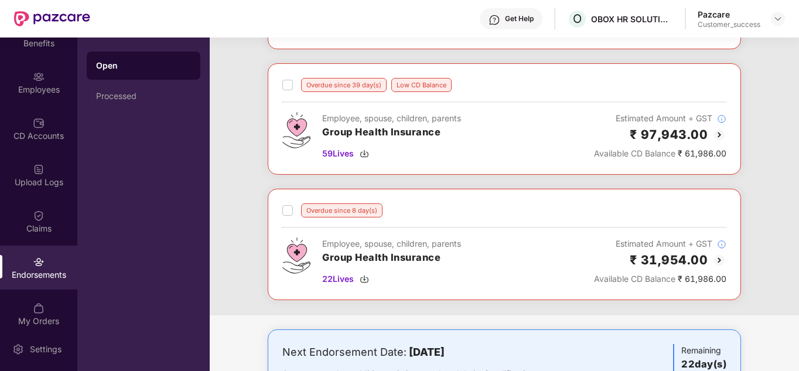
click at [457, 204] on div "Overdue since 312 day(s) Employee, spouse, children, parents Group Health Insur…" at bounding box center [504, 126] width 589 height 377
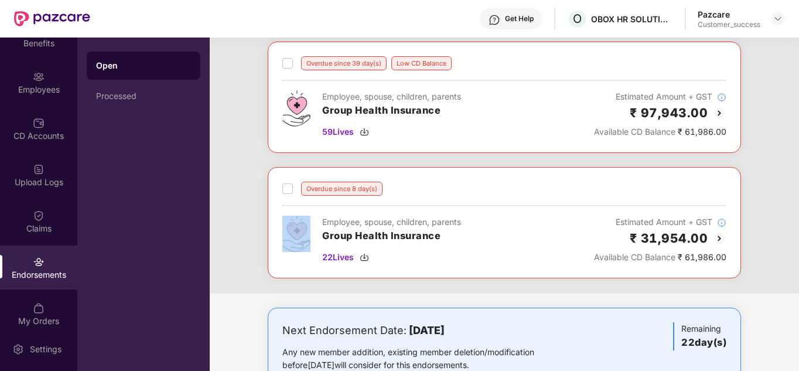
click at [457, 204] on div "Overdue since 8 day(s) Employee, spouse, children, parents Group Health Insuran…" at bounding box center [504, 223] width 444 height 82
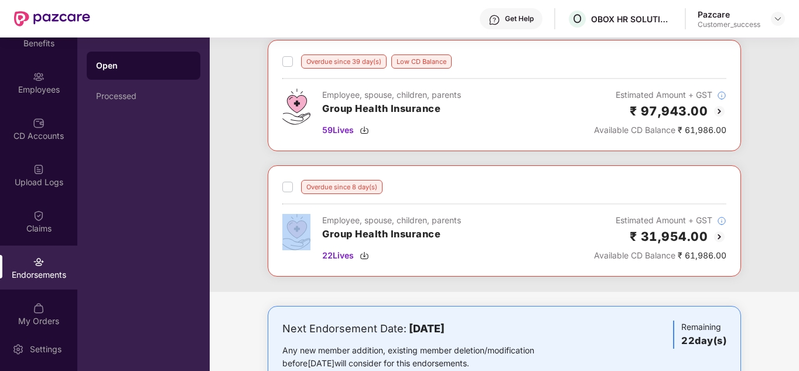
scroll to position [211, 0]
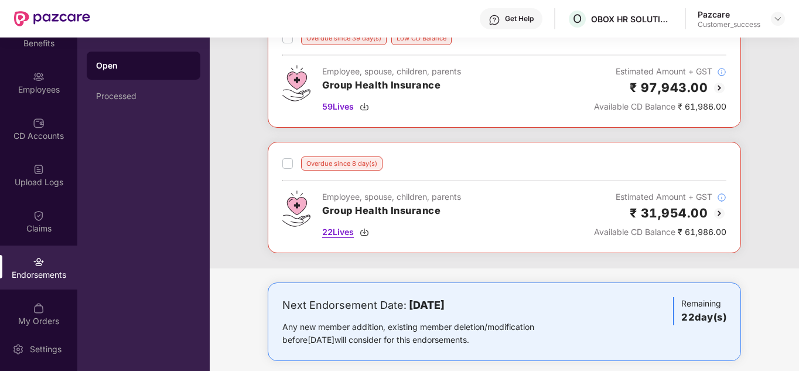
click at [334, 231] on span "22 Lives" at bounding box center [338, 231] width 32 height 13
click at [603, 264] on div "Overdue since 312 day(s) Employee, spouse, children, parents Group Health Insur…" at bounding box center [504, 79] width 589 height 377
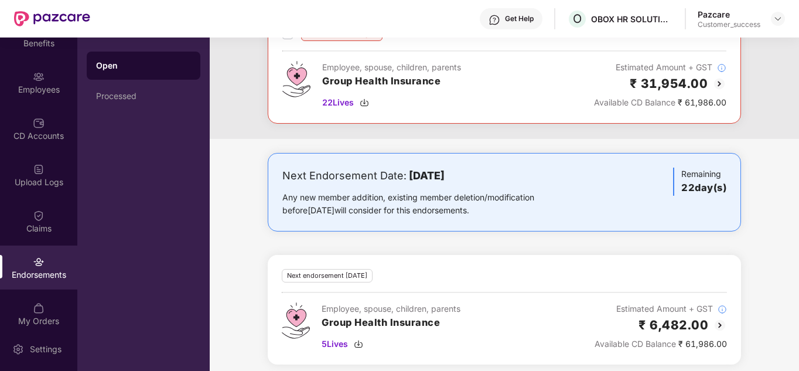
scroll to position [348, 0]
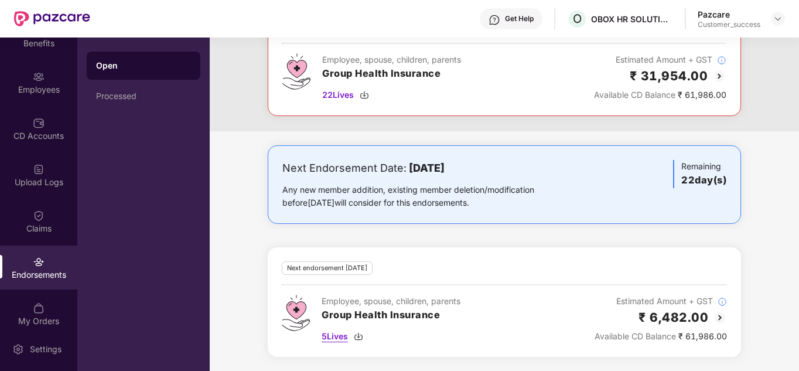
click at [335, 334] on span "5 Lives" at bounding box center [334, 336] width 26 height 13
click at [467, 234] on div "Next Endorsement Date: 09 October 2025 Any new member addition, existing member…" at bounding box center [504, 257] width 589 height 225
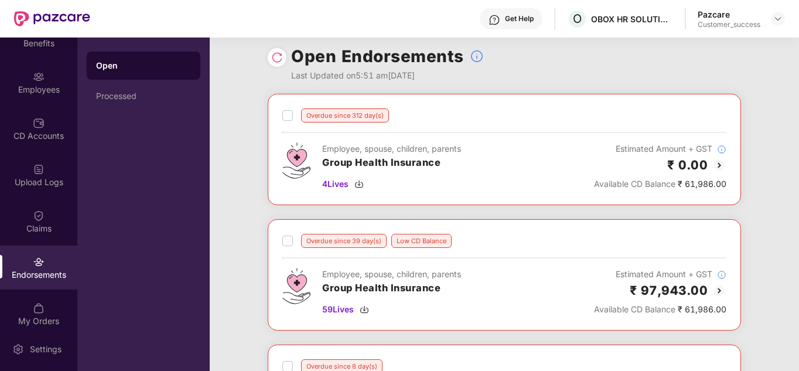
scroll to position [0, 0]
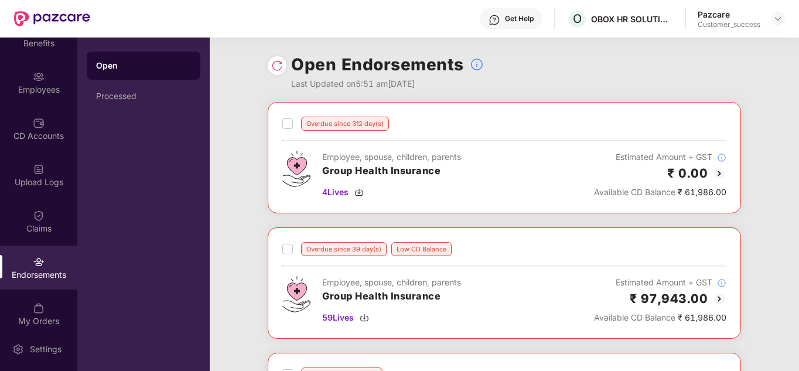
click at [495, 214] on div "Overdue since 312 day(s) Employee, spouse, children, parents Group Health Insur…" at bounding box center [504, 290] width 589 height 377
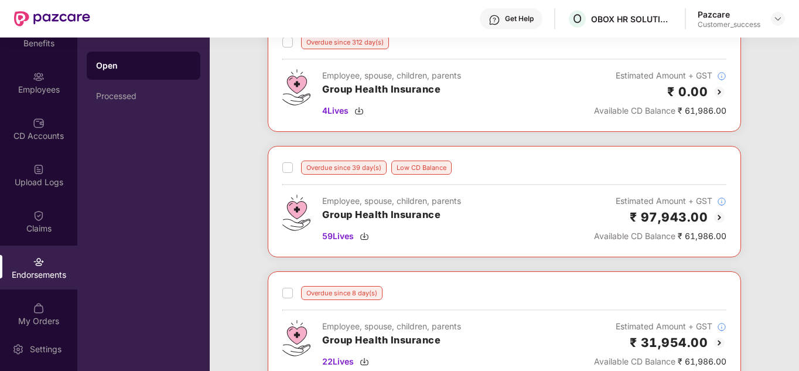
scroll to position [94, 0]
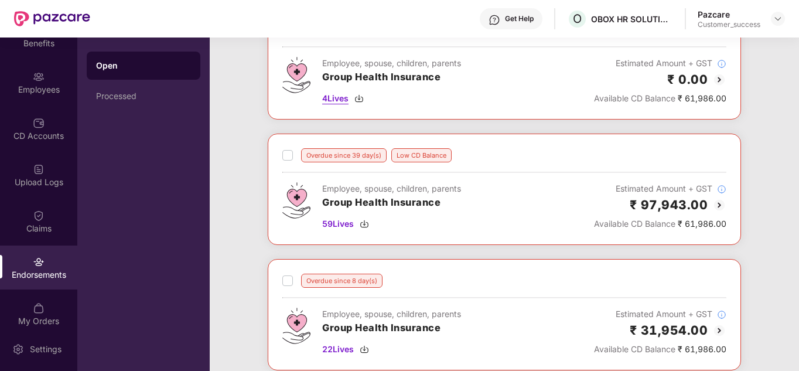
click at [333, 101] on span "4 Lives" at bounding box center [335, 98] width 26 height 13
click at [338, 223] on span "59 Lives" at bounding box center [338, 223] width 32 height 13
click at [217, 233] on div "Overdue since 312 day(s) Employee, spouse, children, parents Group Health Insur…" at bounding box center [504, 196] width 589 height 377
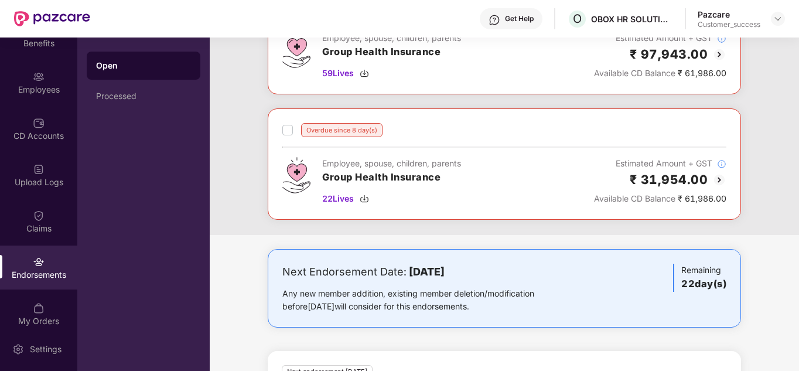
scroll to position [281, 0]
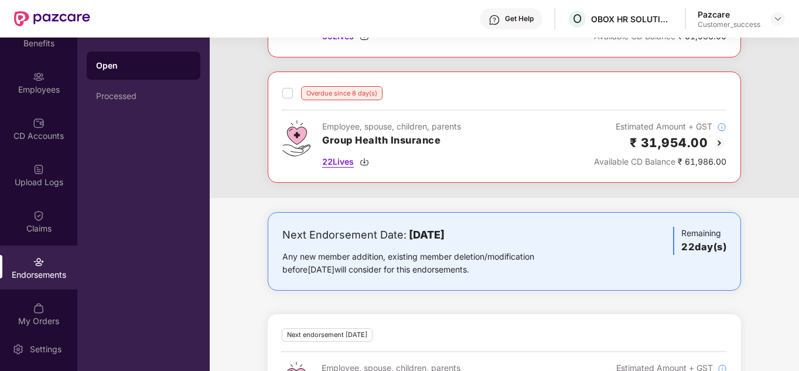
click at [334, 165] on span "22 Lives" at bounding box center [338, 161] width 32 height 13
click at [223, 187] on div "Overdue since 312 day(s) Employee, spouse, children, parents Group Health Insur…" at bounding box center [504, 9] width 589 height 377
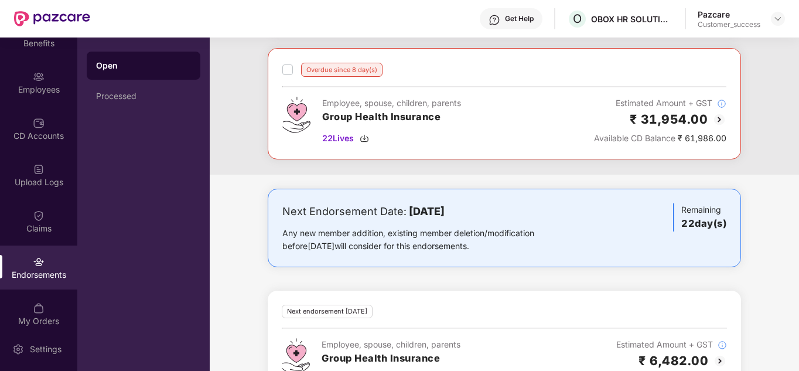
scroll to position [348, 0]
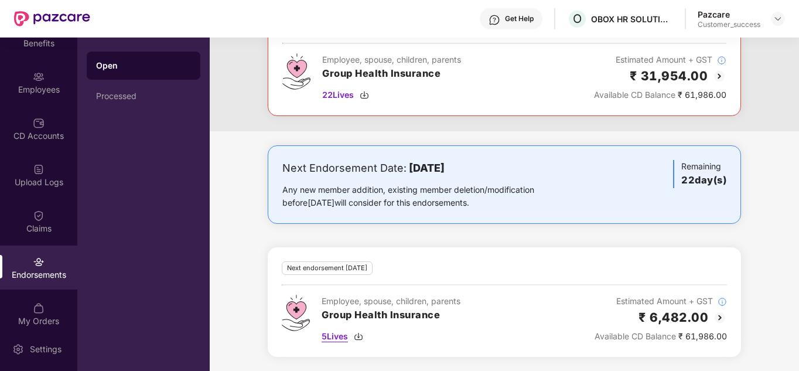
click at [327, 330] on span "5 Lives" at bounding box center [334, 336] width 26 height 13
click at [498, 231] on div "Next Endorsement Date: 09 October 2025 Any new member addition, existing member…" at bounding box center [504, 257] width 589 height 225
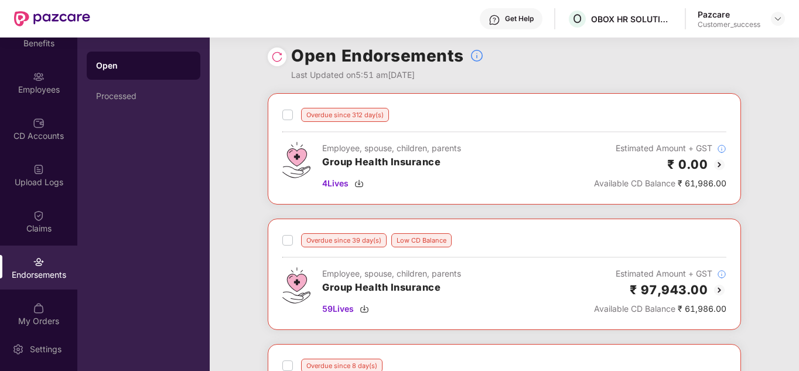
scroll to position [0, 0]
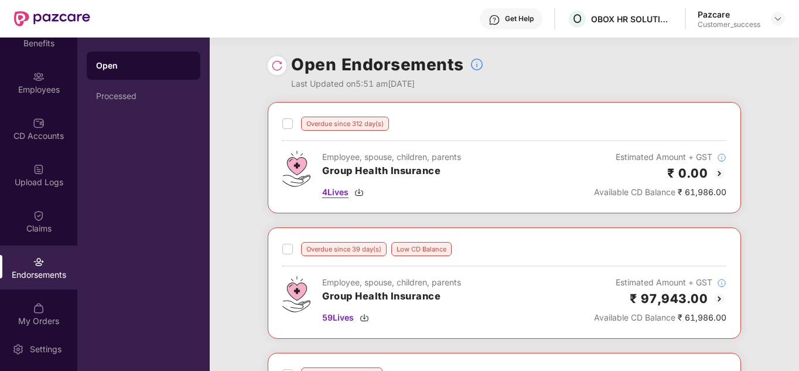
click at [333, 193] on span "4 Lives" at bounding box center [335, 192] width 26 height 13
click at [261, 211] on div "Overdue since 312 day(s) Employee, spouse, children, parents Group Health Insur…" at bounding box center [504, 290] width 589 height 377
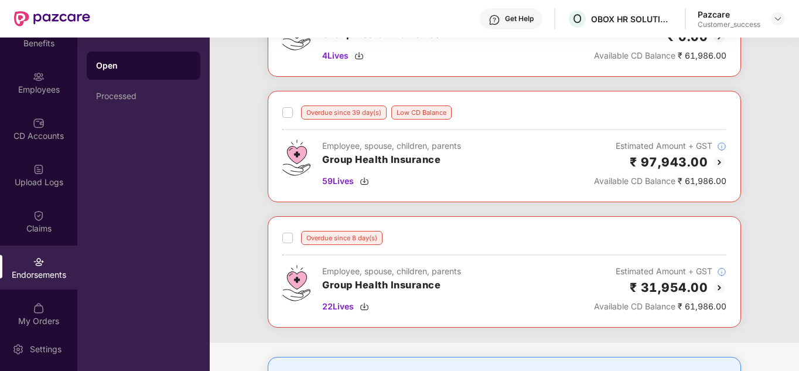
scroll to position [141, 0]
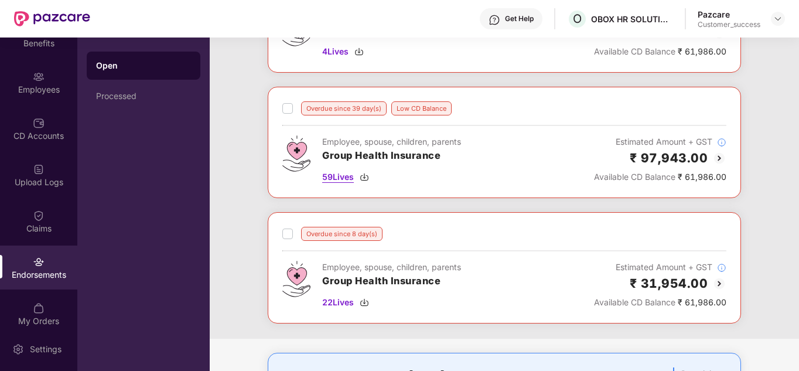
click at [334, 178] on span "59 Lives" at bounding box center [338, 176] width 32 height 13
click at [239, 191] on div "Overdue since 312 day(s) Employee, spouse, children, parents Group Health Insur…" at bounding box center [504, 149] width 589 height 377
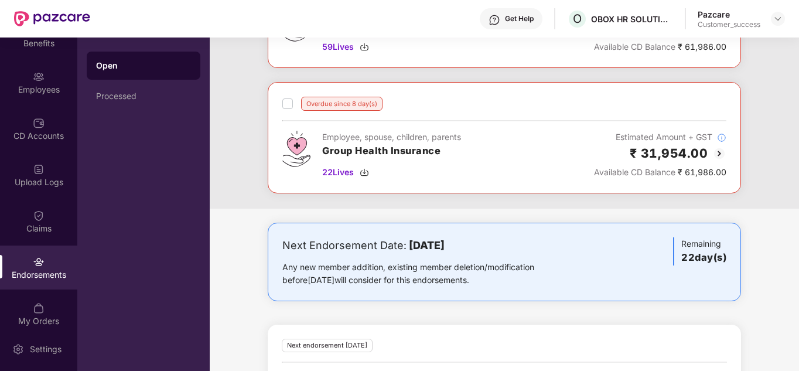
scroll to position [304, 0]
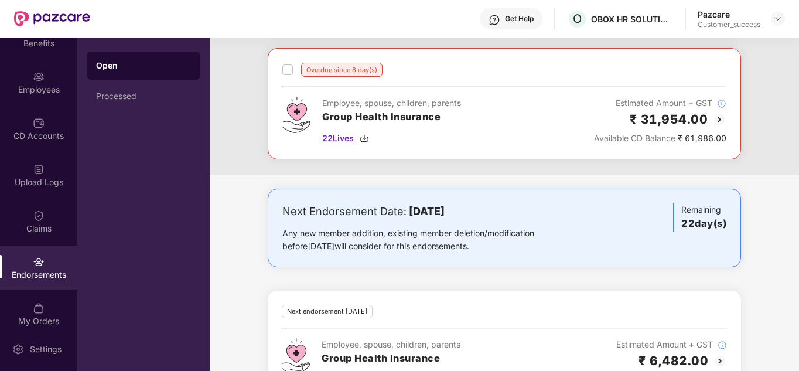
click at [337, 142] on span "22 Lives" at bounding box center [338, 138] width 32 height 13
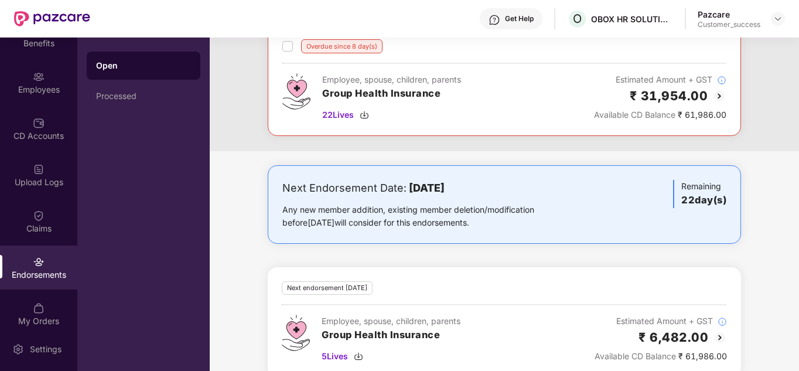
scroll to position [348, 0]
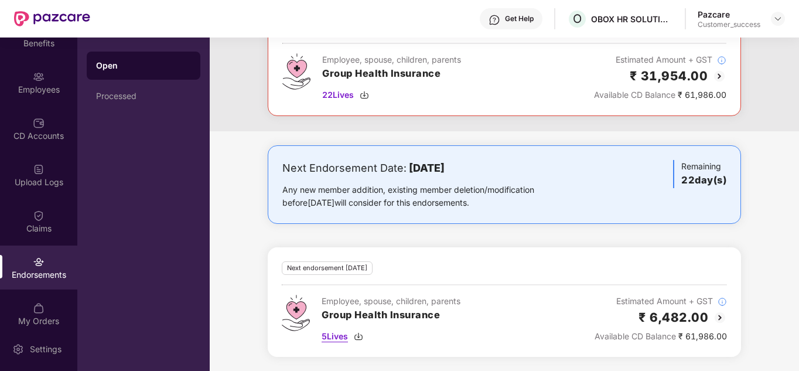
click at [325, 333] on span "5 Lives" at bounding box center [334, 336] width 26 height 13
click at [234, 207] on div "Next Endorsement Date: 09 October 2025 Any new member addition, existing member…" at bounding box center [504, 257] width 589 height 225
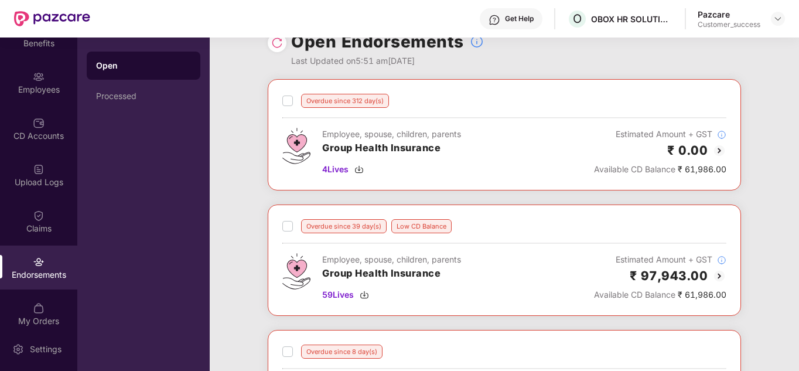
scroll to position [0, 0]
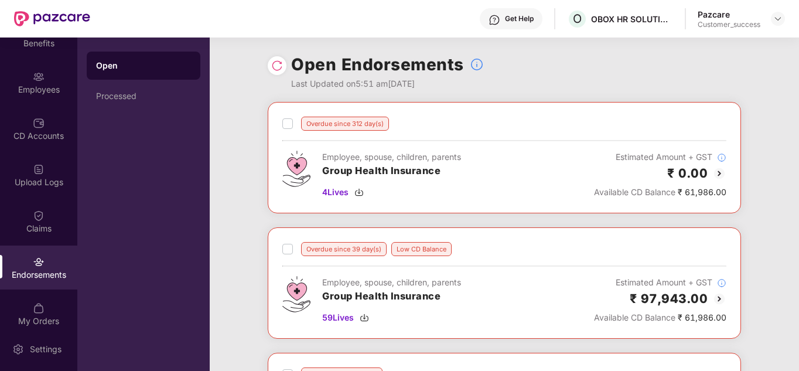
click at [517, 222] on div "Overdue since 312 day(s) Employee, spouse, children, parents Group Health Insur…" at bounding box center [504, 290] width 589 height 377
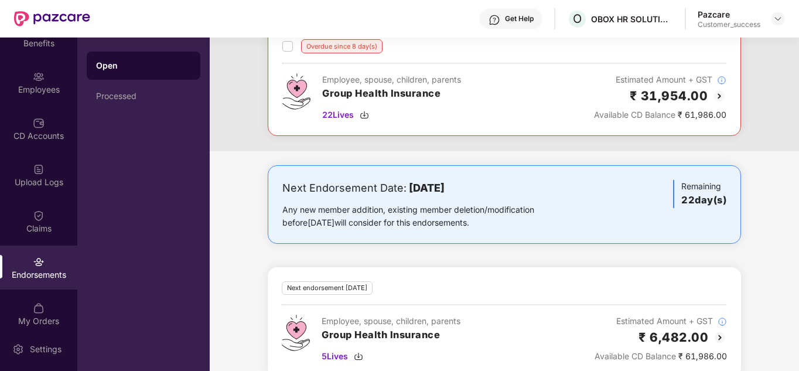
scroll to position [348, 0]
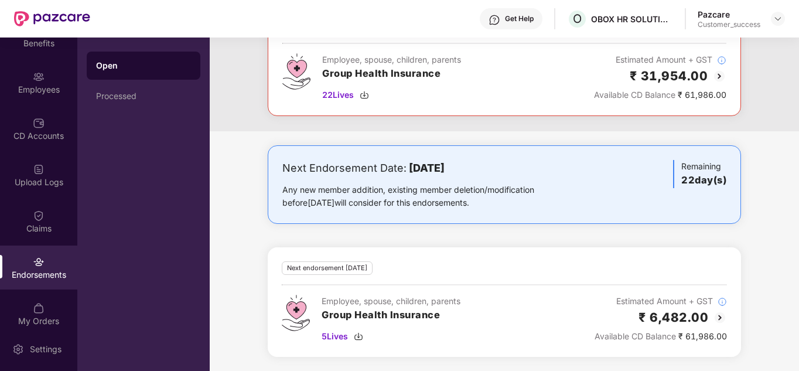
click at [253, 176] on div "Next Endorsement Date: 09 October 2025 Any new member addition, existing member…" at bounding box center [504, 257] width 589 height 225
click at [785, 160] on div "Next Endorsement Date: 09 October 2025 Any new member addition, existing member…" at bounding box center [504, 257] width 589 height 225
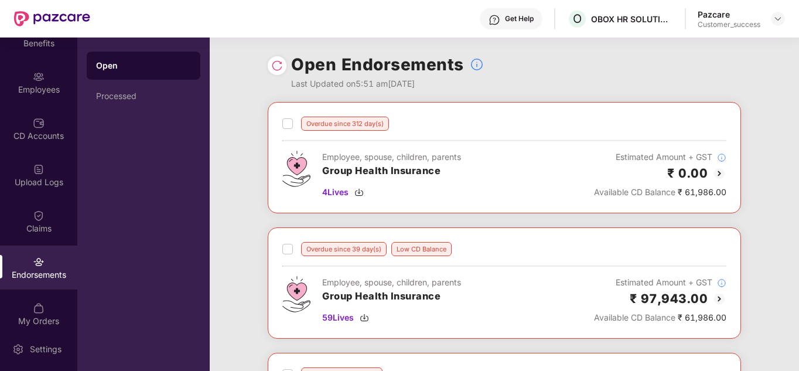
scroll to position [23, 0]
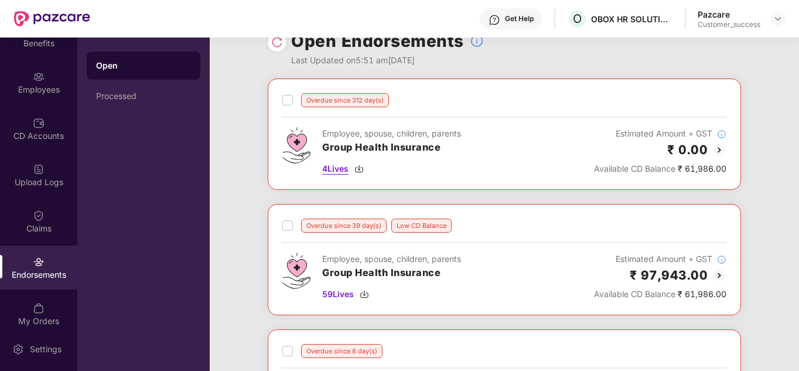
click at [338, 170] on span "4 Lives" at bounding box center [335, 168] width 26 height 13
click at [338, 296] on span "59 Lives" at bounding box center [338, 293] width 32 height 13
click at [231, 293] on div "Overdue since 312 day(s) Employee, spouse, children, parents Group Health Insur…" at bounding box center [504, 266] width 589 height 377
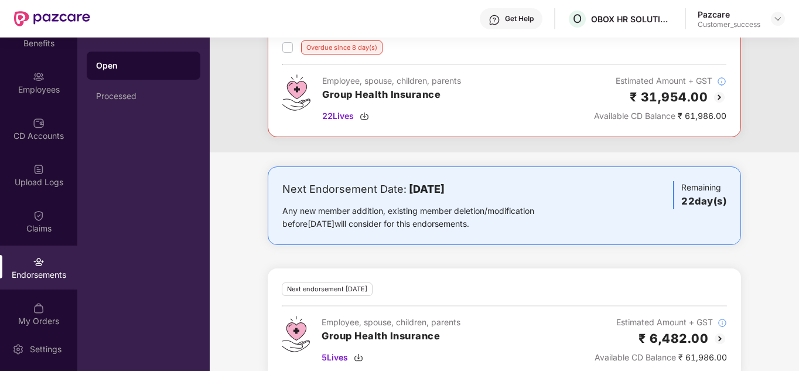
scroll to position [328, 0]
click at [338, 113] on span "22 Lives" at bounding box center [338, 114] width 32 height 13
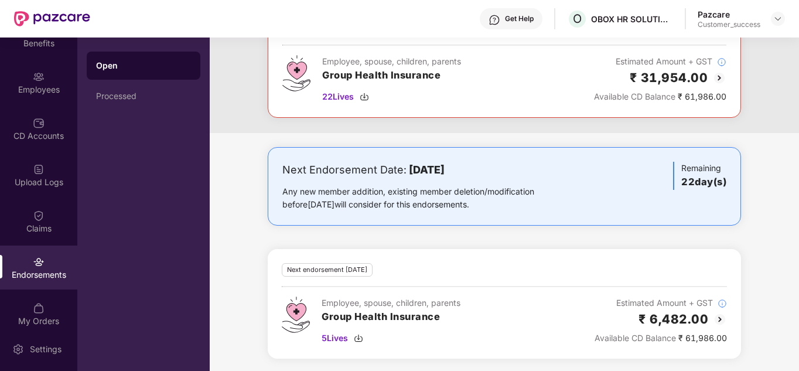
scroll to position [348, 0]
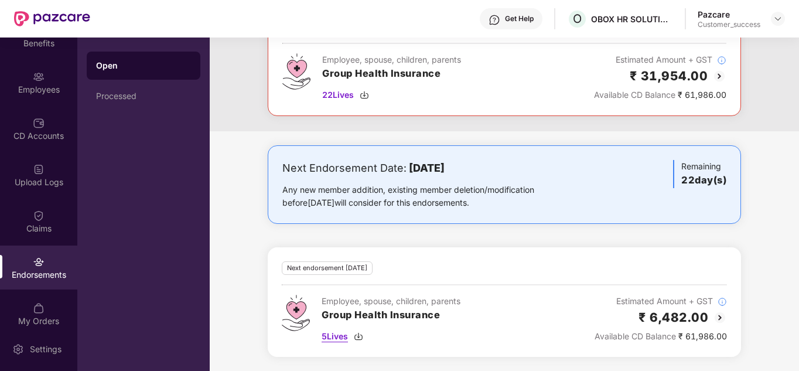
click at [335, 335] on span "5 Lives" at bounding box center [334, 336] width 26 height 13
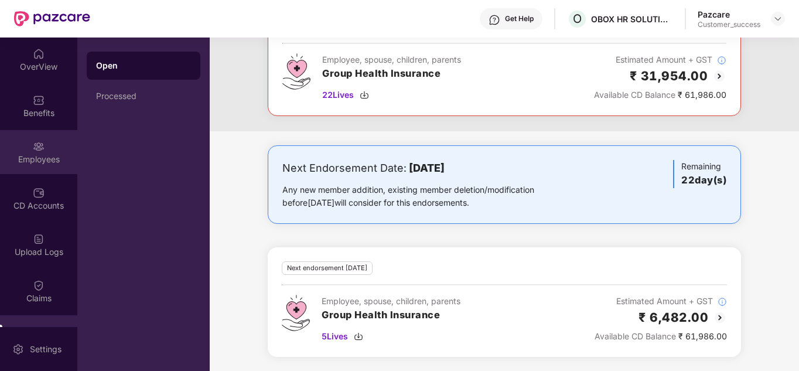
click at [44, 163] on div "Employees" at bounding box center [38, 159] width 77 height 12
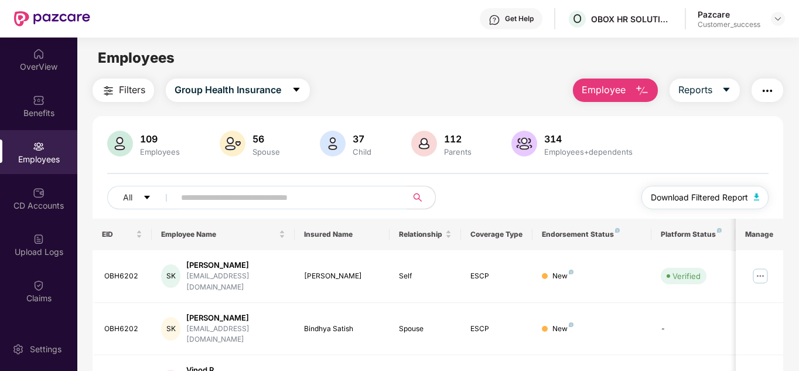
click at [759, 194] on img "button" at bounding box center [757, 196] width 6 height 7
click at [40, 206] on div "CD Accounts" at bounding box center [38, 206] width 77 height 12
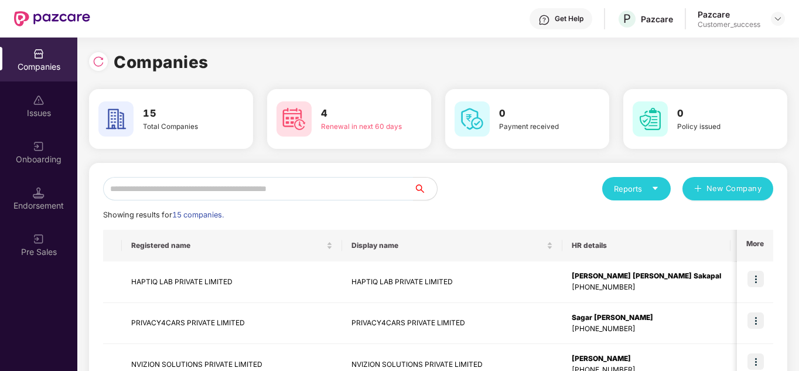
scroll to position [0, 1]
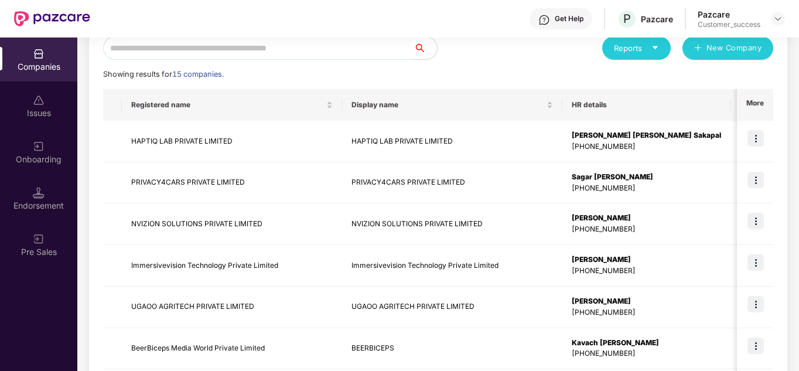
scroll to position [164, 0]
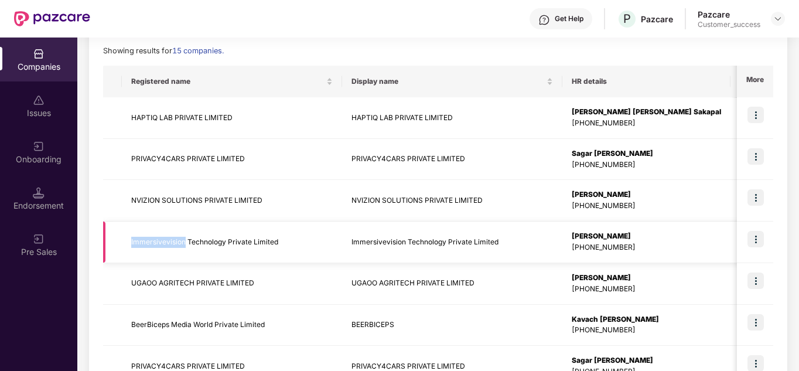
drag, startPoint x: 130, startPoint y: 242, endPoint x: 183, endPoint y: 241, distance: 53.3
click at [183, 241] on td "Immersivevision Technology Private Limited" at bounding box center [232, 242] width 220 height 42
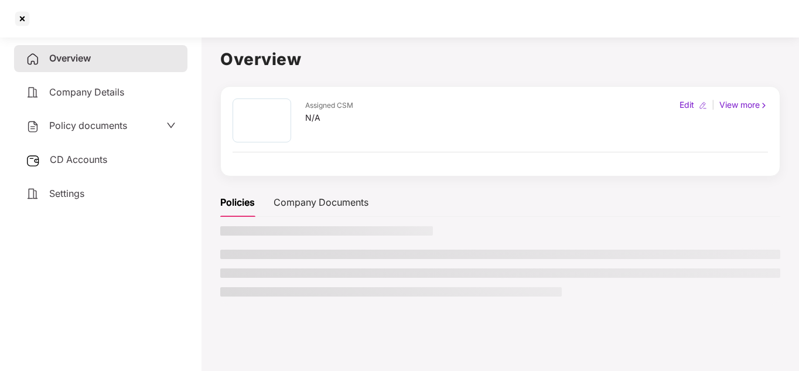
scroll to position [0, 0]
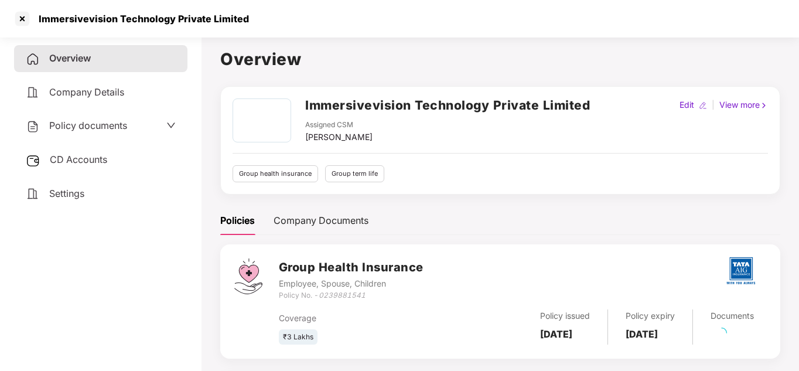
copy td "Immersivevision"
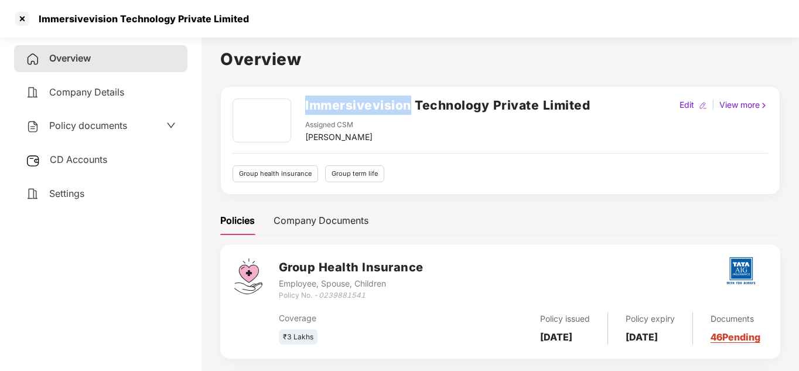
drag, startPoint x: 302, startPoint y: 105, endPoint x: 409, endPoint y: 104, distance: 107.1
click at [409, 104] on div "Immersivevision Technology Private Limited Assigned CSM Anant Shrivastava" at bounding box center [410, 120] width 357 height 45
copy h2 "Immersivevision"
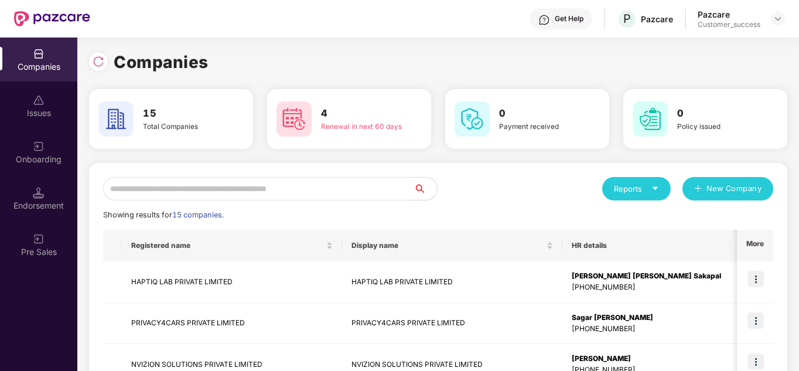
scroll to position [0, 1]
click at [477, 182] on div "Reports New Company" at bounding box center [605, 188] width 335 height 23
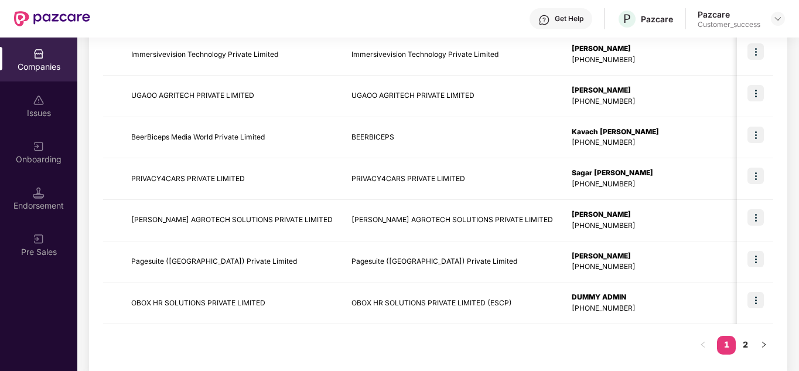
scroll to position [370, 0]
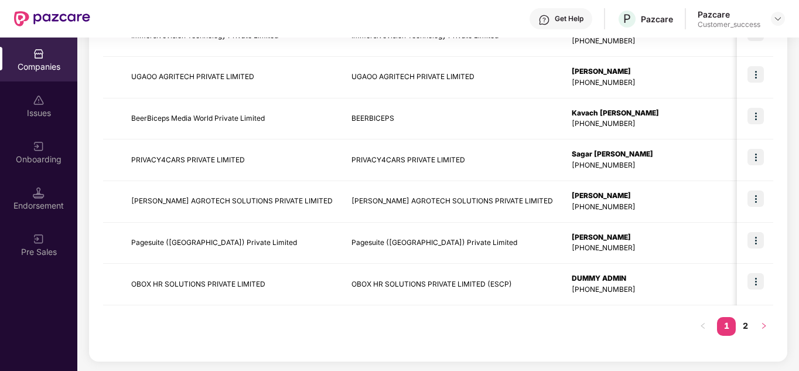
click at [758, 329] on button "button" at bounding box center [763, 326] width 19 height 19
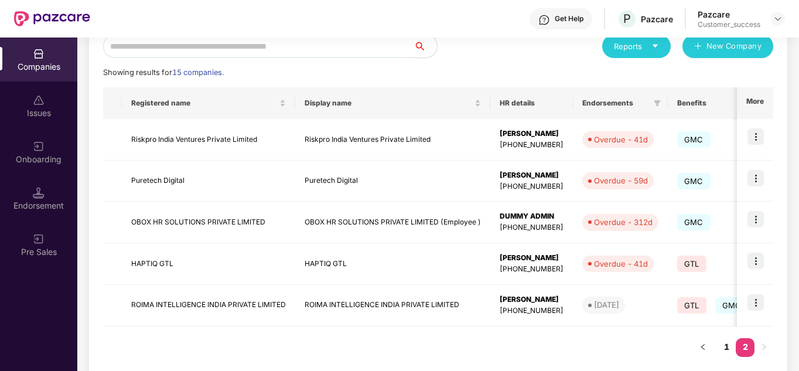
scroll to position [140, 0]
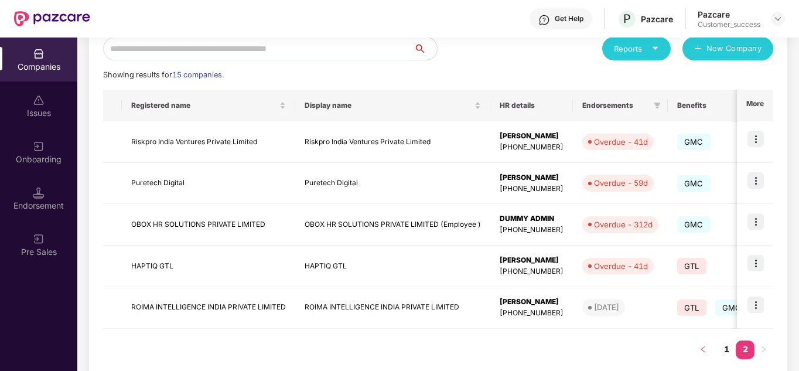
click at [701, 346] on icon "left" at bounding box center [702, 348] width 7 height 7
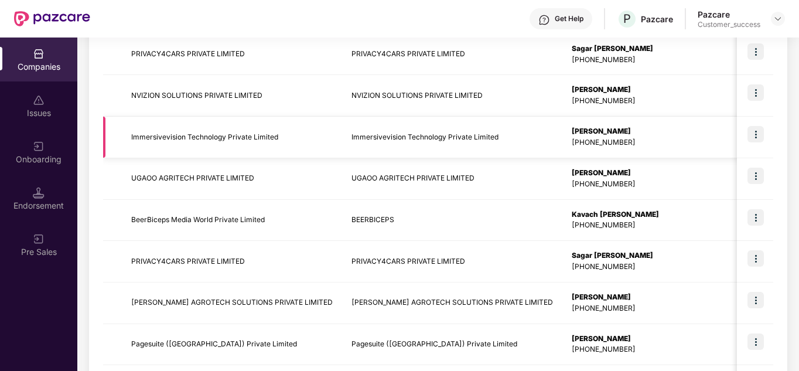
scroll to position [370, 0]
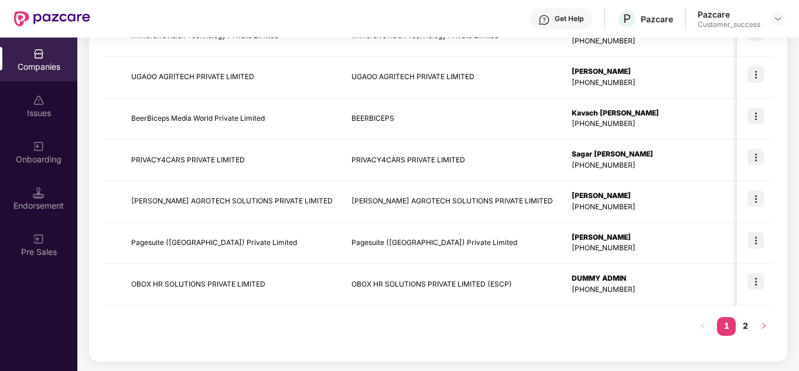
click at [761, 323] on icon "right" at bounding box center [763, 325] width 7 height 7
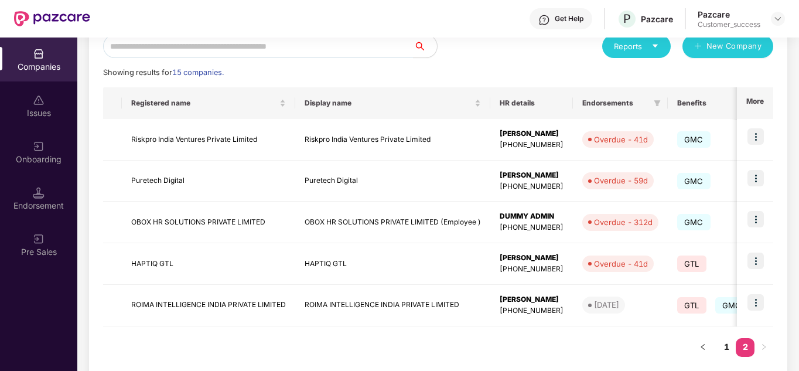
scroll to position [140, 0]
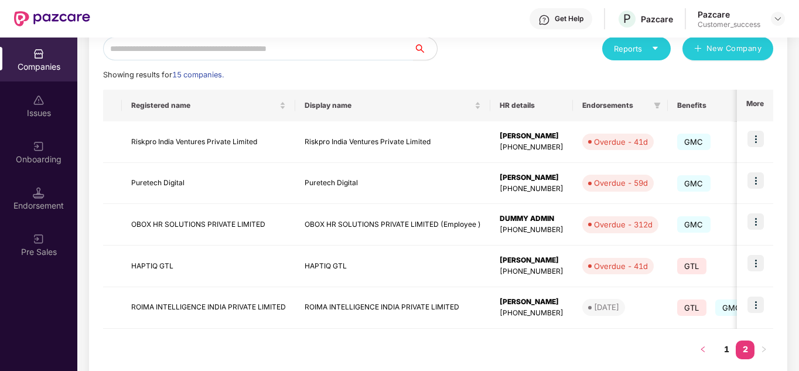
click at [701, 347] on icon "left" at bounding box center [702, 348] width 7 height 7
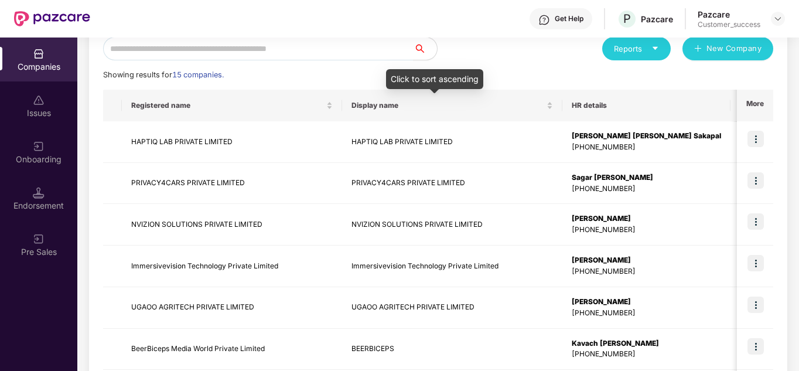
click at [492, 74] on div "Showing results for 15 companies." at bounding box center [438, 75] width 670 height 12
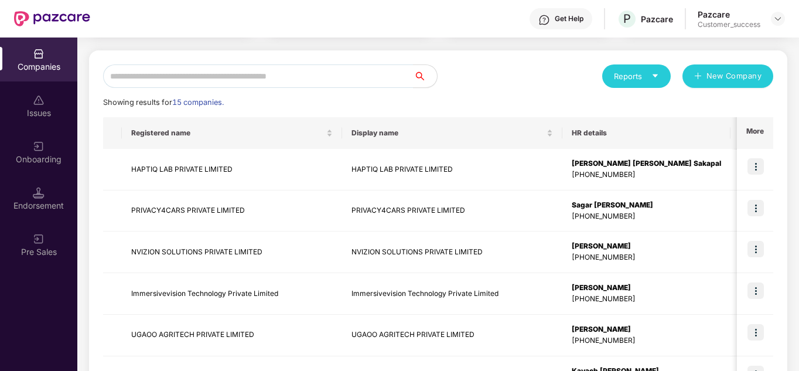
scroll to position [89, 0]
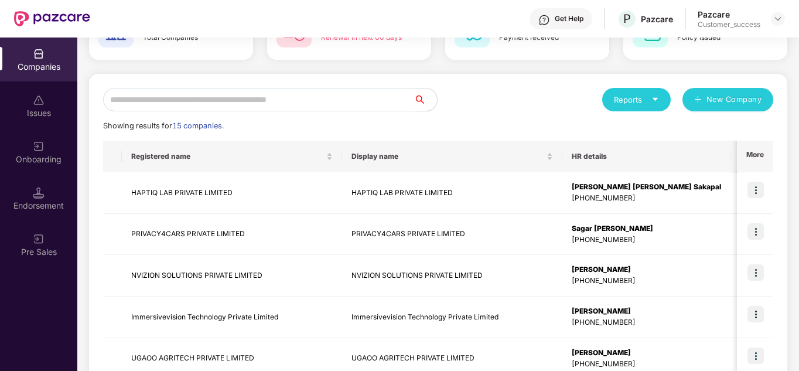
click at [554, 126] on div "Showing results for 15 companies." at bounding box center [438, 126] width 670 height 12
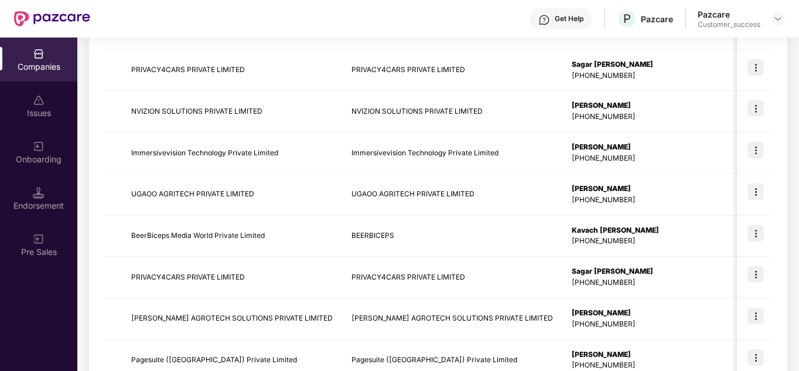
scroll to position [370, 0]
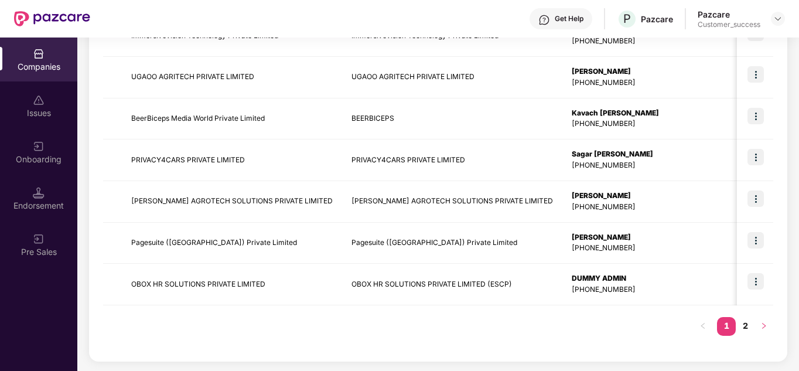
click at [765, 326] on icon "right" at bounding box center [763, 325] width 7 height 7
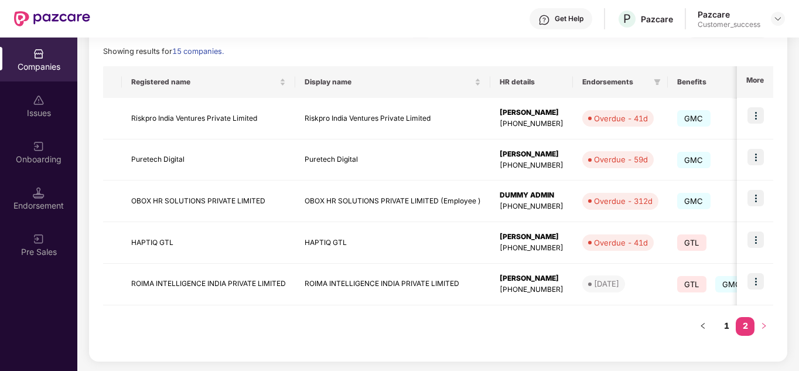
scroll to position [163, 0]
click at [703, 330] on button "button" at bounding box center [702, 326] width 19 height 19
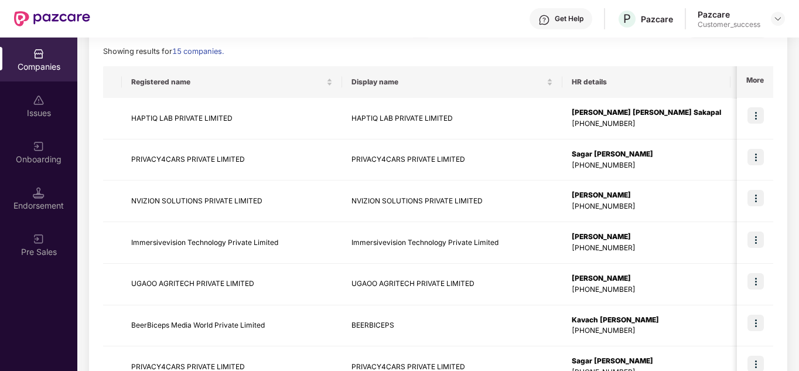
click at [785, 252] on div "Reports New Company Showing results for 15 companies. Registered name Display n…" at bounding box center [438, 283] width 698 height 569
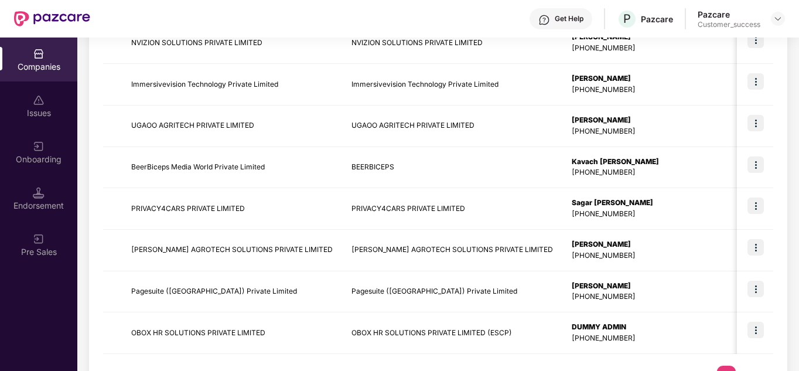
scroll to position [370, 0]
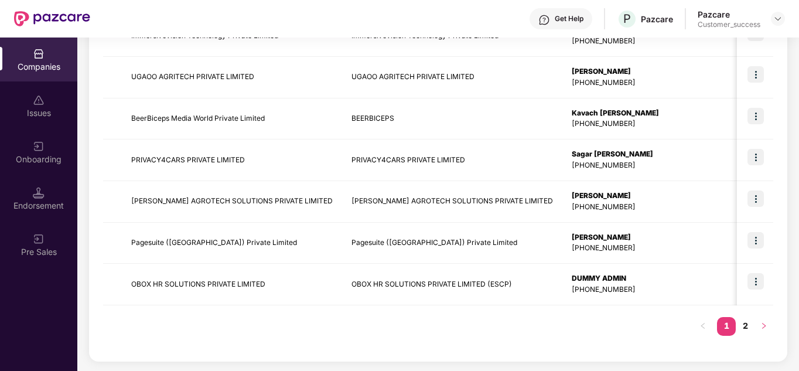
click at [758, 333] on button "button" at bounding box center [763, 326] width 19 height 19
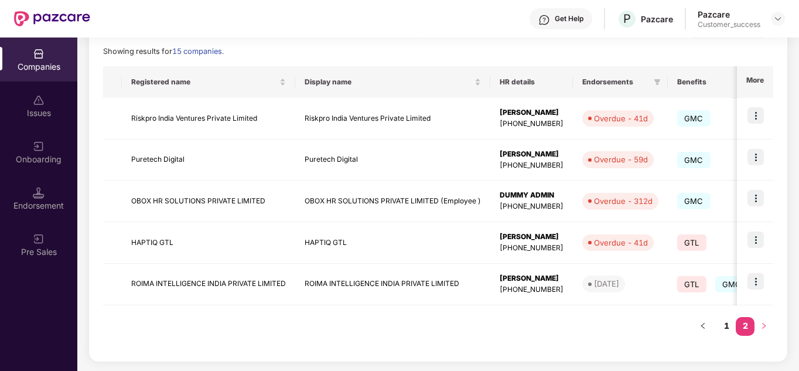
scroll to position [163, 0]
click at [750, 118] on img at bounding box center [755, 115] width 16 height 16
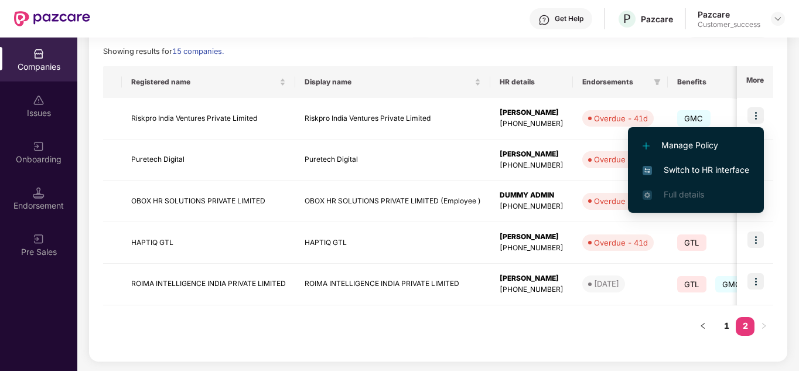
click at [691, 167] on span "Switch to HR interface" at bounding box center [695, 169] width 107 height 13
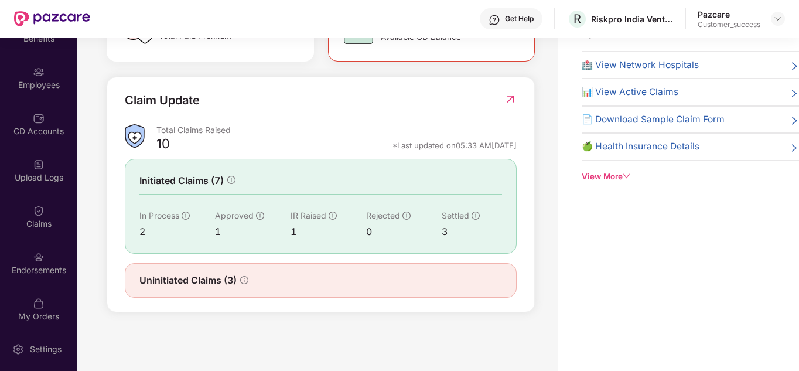
scroll to position [81, 0]
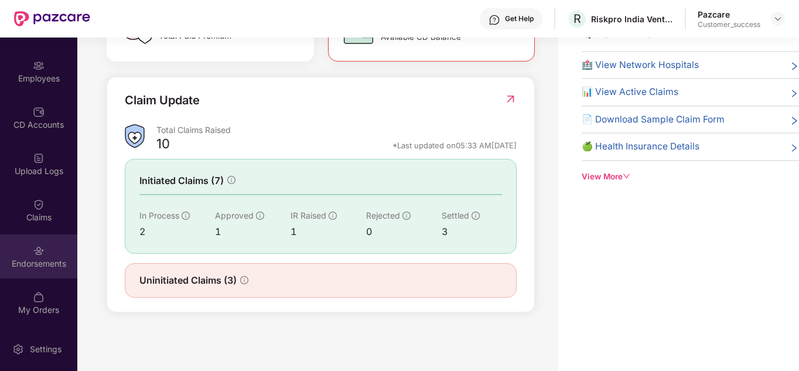
click at [56, 248] on div "Endorsements" at bounding box center [38, 256] width 77 height 44
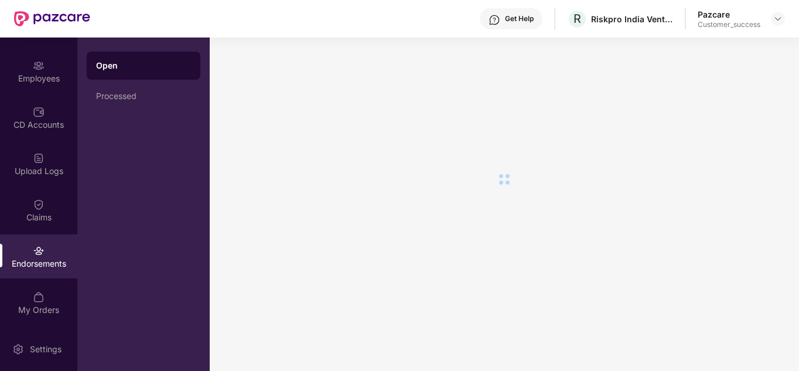
scroll to position [0, 0]
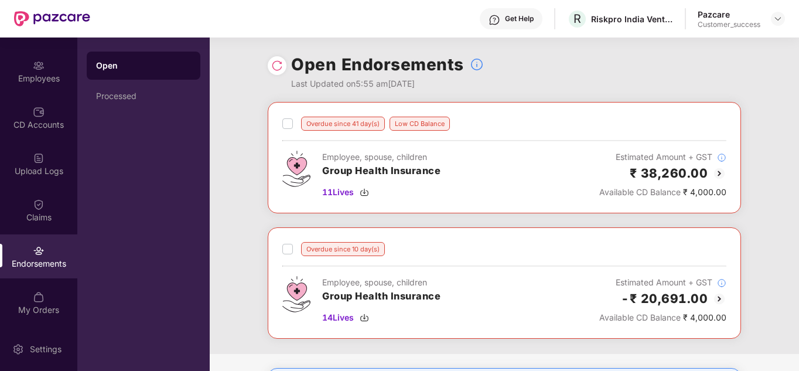
click at [478, 215] on div "Overdue since 41 day(s) Low CD Balance Employee, spouse, children Group Health …" at bounding box center [504, 228] width 589 height 252
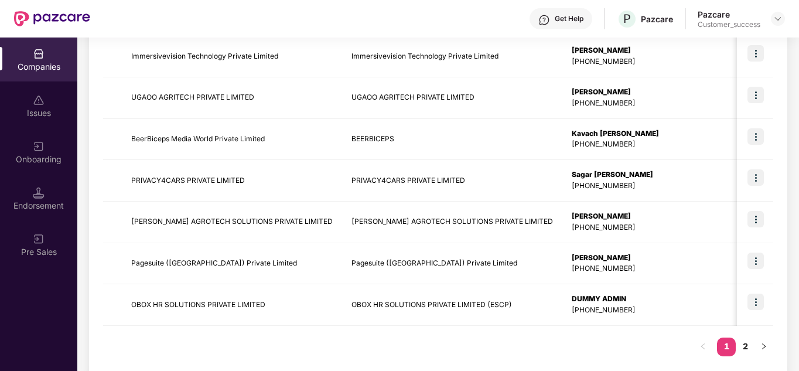
scroll to position [370, 0]
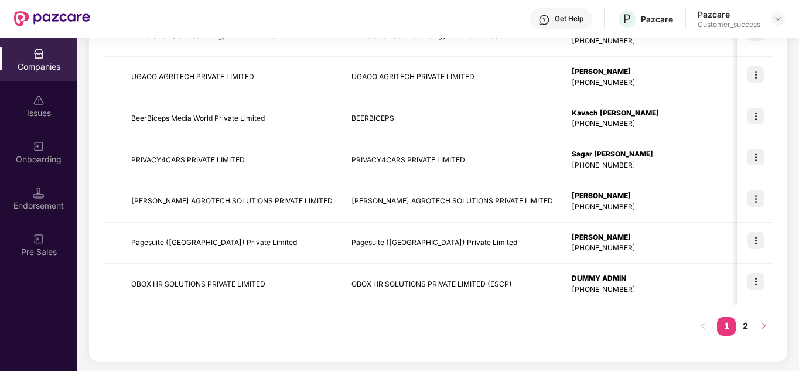
click at [760, 325] on icon "right" at bounding box center [763, 325] width 7 height 7
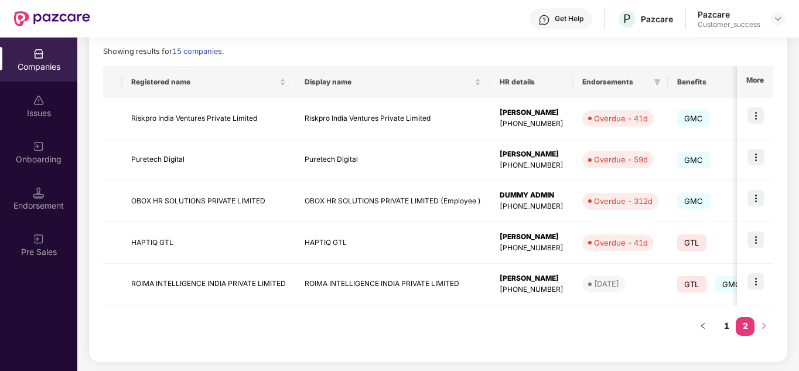
scroll to position [163, 0]
click at [575, 338] on div "Registered name Display name HR details Endorsements Benefits Earliest Renewal …" at bounding box center [438, 206] width 670 height 280
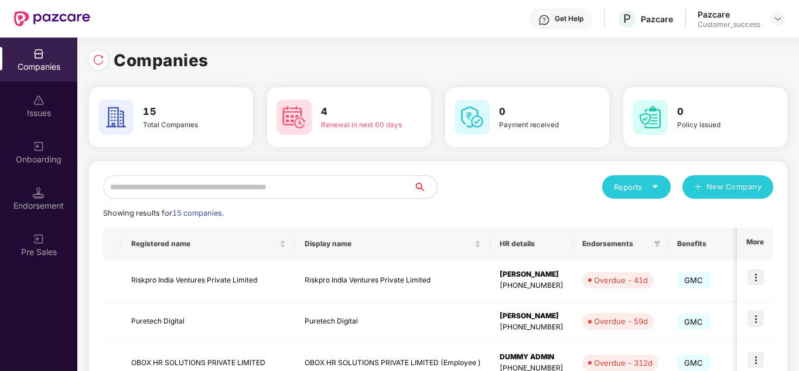
scroll to position [0, 0]
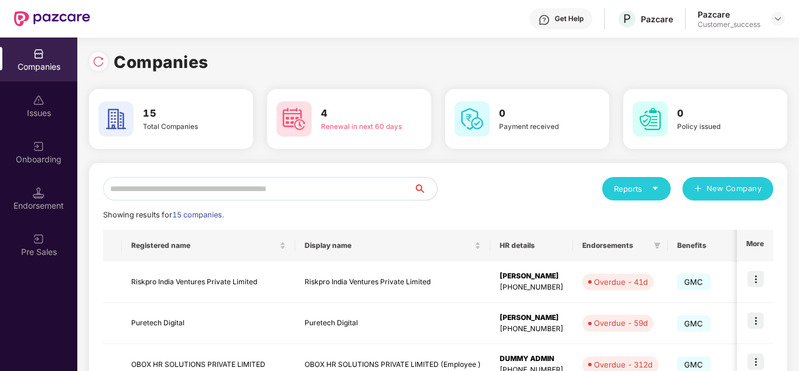
click at [506, 191] on div "Reports New Company" at bounding box center [605, 188] width 335 height 23
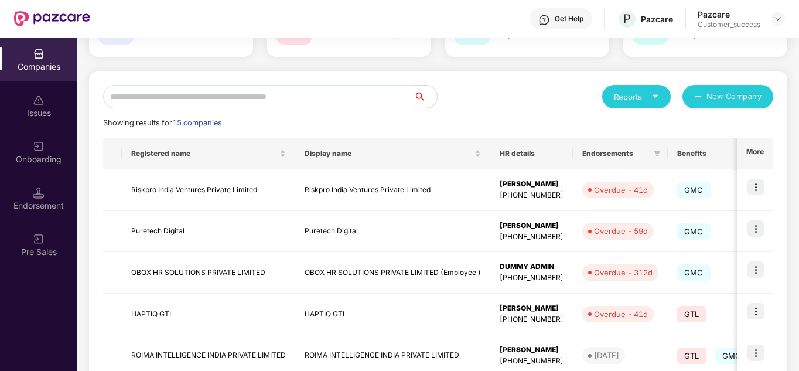
scroll to position [94, 0]
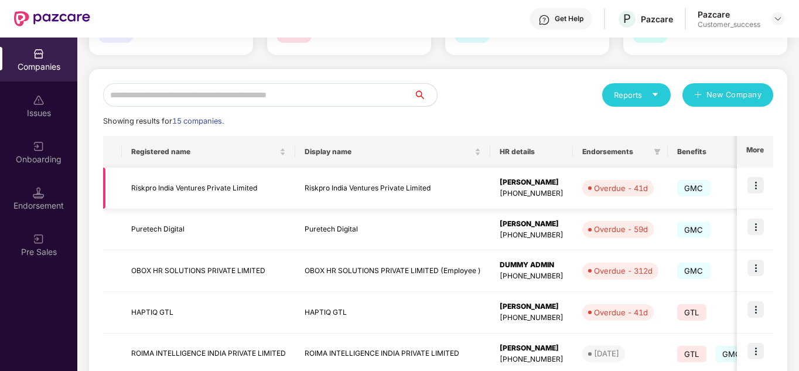
click at [754, 184] on img at bounding box center [755, 185] width 16 height 16
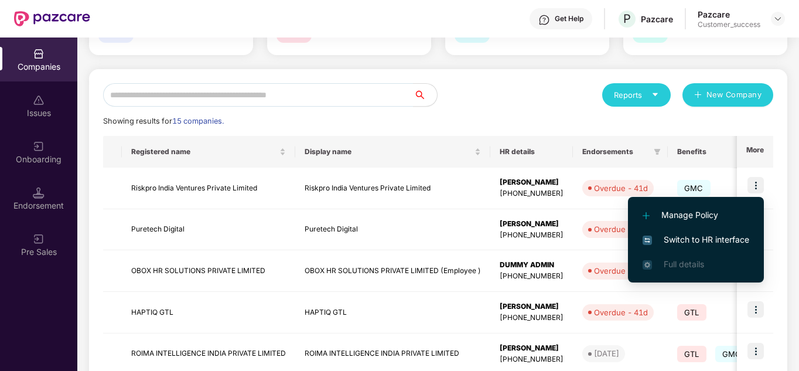
click at [703, 235] on span "Switch to HR interface" at bounding box center [695, 239] width 107 height 13
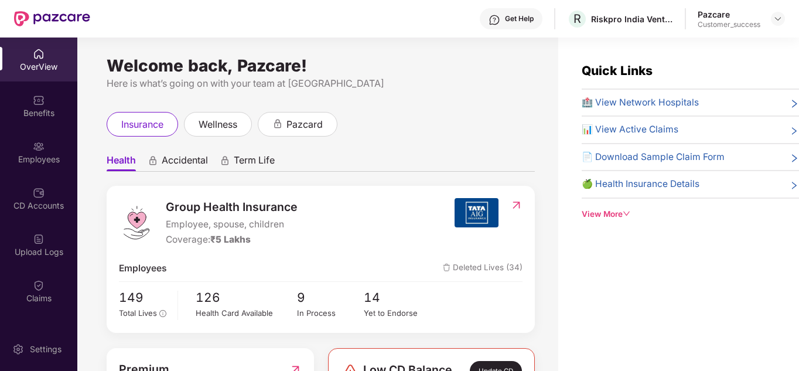
click at [540, 190] on div "Welcome back, Pazcare! Here is what’s going on with your team at Pazcare insura…" at bounding box center [317, 210] width 481 height 347
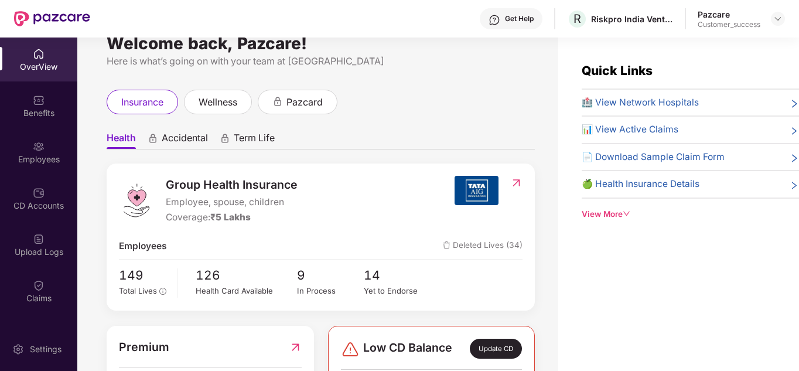
scroll to position [23, 0]
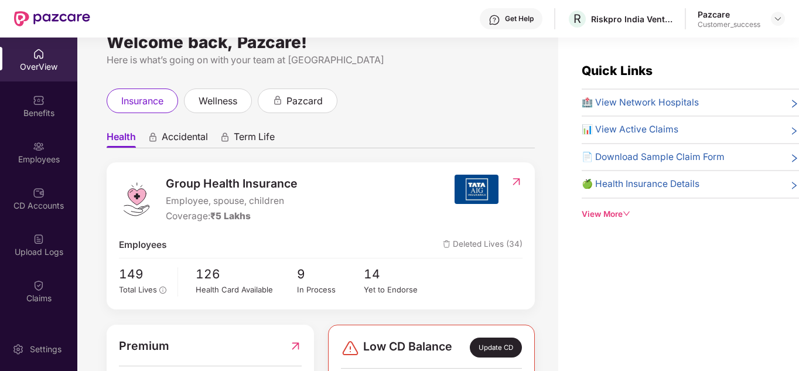
click at [175, 132] on span "Accidental" at bounding box center [185, 139] width 46 height 17
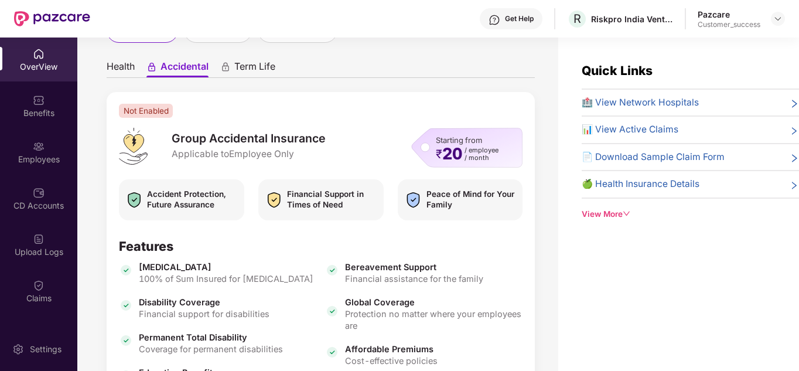
scroll to position [23, 0]
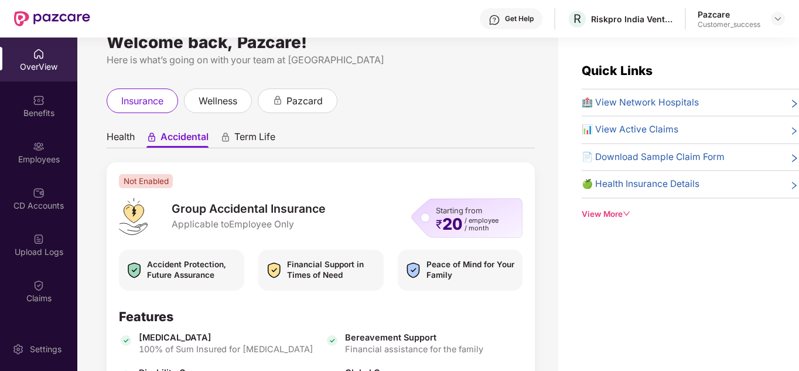
click at [246, 127] on ul "Health Accidental Term Life" at bounding box center [321, 136] width 428 height 23
click at [255, 142] on span "Term Life" at bounding box center [254, 139] width 41 height 17
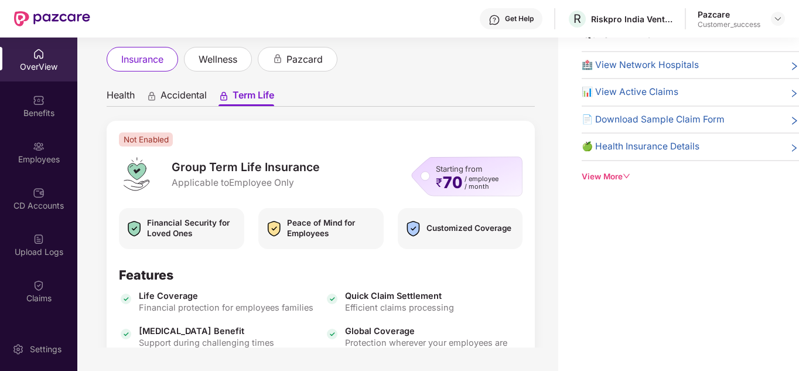
scroll to position [11, 0]
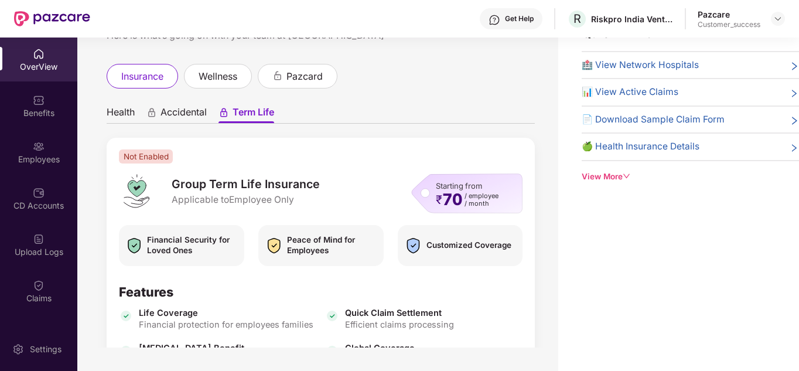
click at [122, 118] on span "Health" at bounding box center [121, 114] width 28 height 17
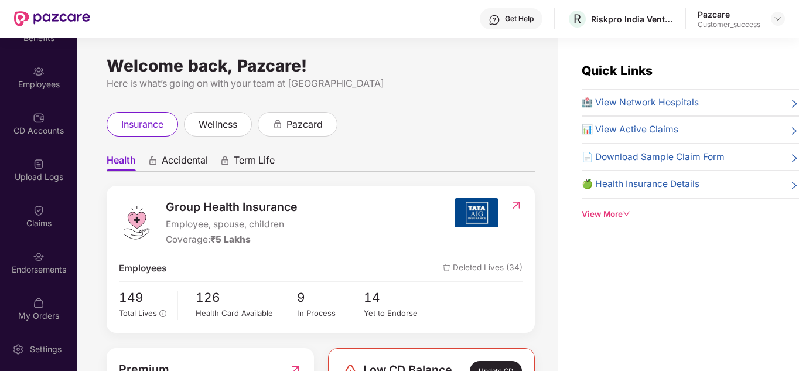
scroll to position [81, 0]
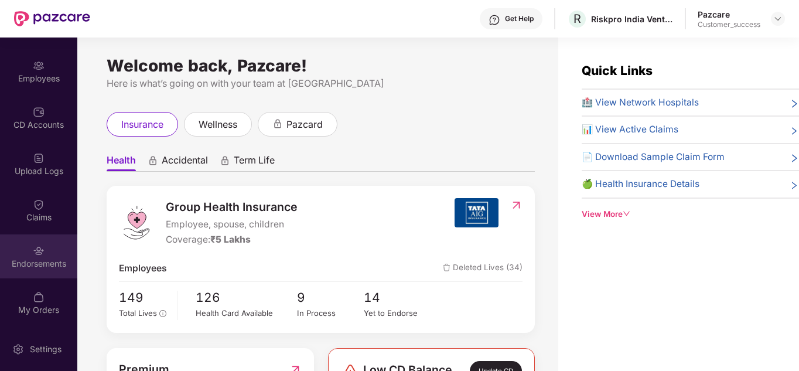
click at [47, 248] on div "Endorsements" at bounding box center [38, 256] width 77 height 44
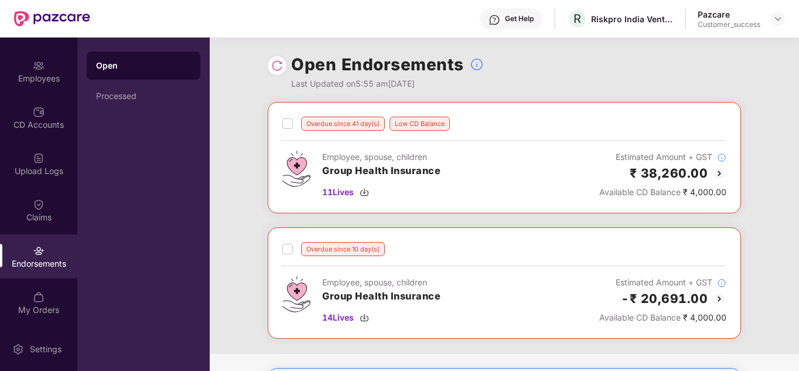
click at [234, 223] on div "Overdue since 41 day(s) Low CD Balance Employee, spouse, children Group Health …" at bounding box center [504, 228] width 589 height 252
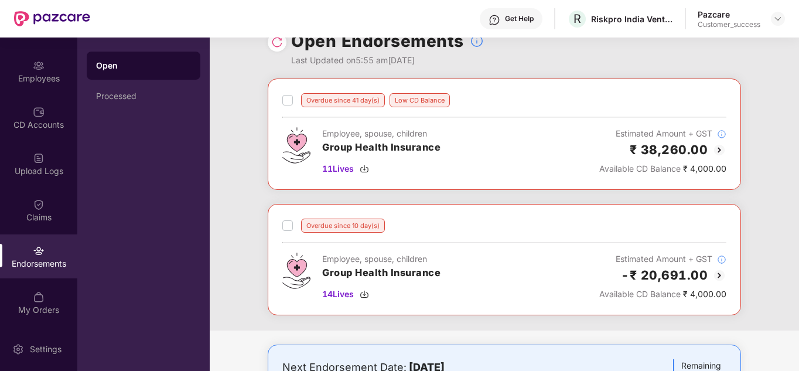
scroll to position [0, 0]
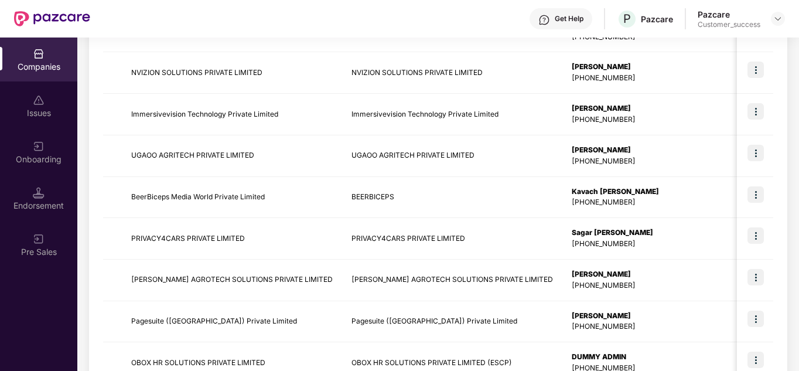
scroll to position [370, 0]
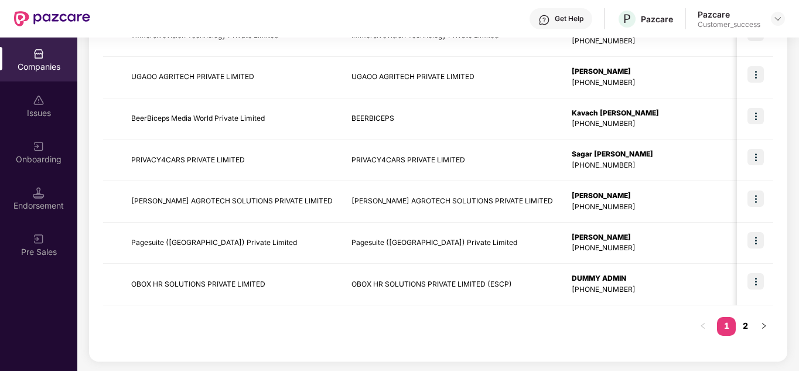
click at [745, 324] on link "2" at bounding box center [744, 326] width 19 height 18
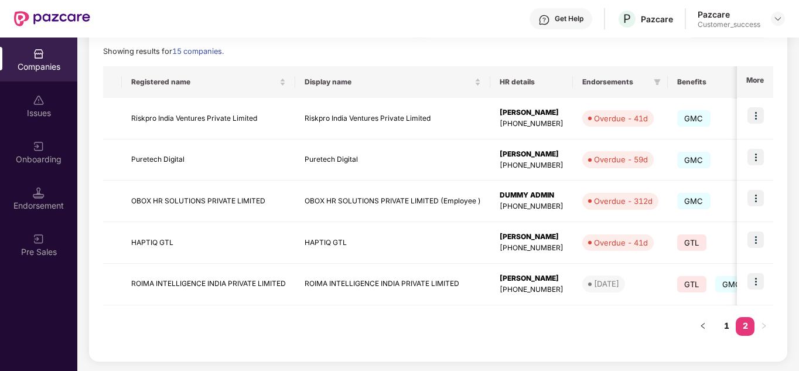
scroll to position [163, 0]
click at [755, 160] on img at bounding box center [755, 157] width 16 height 16
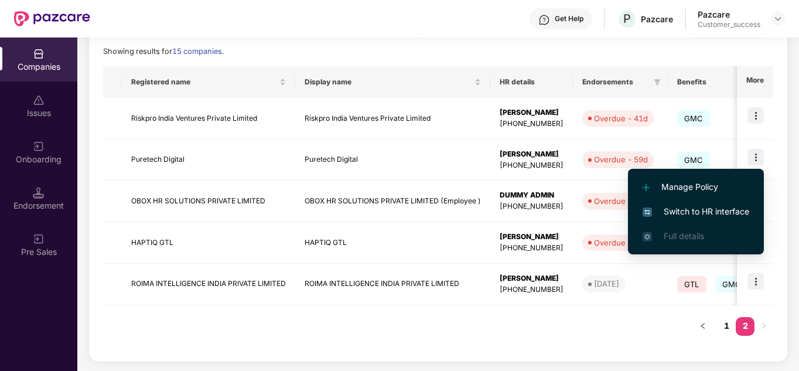
click at [703, 212] on span "Switch to HR interface" at bounding box center [695, 211] width 107 height 13
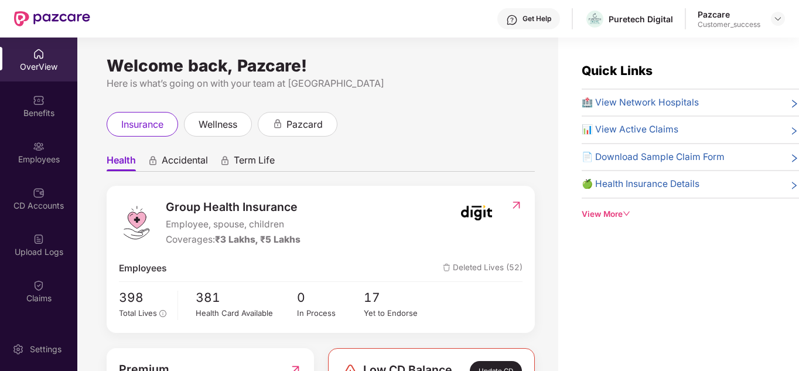
click at [422, 166] on ul "Health Accidental Term Life" at bounding box center [321, 159] width 428 height 23
click at [213, 124] on span "wellness" at bounding box center [217, 124] width 39 height 15
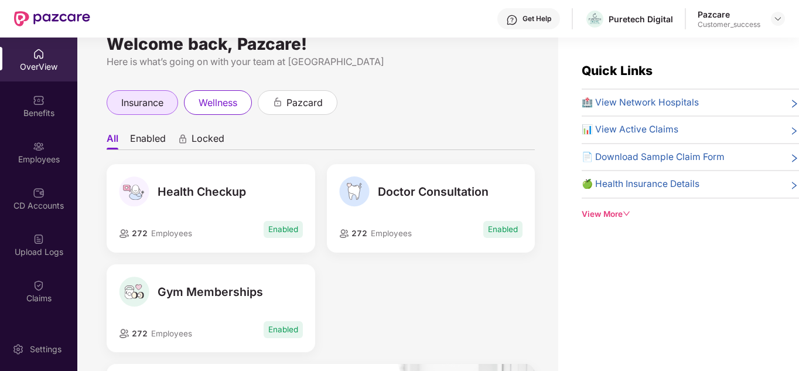
scroll to position [23, 0]
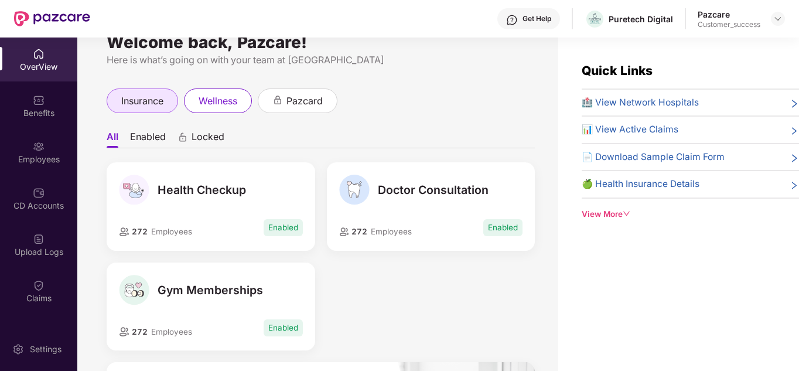
click at [149, 98] on span "insurance" at bounding box center [142, 101] width 42 height 15
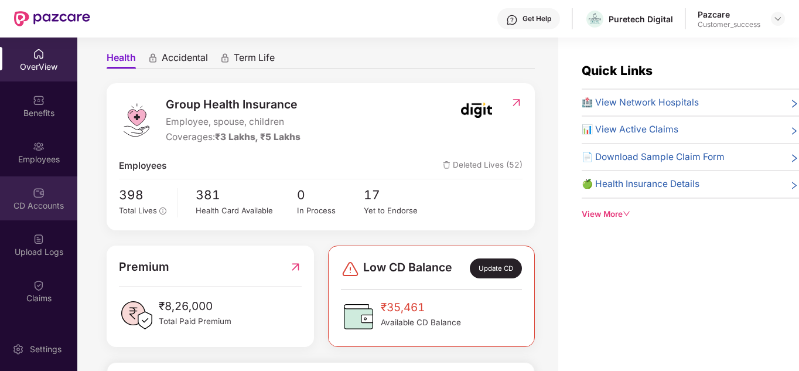
scroll to position [117, 0]
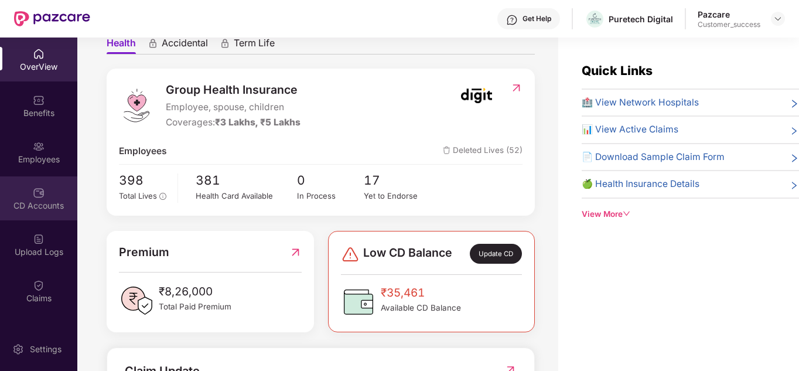
click at [36, 201] on div "CD Accounts" at bounding box center [38, 206] width 77 height 12
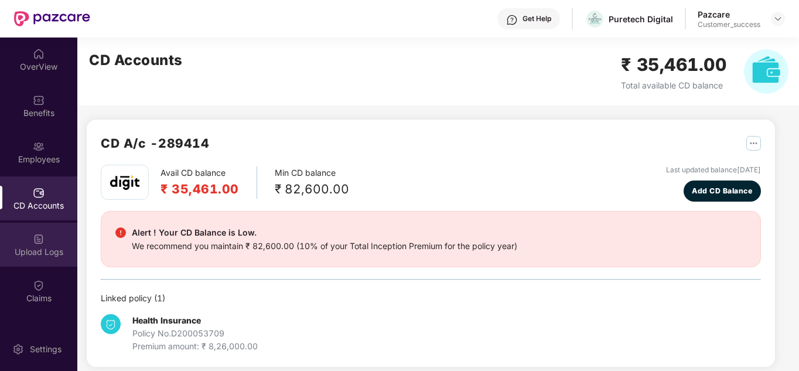
click at [36, 242] on img at bounding box center [39, 239] width 12 height 12
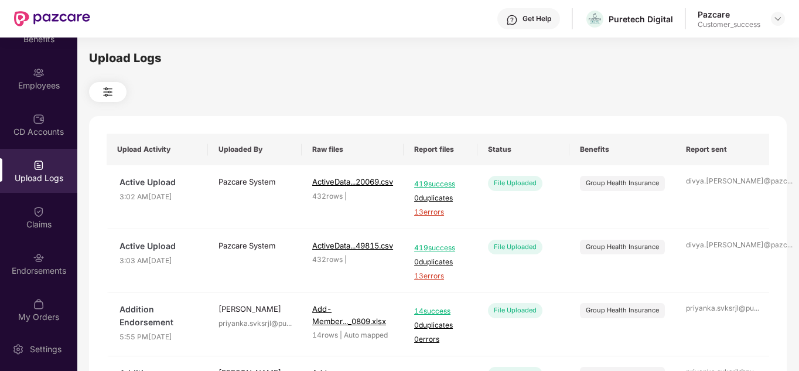
scroll to position [81, 0]
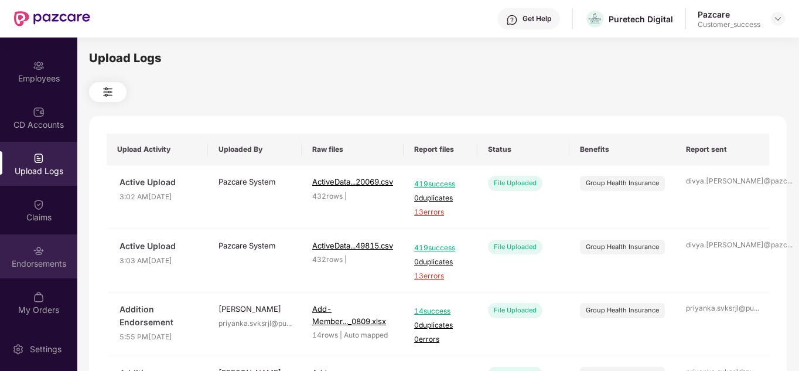
click at [48, 264] on div "Endorsements" at bounding box center [38, 264] width 77 height 12
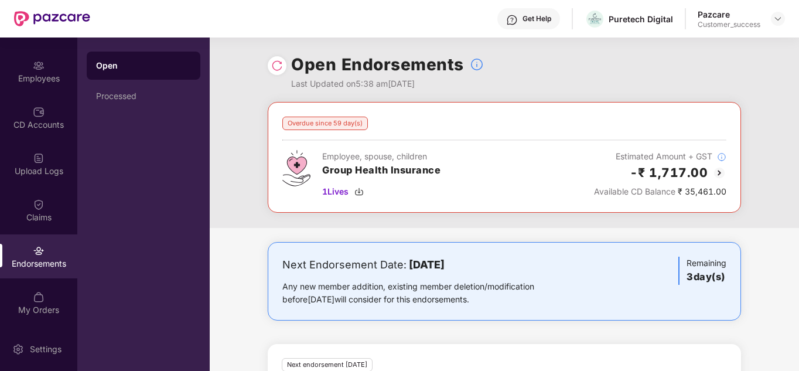
click at [327, 216] on div "Overdue since 59 day(s) Employee, spouse, children Group Health Insurance 1 Liv…" at bounding box center [504, 165] width 589 height 126
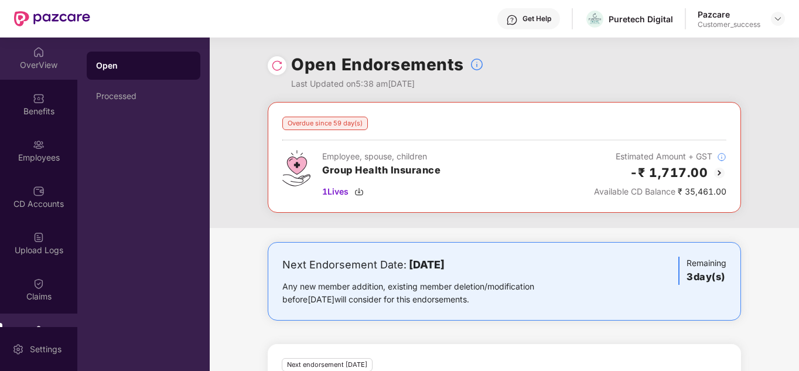
scroll to position [0, 0]
click at [35, 56] on img at bounding box center [39, 54] width 12 height 12
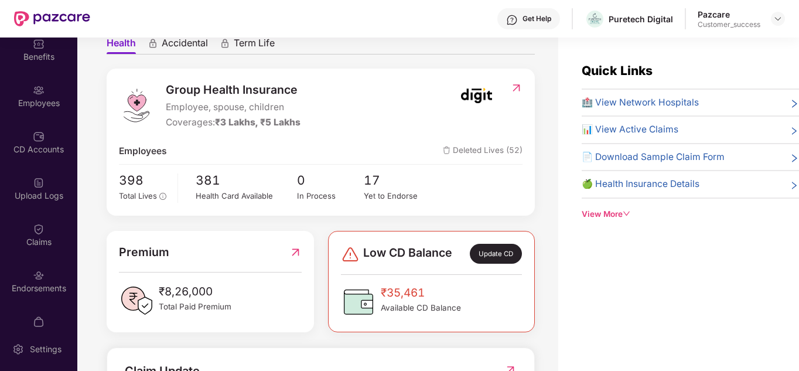
scroll to position [61, 0]
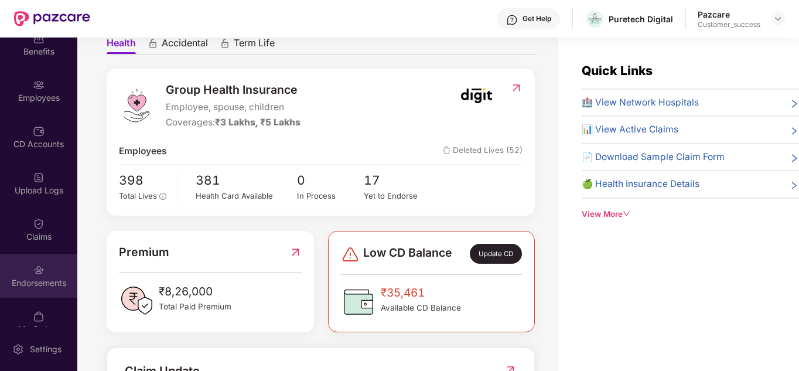
click at [59, 289] on div "Endorsements" at bounding box center [38, 276] width 77 height 44
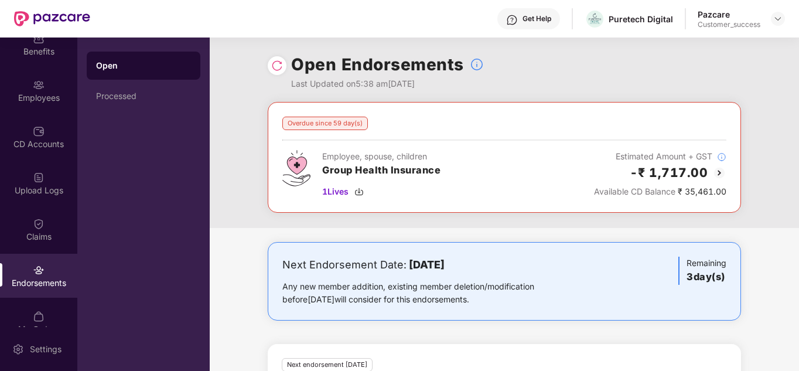
click at [624, 218] on div "Overdue since 59 day(s) Employee, spouse, children Group Health Insurance 1 Liv…" at bounding box center [504, 165] width 589 height 126
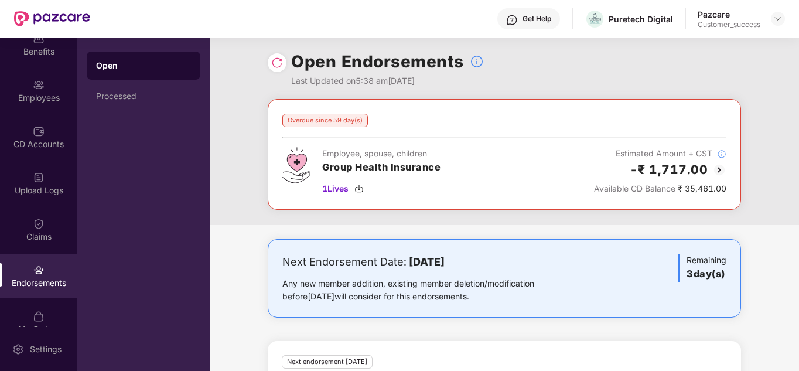
scroll to position [0, 0]
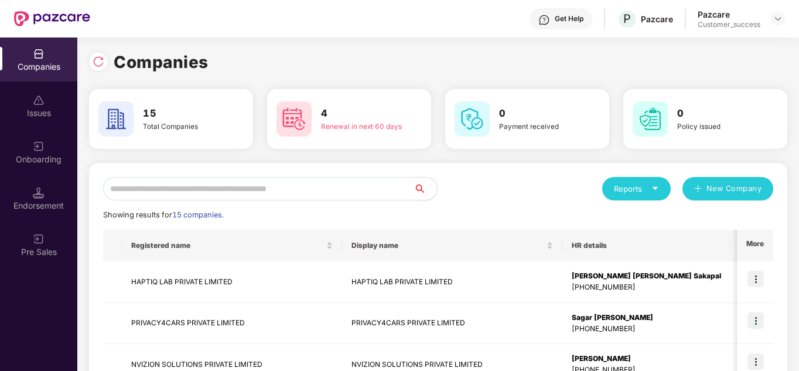
scroll to position [0, 1]
click at [521, 186] on div "Reports New Company" at bounding box center [605, 188] width 335 height 23
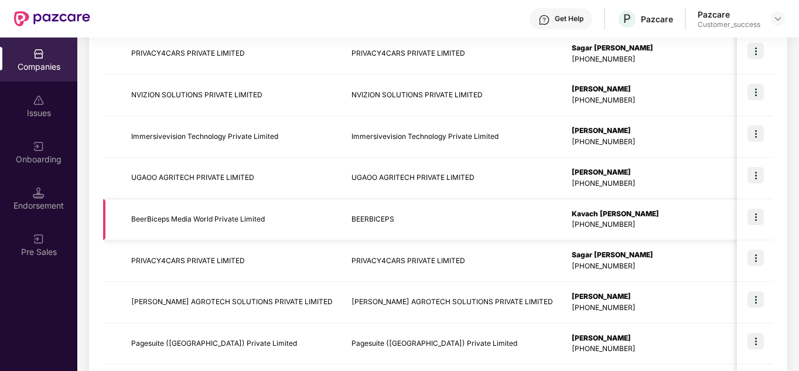
scroll to position [370, 0]
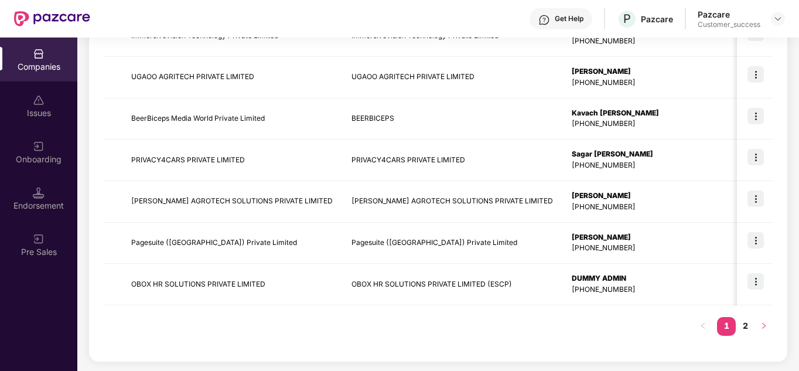
click at [760, 322] on icon "right" at bounding box center [763, 325] width 7 height 7
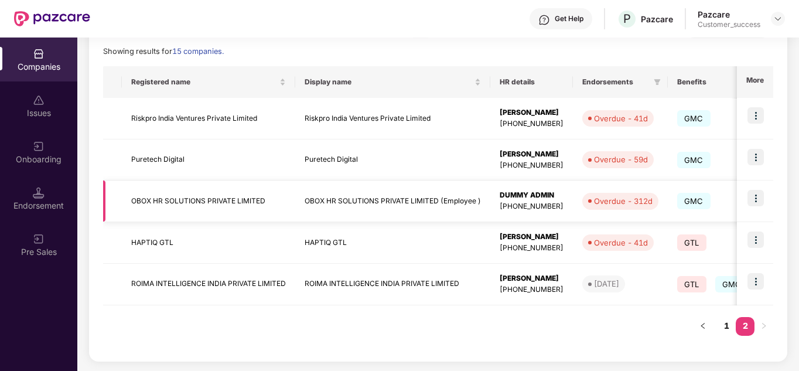
click at [239, 199] on td "OBOX HR SOLUTIONS PRIVATE LIMITED" at bounding box center [208, 201] width 173 height 42
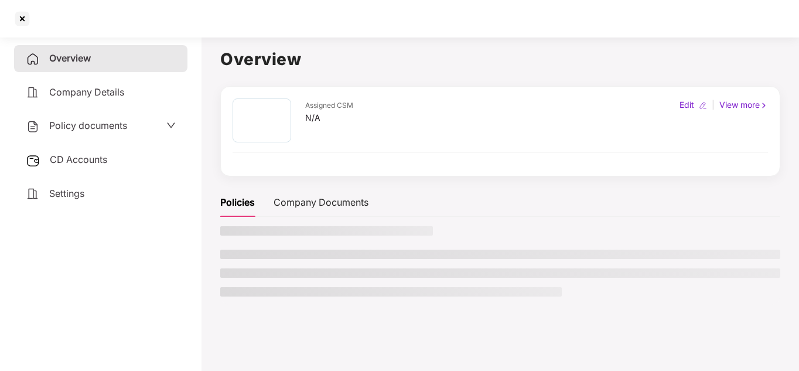
scroll to position [0, 0]
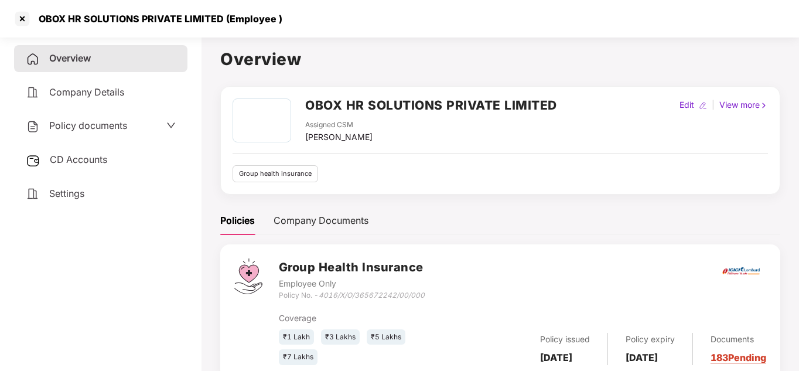
click at [429, 211] on div "Policies Company Documents" at bounding box center [500, 220] width 560 height 29
